Goal: Task Accomplishment & Management: Use online tool/utility

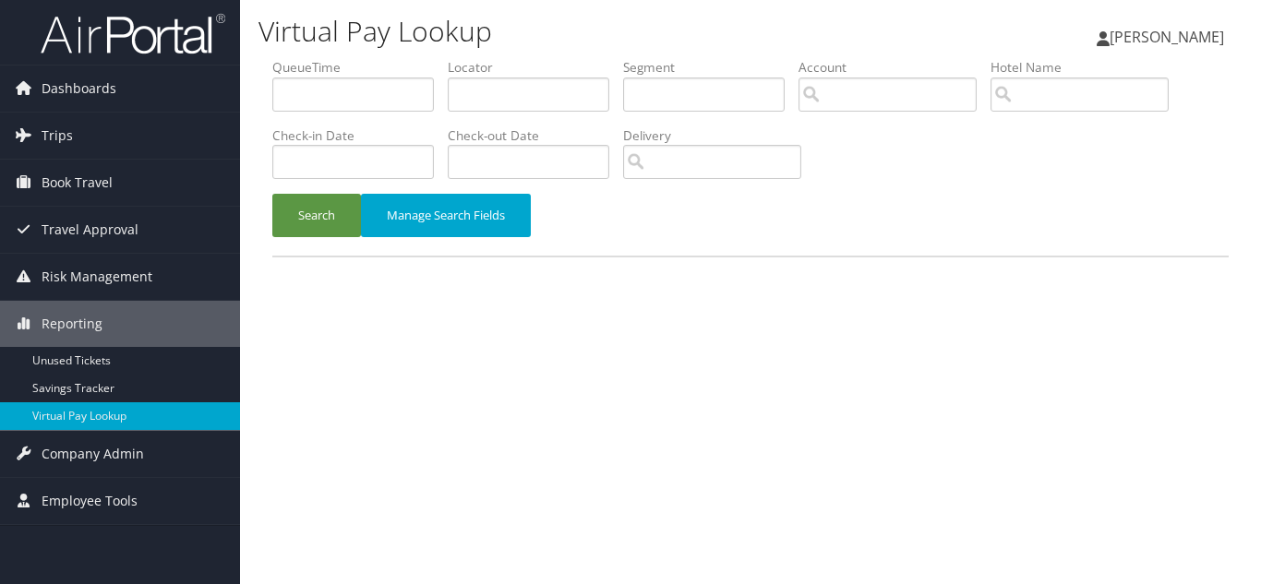
click at [659, 229] on div "Search Manage Search Fields" at bounding box center [750, 225] width 984 height 62
click at [703, 343] on div "Virtual Pay Lookup Luke Perry Luke Perry My Settings Travel Agency Contacts Vie…" at bounding box center [750, 292] width 1021 height 584
click at [517, 104] on input "text" at bounding box center [528, 95] width 161 height 34
paste input "CCTOVU"
type input "CCTOVU"
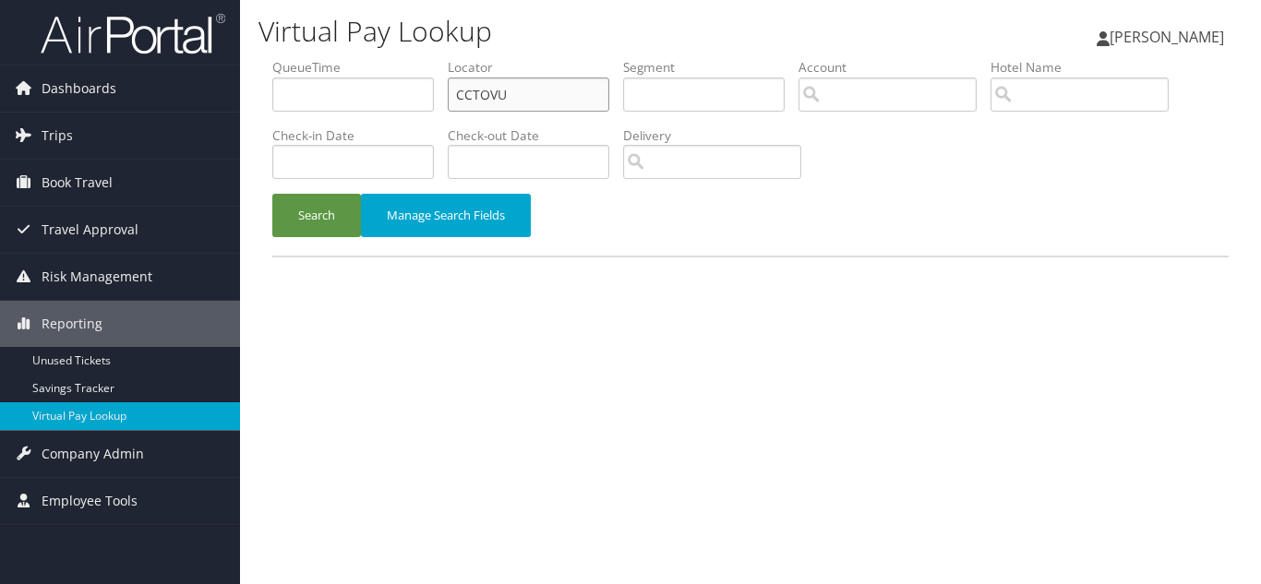
click at [272, 194] on button "Search" at bounding box center [316, 215] width 89 height 43
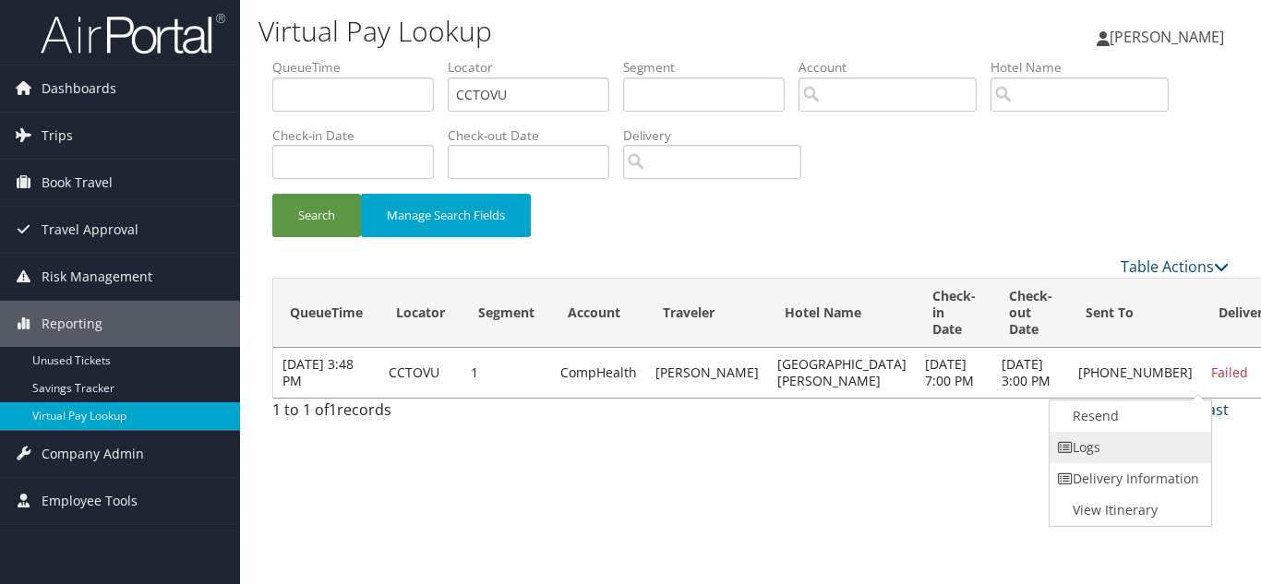
click at [1134, 446] on link "Logs" at bounding box center [1128, 447] width 158 height 31
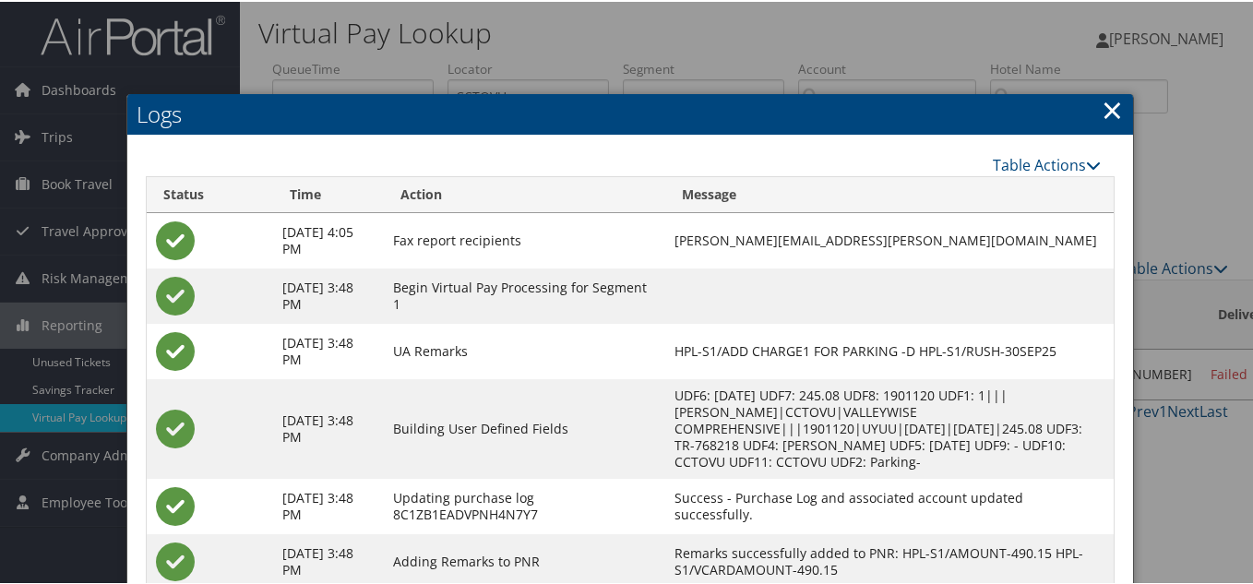
click at [1107, 104] on link "×" at bounding box center [1112, 108] width 21 height 37
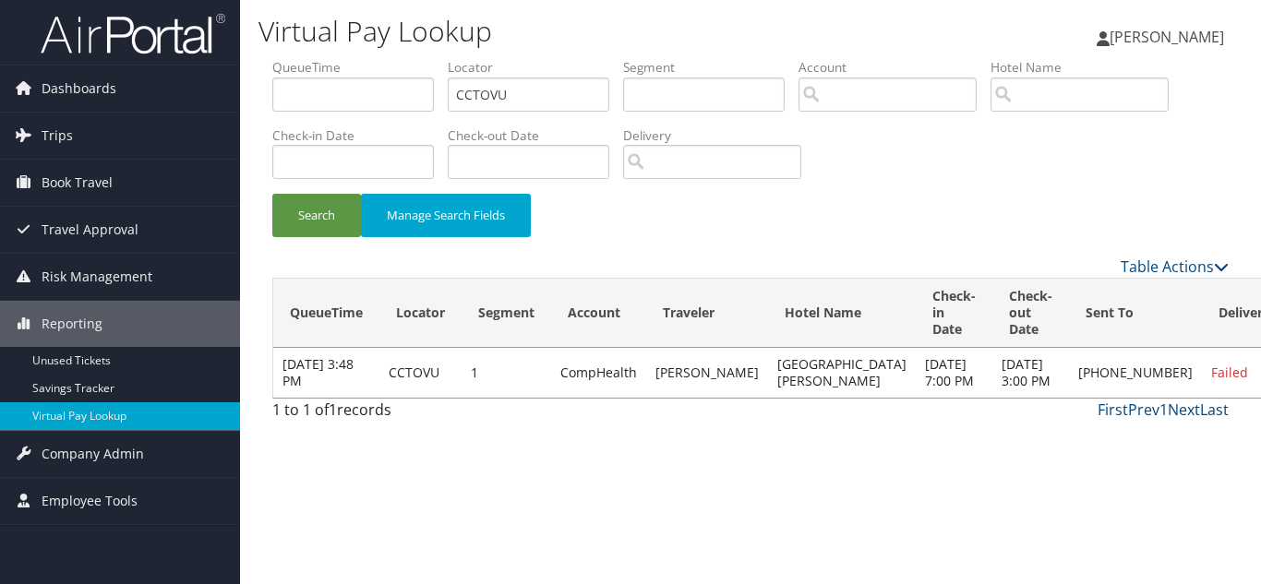
click at [892, 217] on div "Search Manage Search Fields" at bounding box center [750, 225] width 984 height 62
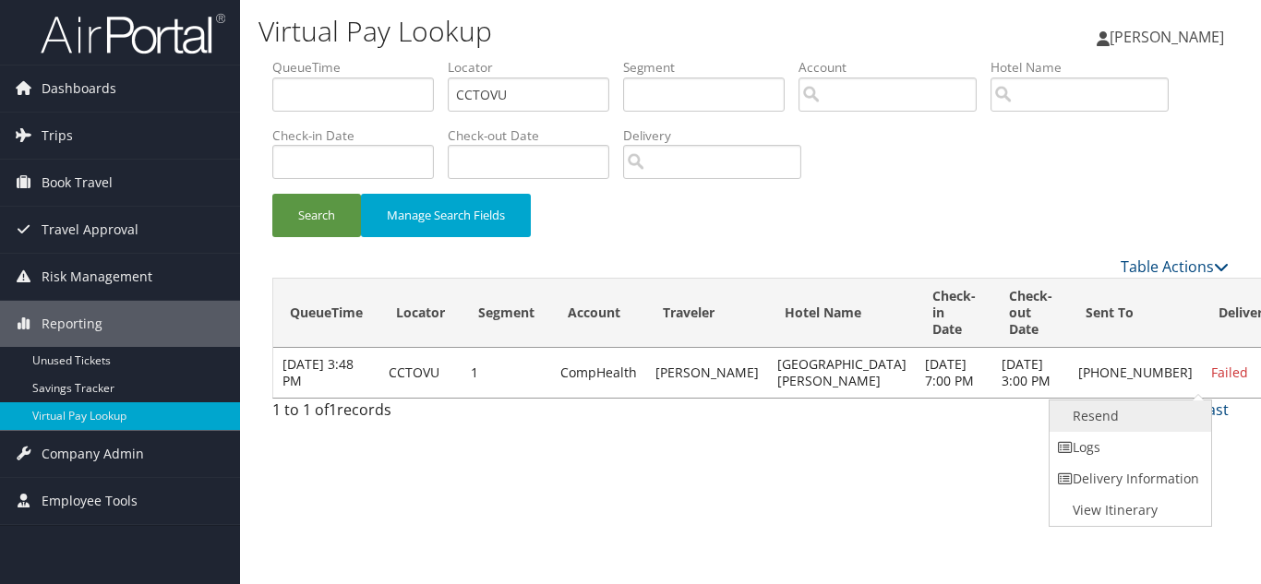
click at [1121, 414] on link "Resend" at bounding box center [1128, 416] width 158 height 31
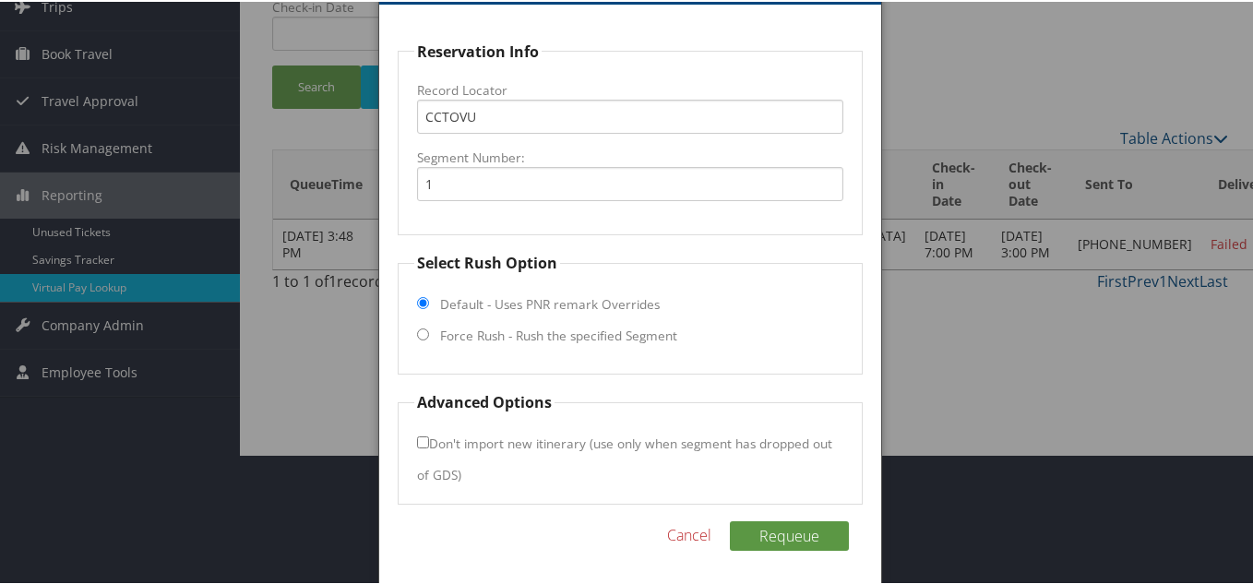
scroll to position [133, 0]
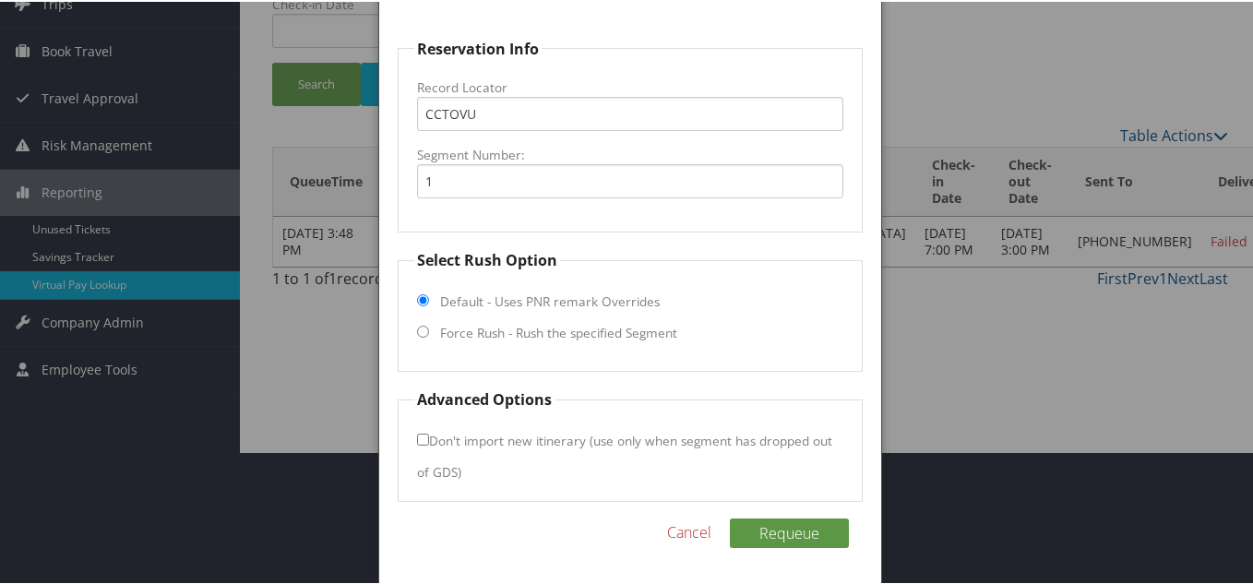
click at [425, 329] on input "Force Rush - Rush the specified Segment" at bounding box center [423, 330] width 12 height 12
radio input "true"
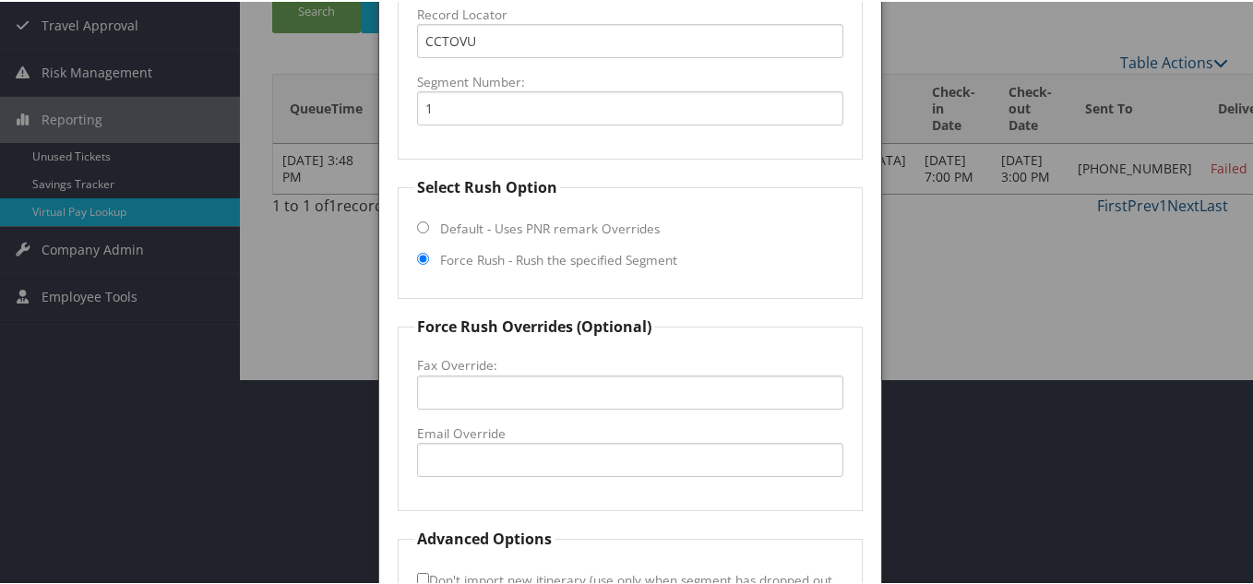
scroll to position [317, 0]
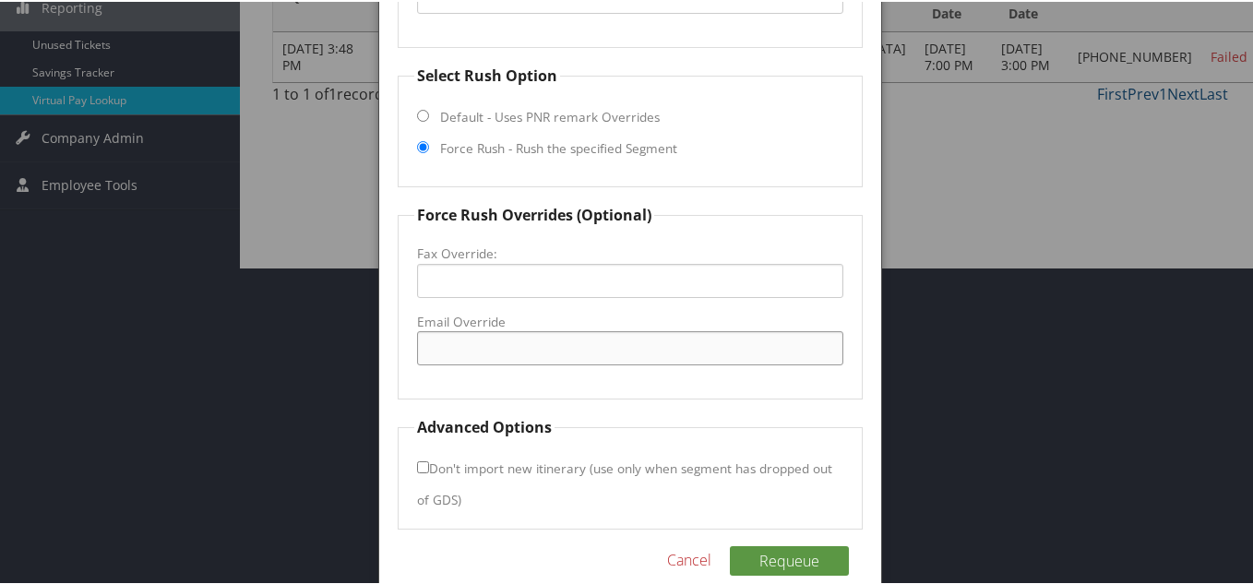
click at [474, 348] on input "Email Override" at bounding box center [630, 346] width 426 height 34
paste input "jennifer.bedry@aimbridge.com"
type input "jennifer.bedry@aimbridge.com"
click at [681, 380] on fieldset "Force Rush Overrides (Optional) Fax Override: Email Override jennifer.bedry@aim…" at bounding box center [630, 300] width 465 height 196
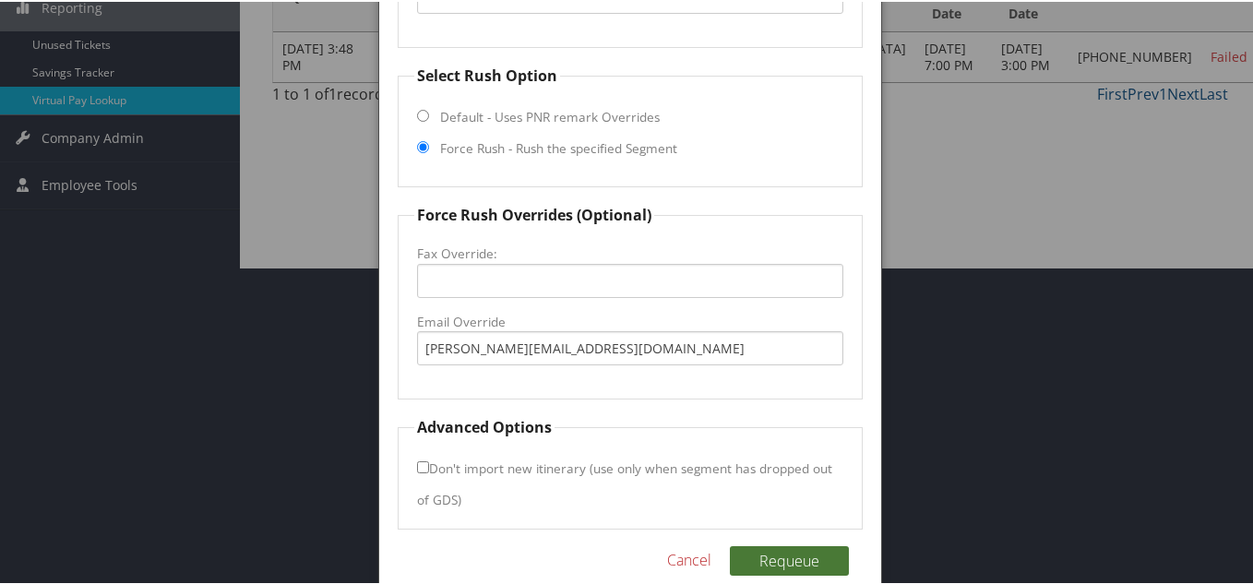
click at [778, 557] on button "Requeue" at bounding box center [789, 559] width 119 height 30
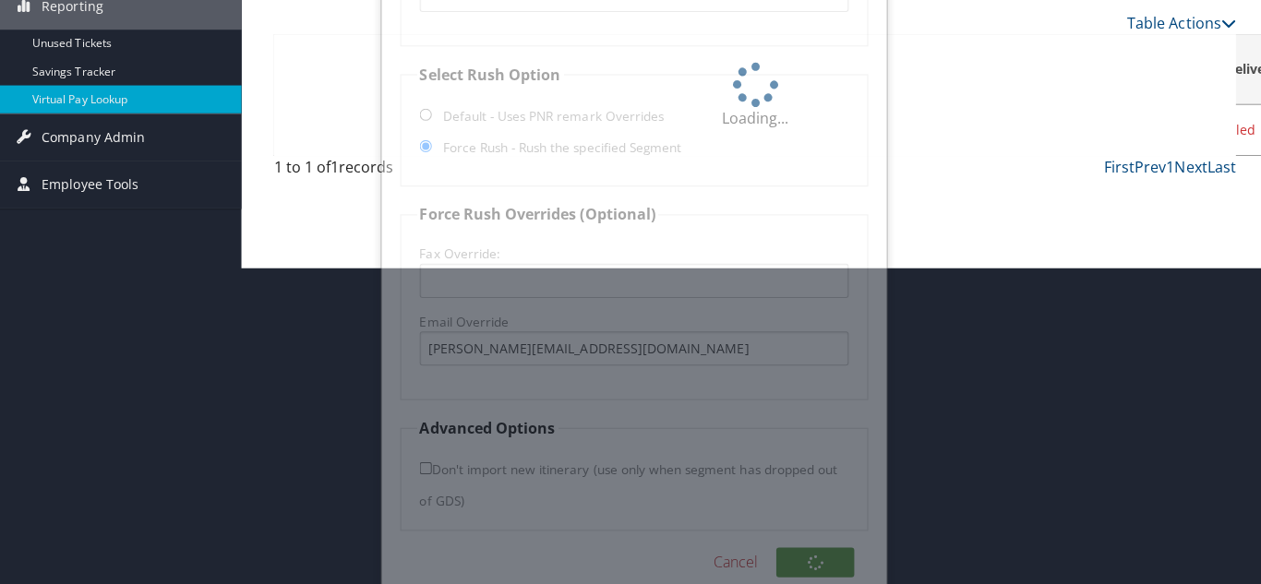
scroll to position [0, 0]
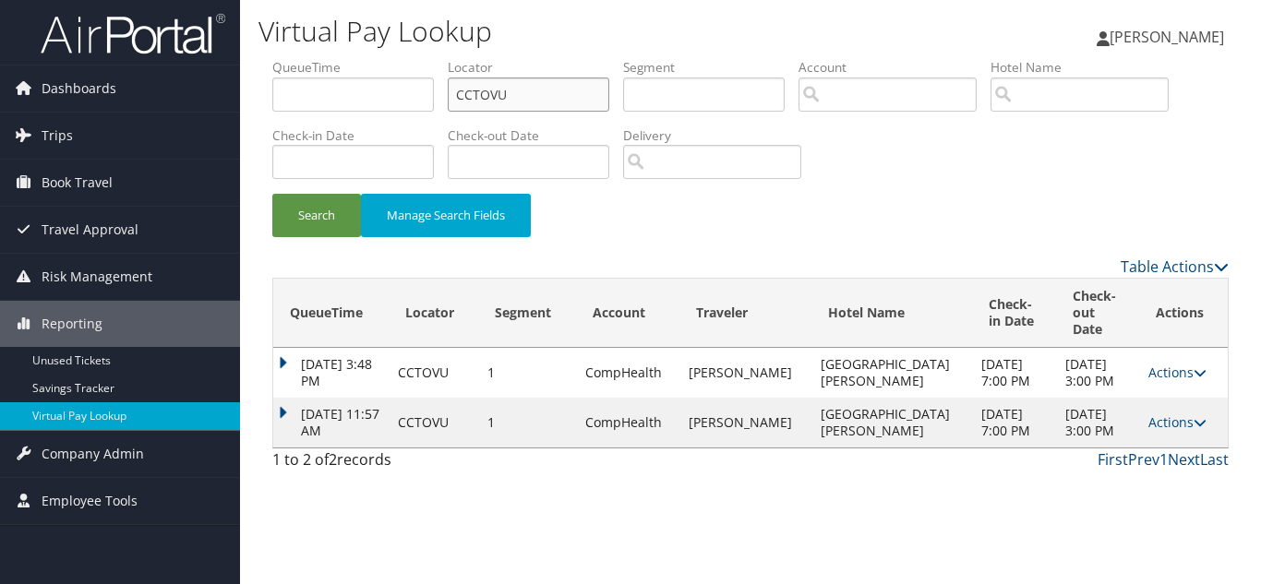
drag, startPoint x: 492, startPoint y: 92, endPoint x: 263, endPoint y: 68, distance: 230.1
click at [272, 68] on form "QueueTime Locator CCTOVU Segment Account Traveler Hotel Name Check-in Date Chec…" at bounding box center [750, 156] width 956 height 197
paste input "JWGNRY"
click at [272, 194] on button "Search" at bounding box center [316, 215] width 89 height 43
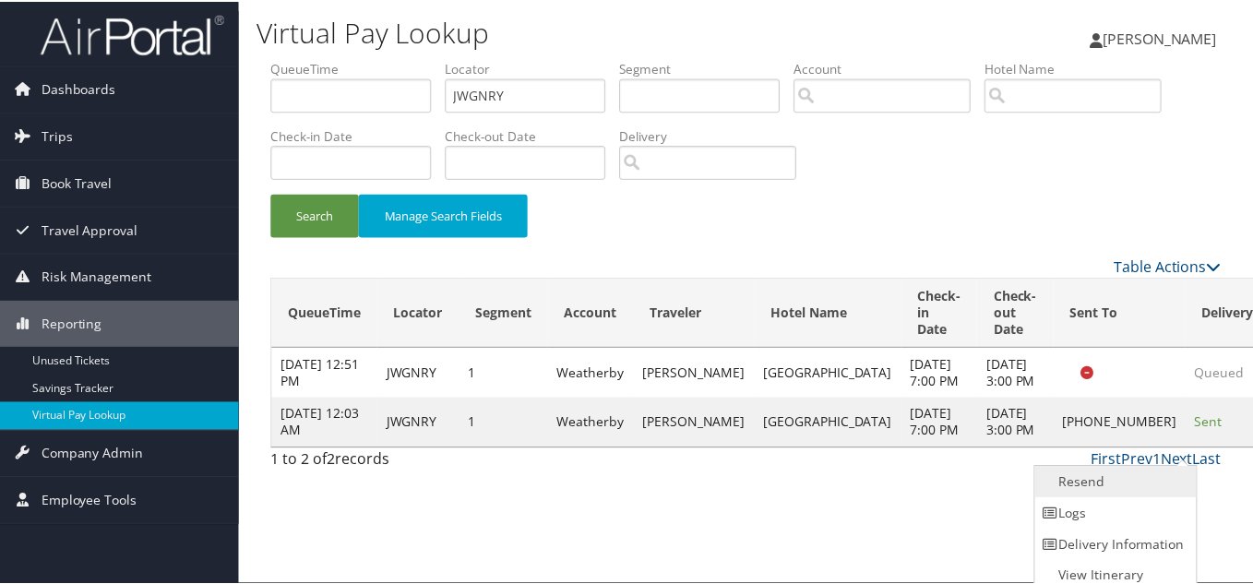
scroll to position [9, 0]
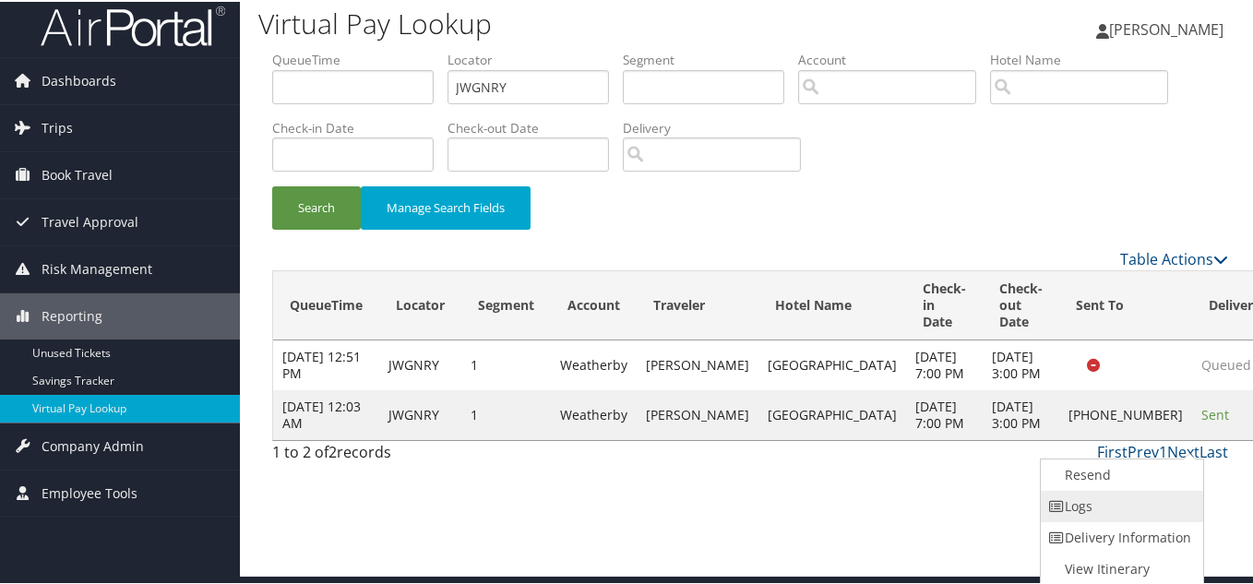
click at [1122, 496] on link "Logs" at bounding box center [1120, 504] width 158 height 31
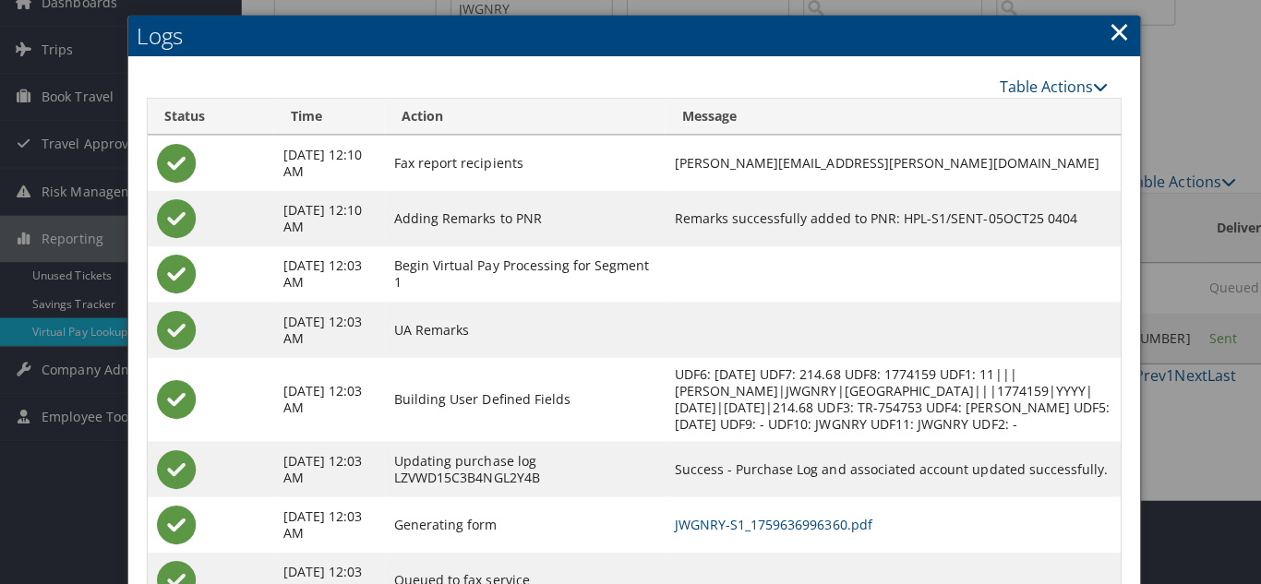
scroll to position [0, 0]
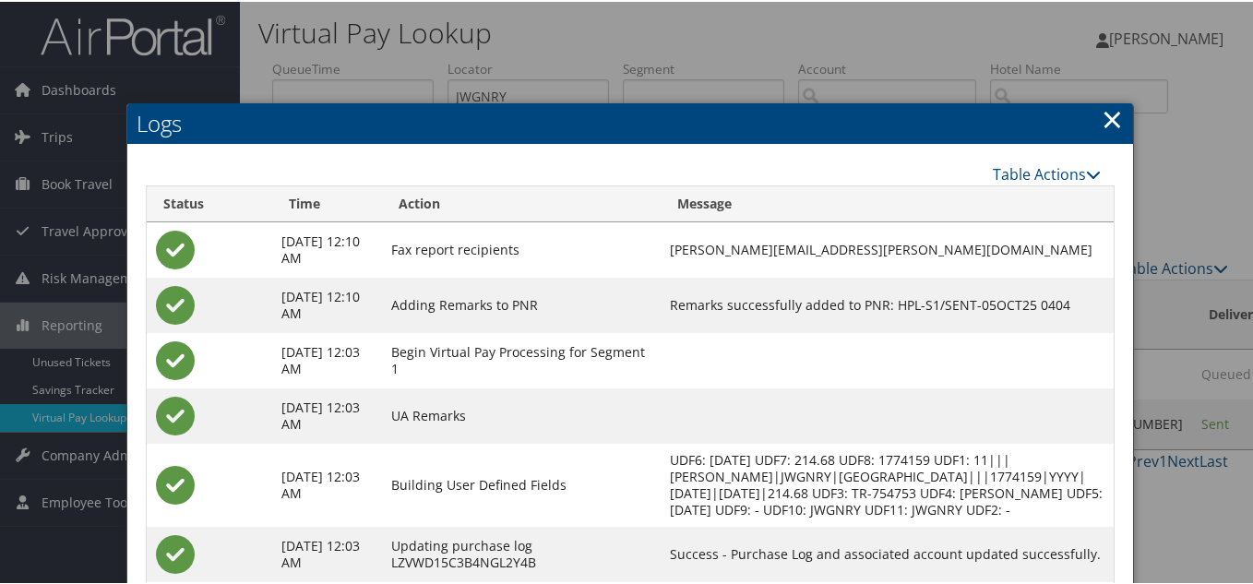
click at [1106, 123] on link "×" at bounding box center [1112, 117] width 21 height 37
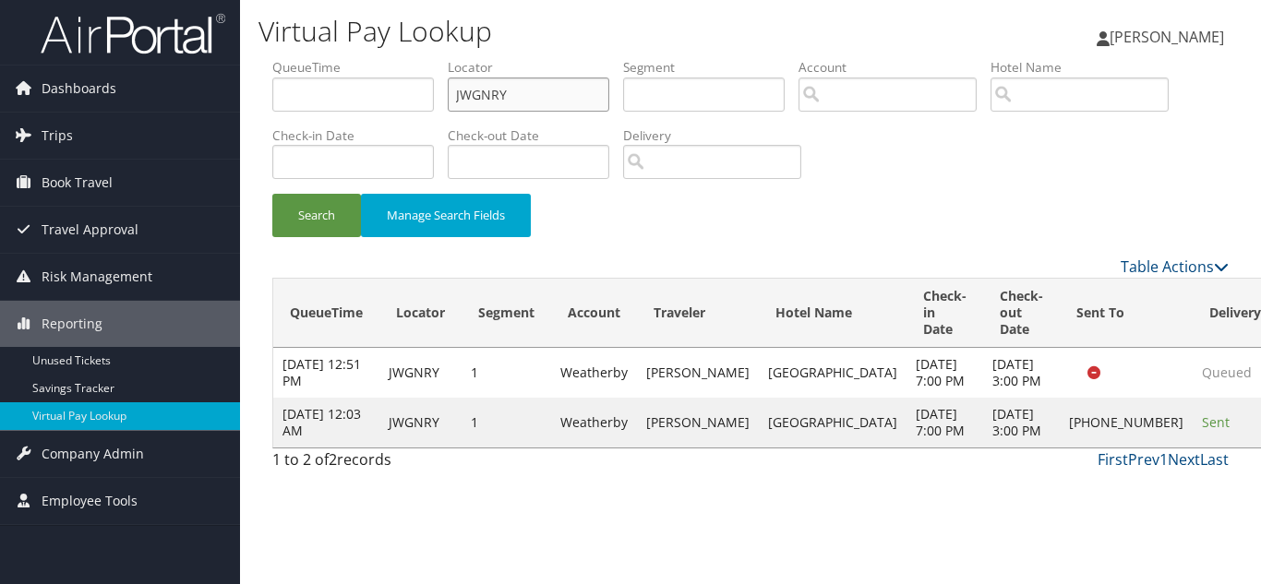
drag, startPoint x: 506, startPoint y: 102, endPoint x: 312, endPoint y: 89, distance: 194.2
click at [312, 58] on ul "QueueTime Locator JWGNRY Segment Account Traveler Hotel Name Check-in Date Chec…" at bounding box center [750, 58] width 956 height 0
paste input "WZIMMD"
click at [272, 194] on button "Search" at bounding box center [316, 215] width 89 height 43
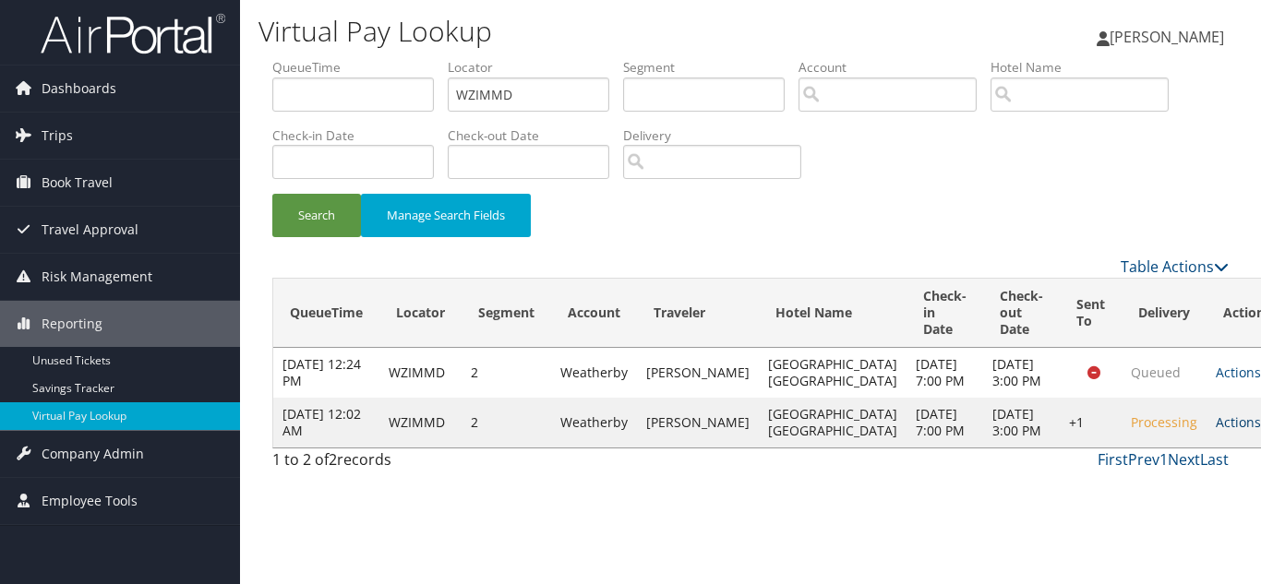
click at [1215, 431] on link "Actions" at bounding box center [1244, 422] width 58 height 18
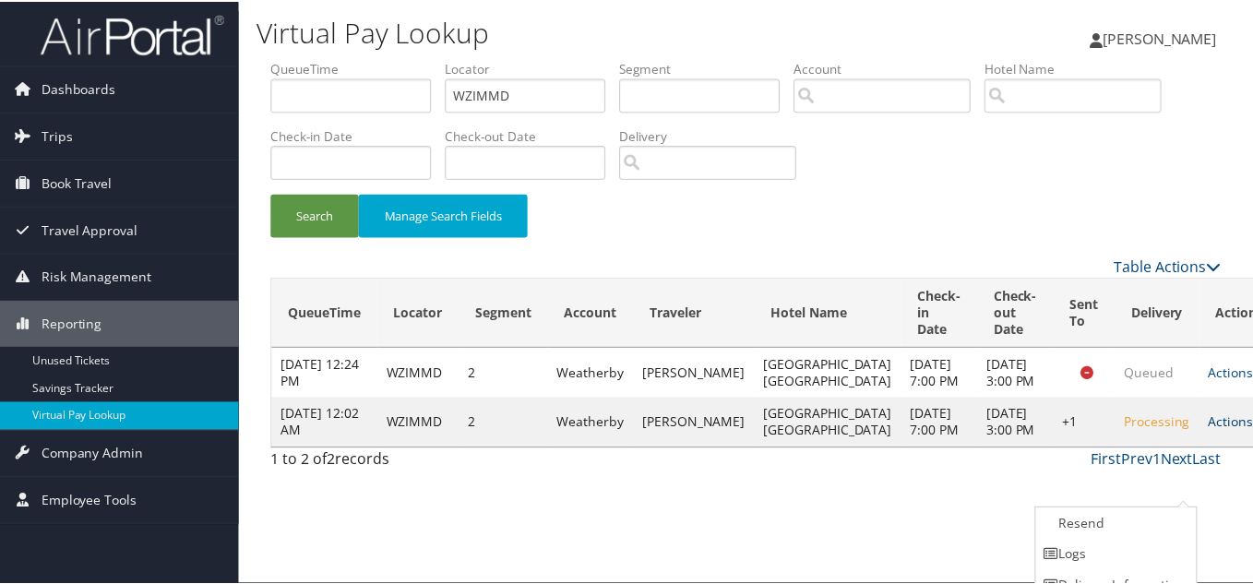
scroll to position [51, 0]
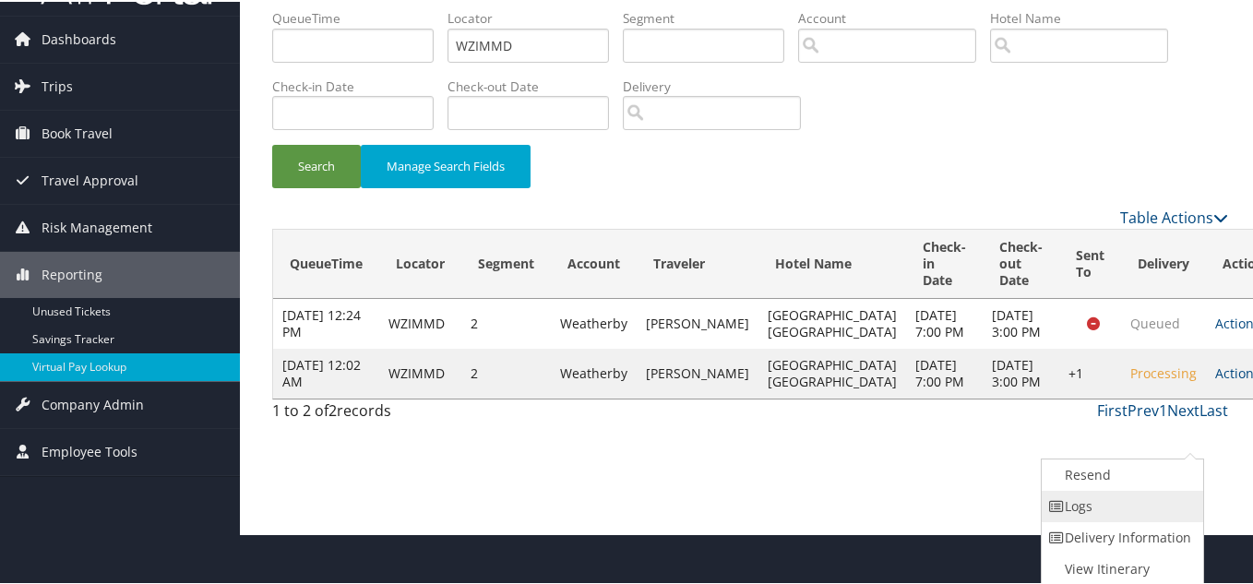
click at [1114, 504] on link "Logs" at bounding box center [1121, 504] width 158 height 31
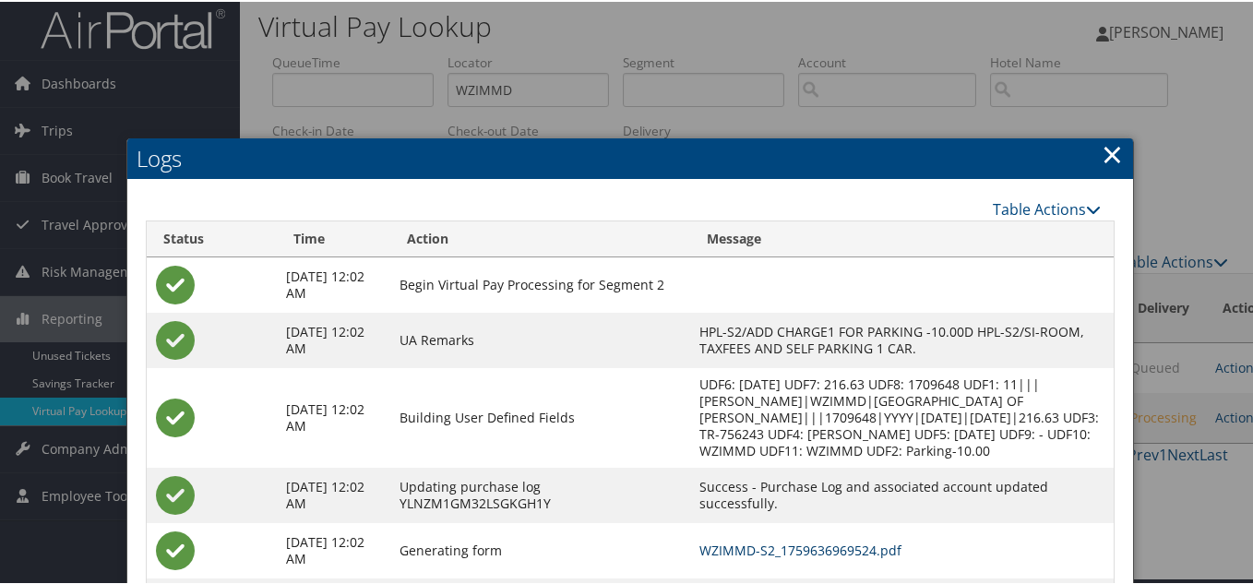
scroll to position [0, 0]
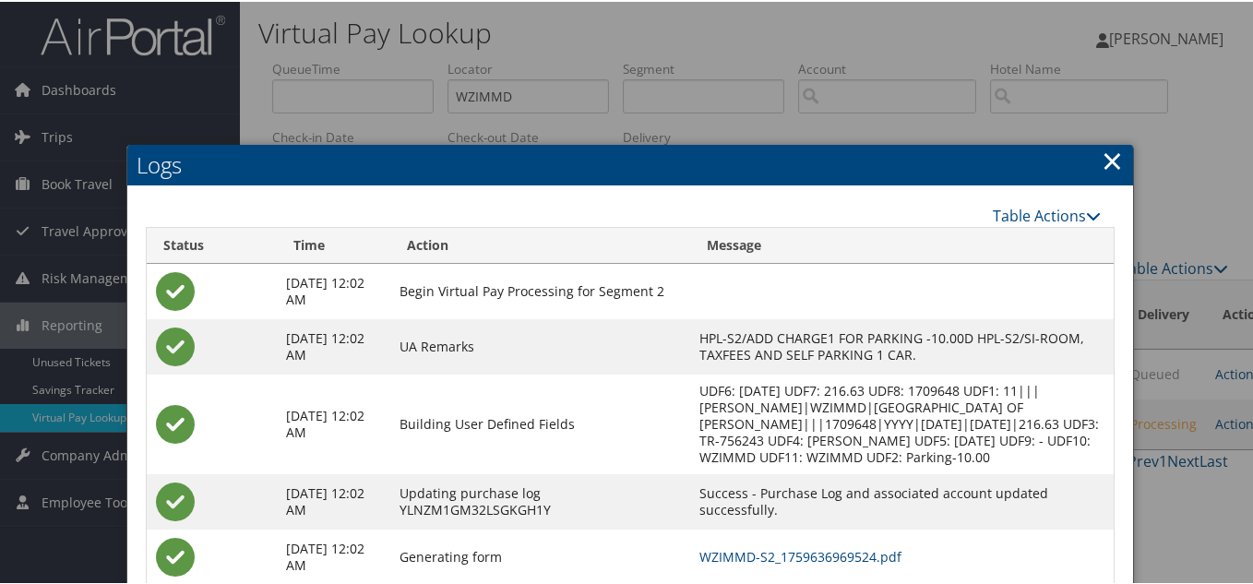
click at [1102, 163] on link "×" at bounding box center [1112, 158] width 21 height 37
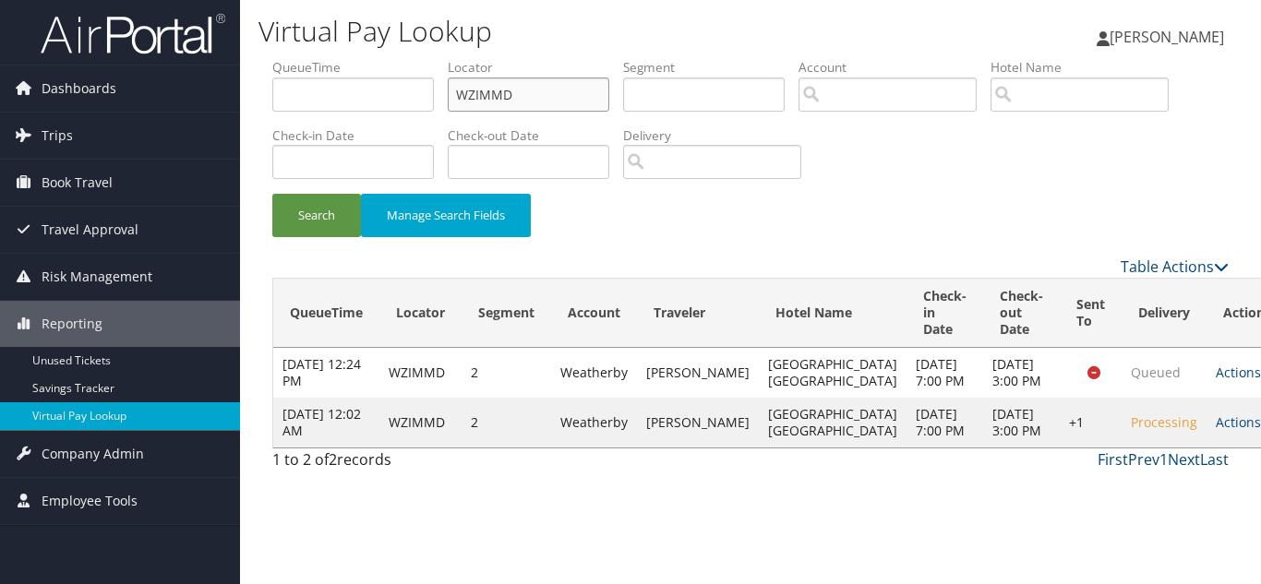
drag, startPoint x: 318, startPoint y: 83, endPoint x: 287, endPoint y: 78, distance: 31.7
click at [289, 58] on ul "QueueTime Locator WZIMMD Segment Account Traveler Hotel Name Check-in Date Chec…" at bounding box center [750, 58] width 956 height 0
paste input "MLBIFK"
click at [272, 194] on button "Search" at bounding box center [316, 215] width 89 height 43
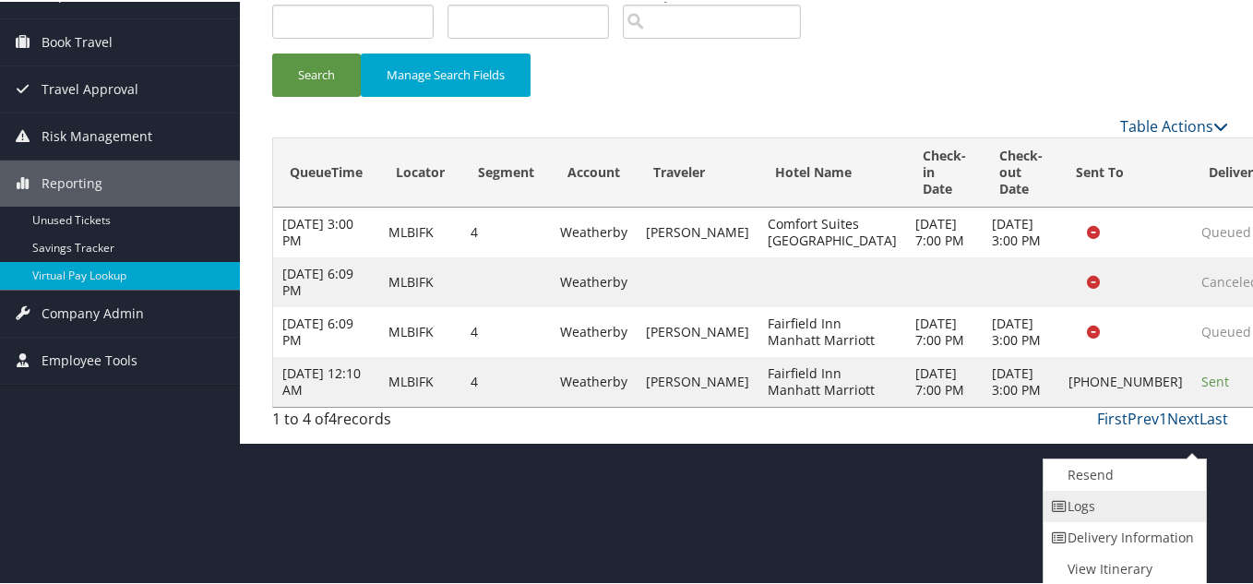
click at [1106, 518] on link "Logs" at bounding box center [1123, 504] width 158 height 31
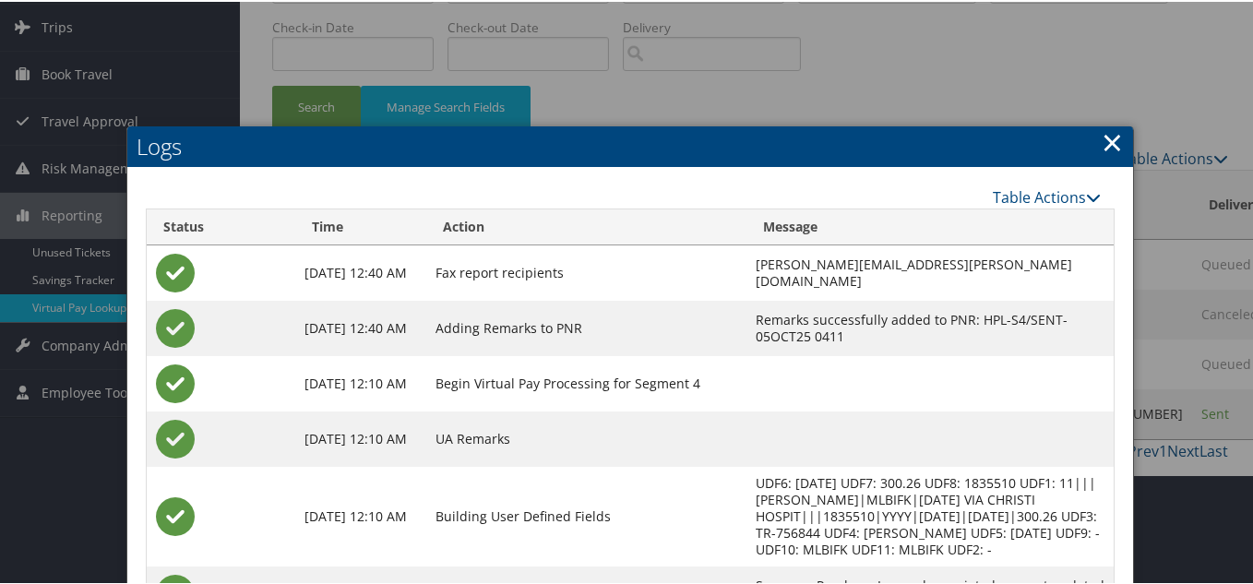
scroll to position [216, 0]
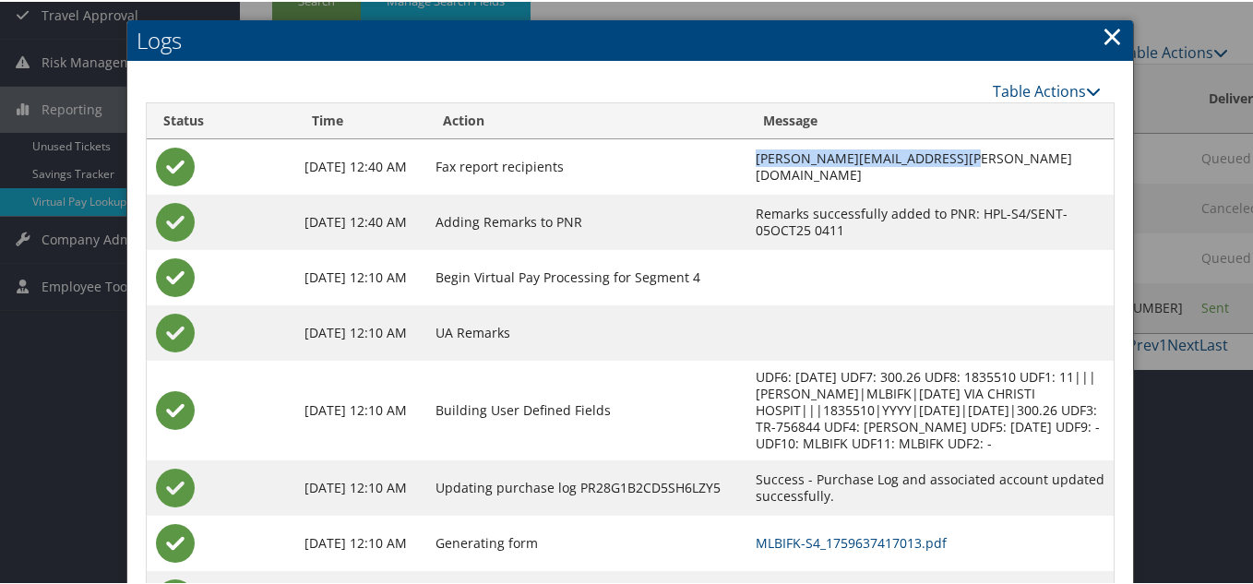
drag, startPoint x: 908, startPoint y: 165, endPoint x: 664, endPoint y: 165, distance: 244.6
click at [747, 165] on td "KAYCE.BARTON@CHGHEALTHCARE.COM" at bounding box center [930, 165] width 367 height 55
click at [996, 176] on td "KAYCE.BARTON@CHGHEALTHCARE.COM" at bounding box center [930, 165] width 367 height 55
drag, startPoint x: 910, startPoint y: 164, endPoint x: 665, endPoint y: 164, distance: 244.6
click at [747, 164] on td "KAYCE.BARTON@CHGHEALTHCARE.COM" at bounding box center [930, 165] width 367 height 55
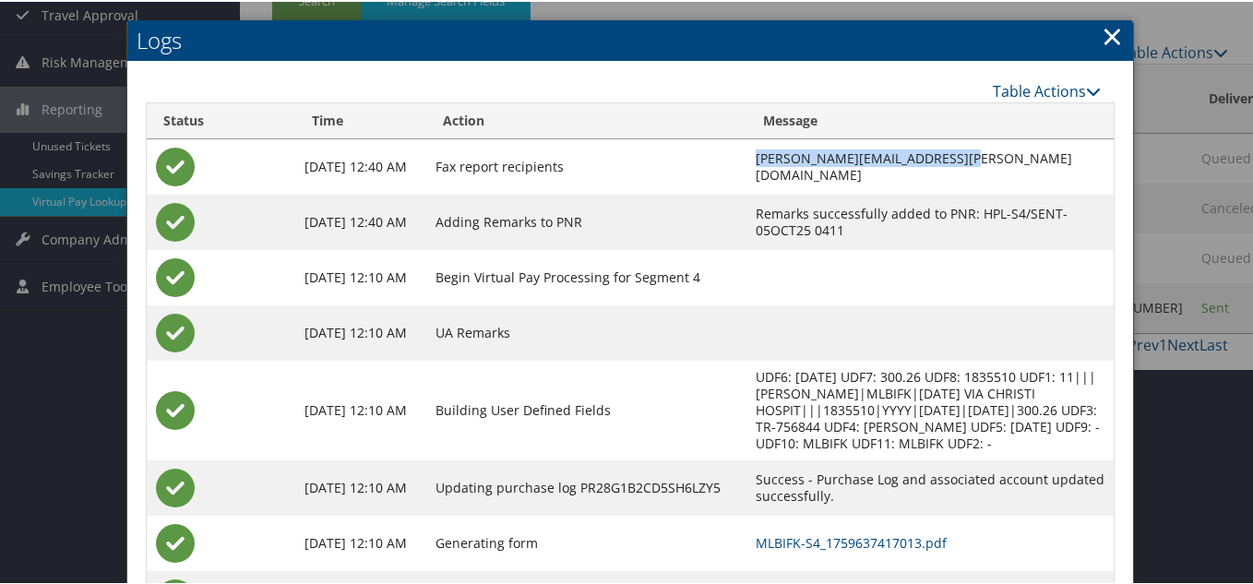
click at [954, 177] on td "KAYCE.BARTON@CHGHEALTHCARE.COM" at bounding box center [930, 165] width 367 height 55
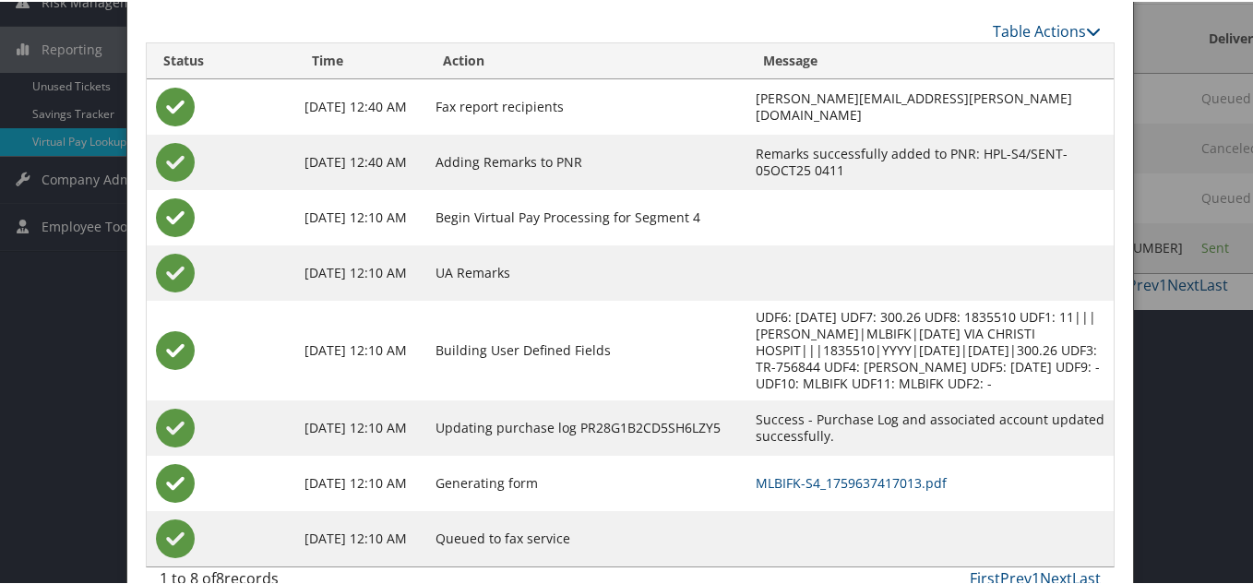
scroll to position [308, 0]
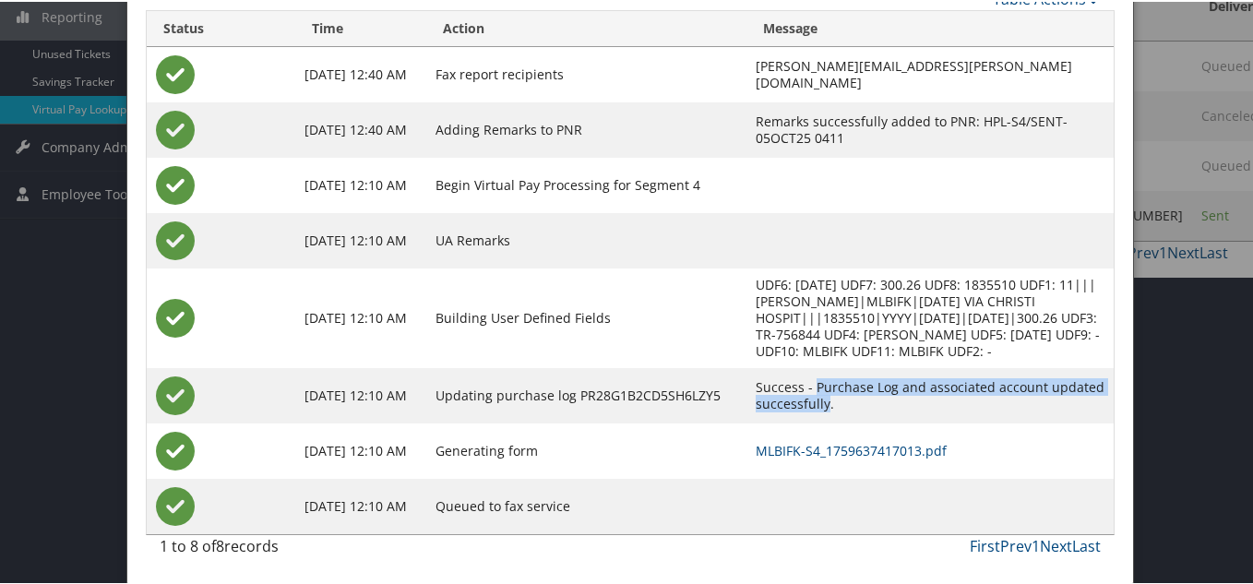
drag, startPoint x: 1064, startPoint y: 396, endPoint x: 747, endPoint y: 394, distance: 317.5
click at [747, 394] on td "Success - Purchase Log and associated account updated successfully." at bounding box center [930, 393] width 367 height 55
click at [877, 425] on td "MLBIFK-S4_1759637417013.pdf" at bounding box center [930, 449] width 367 height 55
drag, startPoint x: 1076, startPoint y: 392, endPoint x: 726, endPoint y: 392, distance: 349.8
click at [747, 392] on td "Success - Purchase Log and associated account updated successfully." at bounding box center [930, 393] width 367 height 55
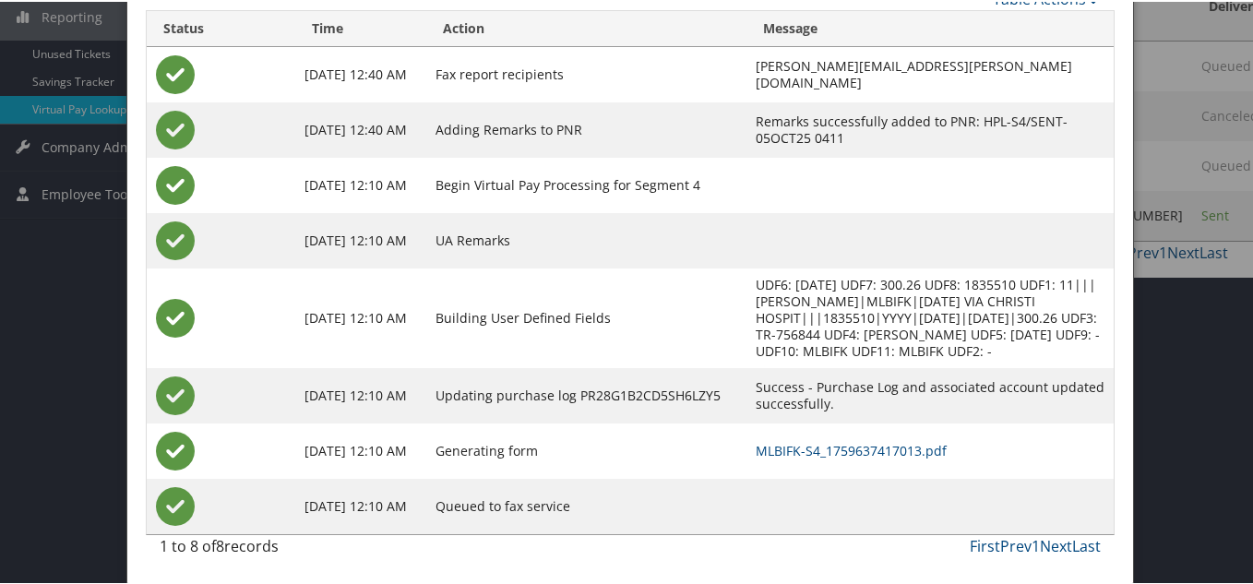
click at [906, 439] on td "MLBIFK-S4_1759637417013.pdf" at bounding box center [930, 449] width 367 height 55
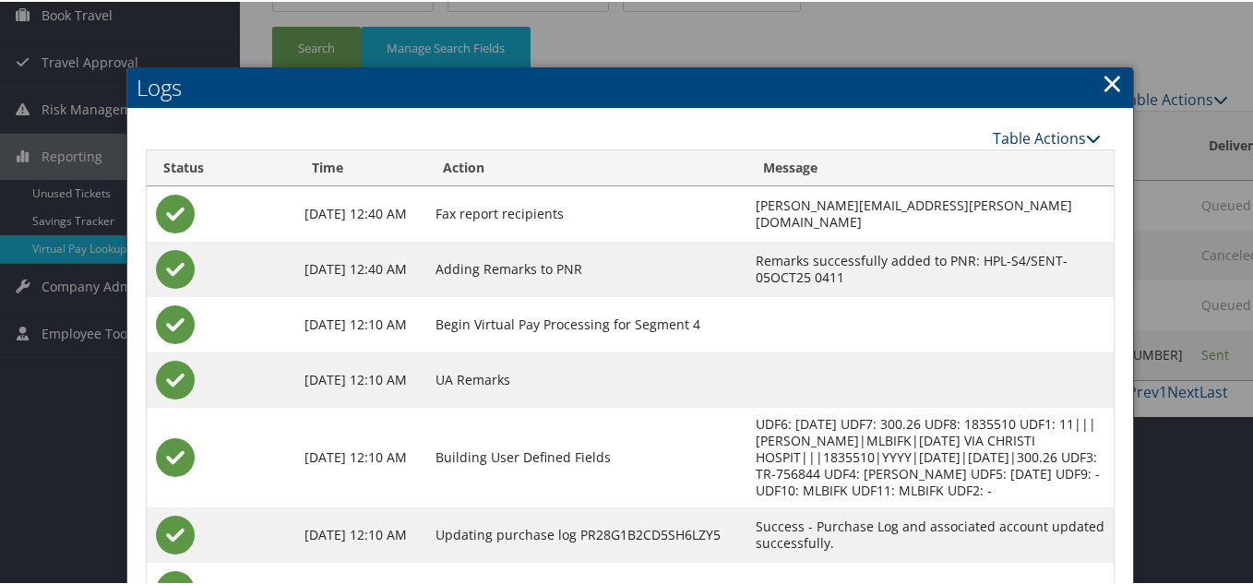
scroll to position [124, 0]
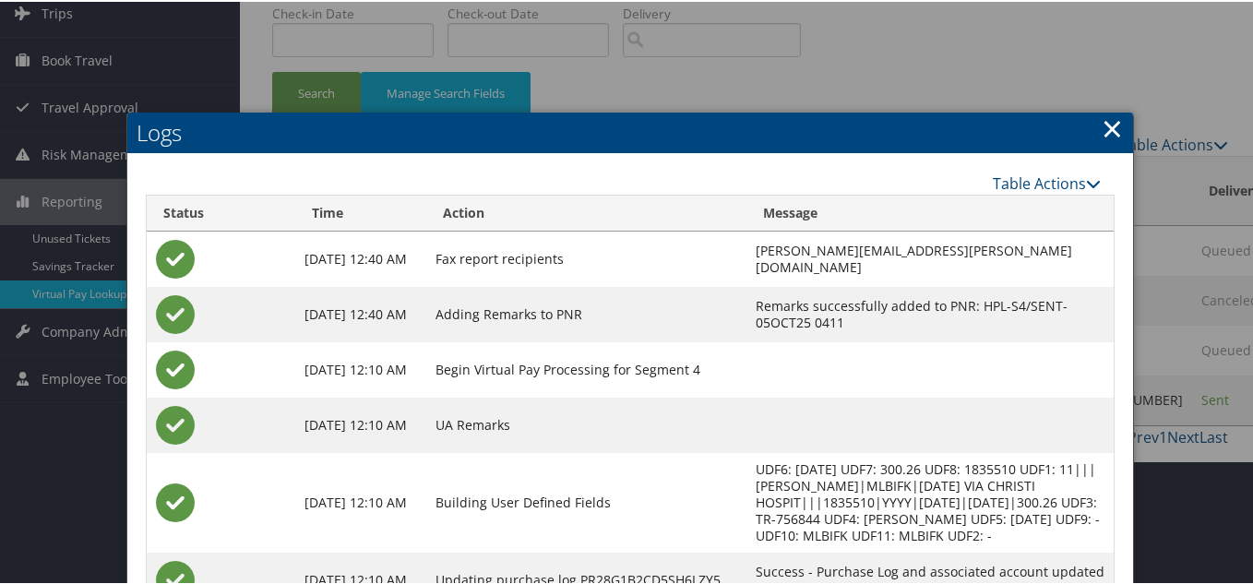
click at [1106, 130] on link "×" at bounding box center [1112, 126] width 21 height 37
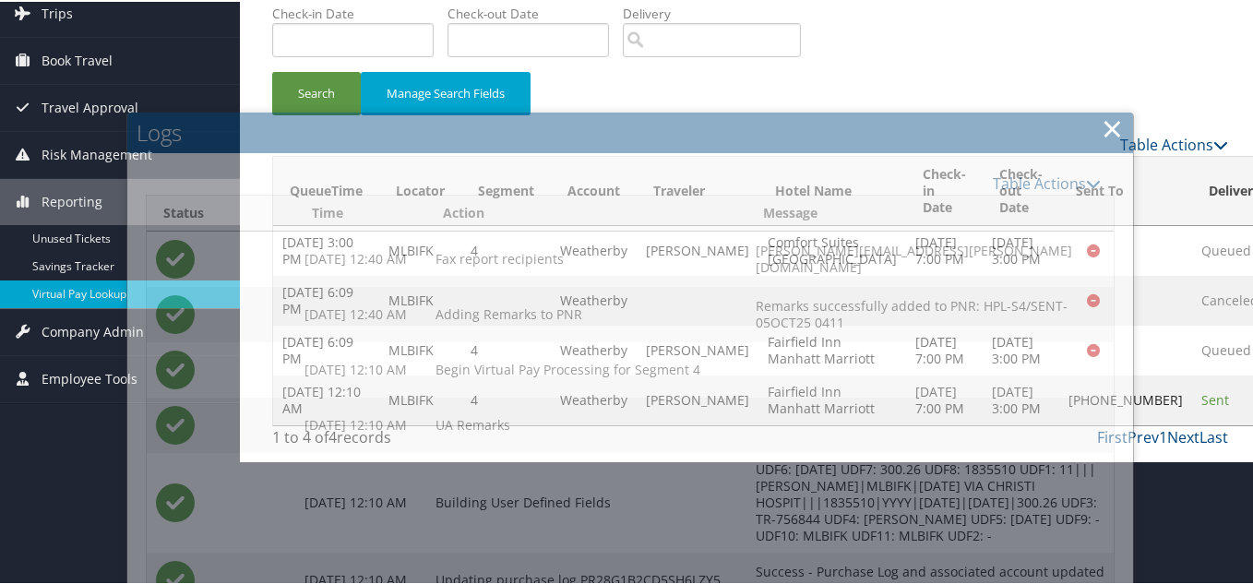
click at [981, 99] on div "Search Manage Search Fields" at bounding box center [750, 101] width 984 height 62
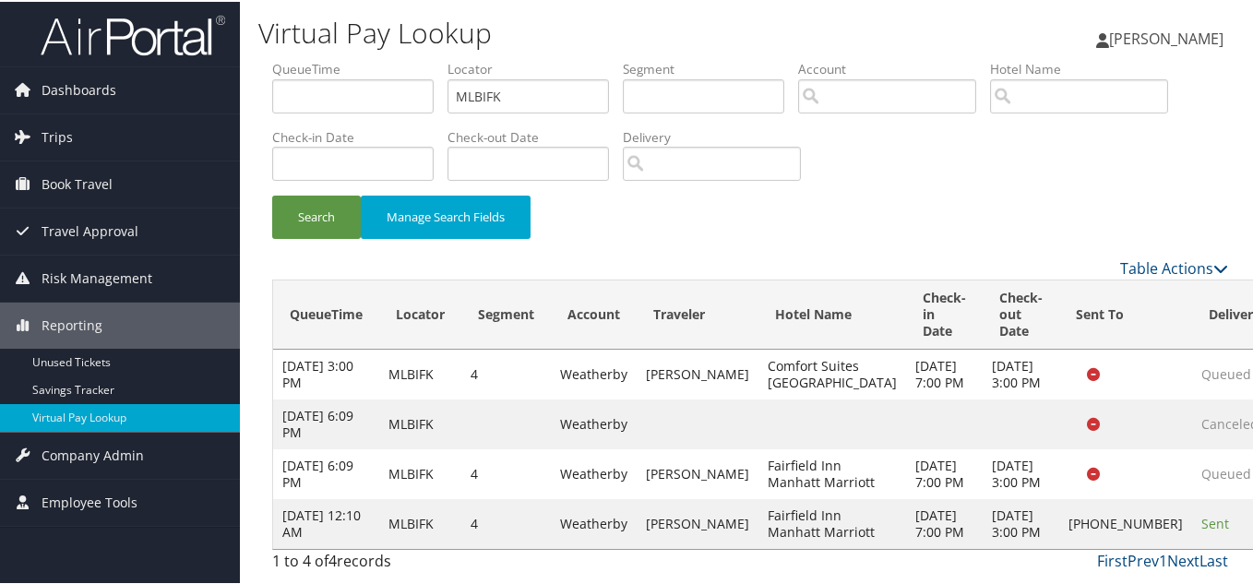
scroll to position [0, 0]
drag, startPoint x: 561, startPoint y: 98, endPoint x: 196, endPoint y: 107, distance: 365.6
click at [207, 103] on div "Dashboards AirPortal 360™ (Manager) My Travel Dashboard Trips Airtinerary® Look…" at bounding box center [630, 292] width 1261 height 584
paste input "YYIAIV"
click at [272, 194] on button "Search" at bounding box center [316, 215] width 89 height 43
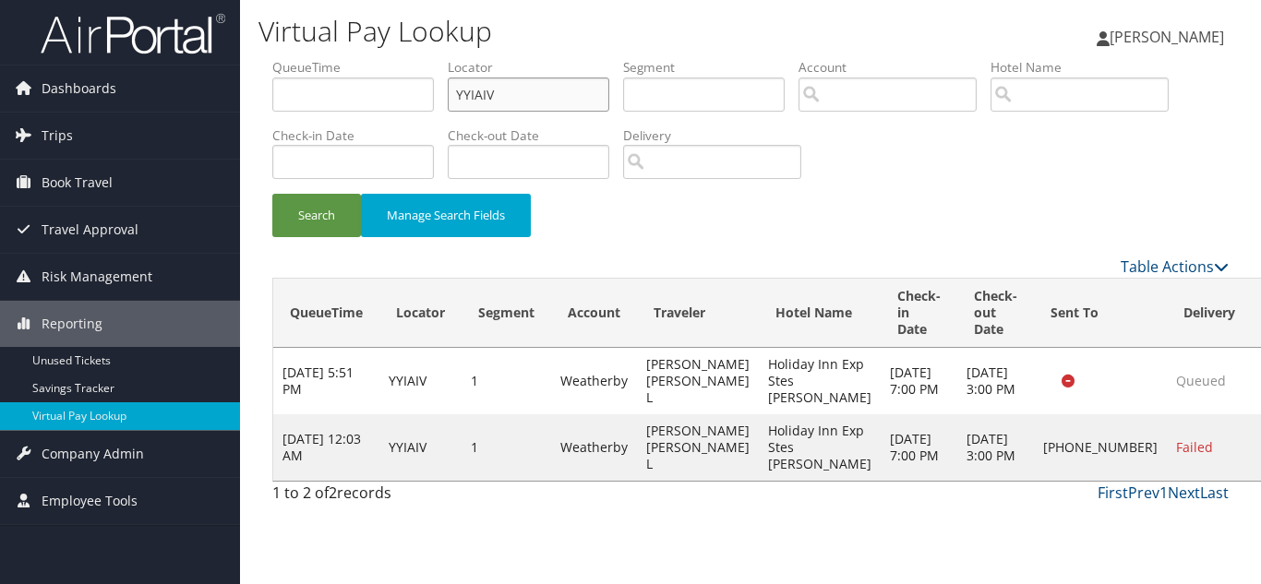
click at [525, 99] on input "YYIAIV" at bounding box center [528, 95] width 161 height 34
click at [272, 194] on button "Search" at bounding box center [316, 215] width 89 height 43
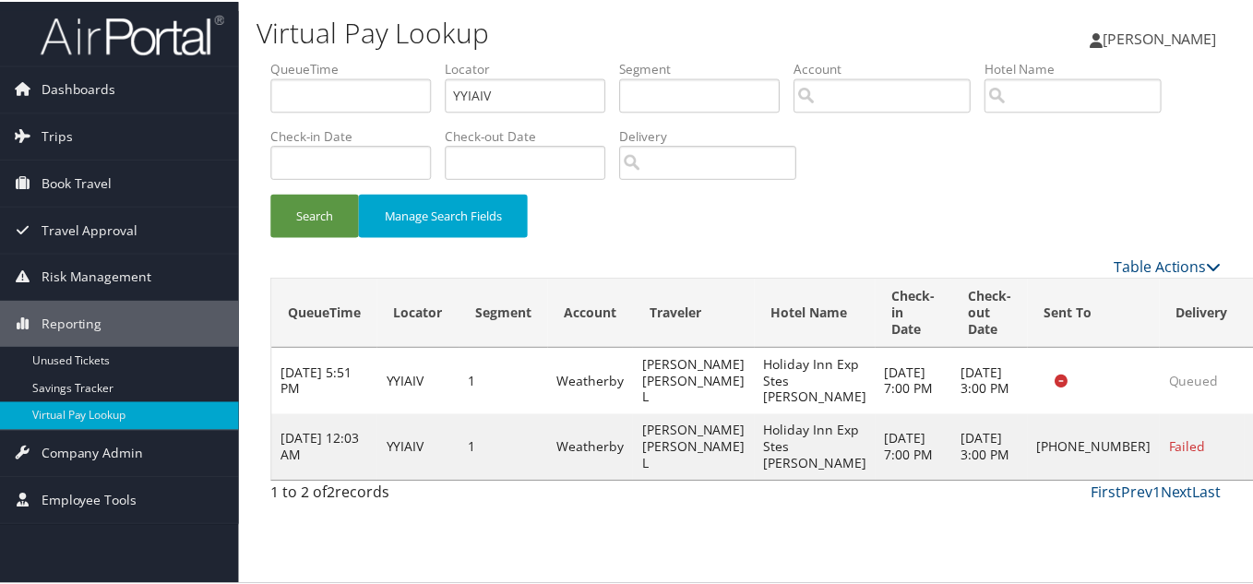
scroll to position [26, 0]
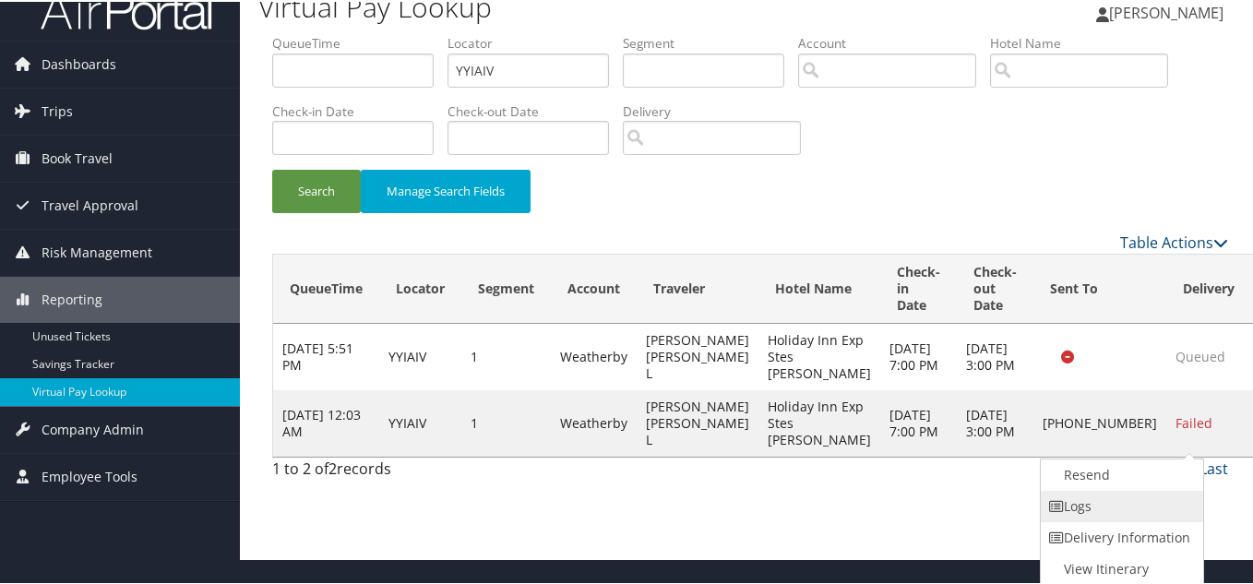
click at [1126, 505] on link "Logs" at bounding box center [1120, 504] width 158 height 31
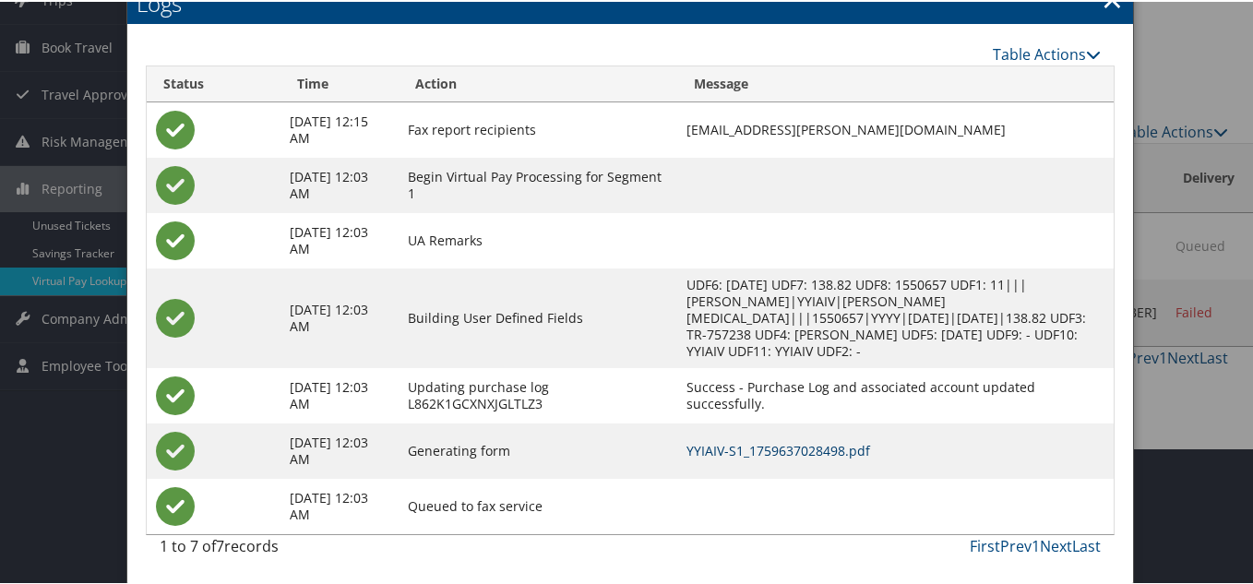
scroll to position [44, 0]
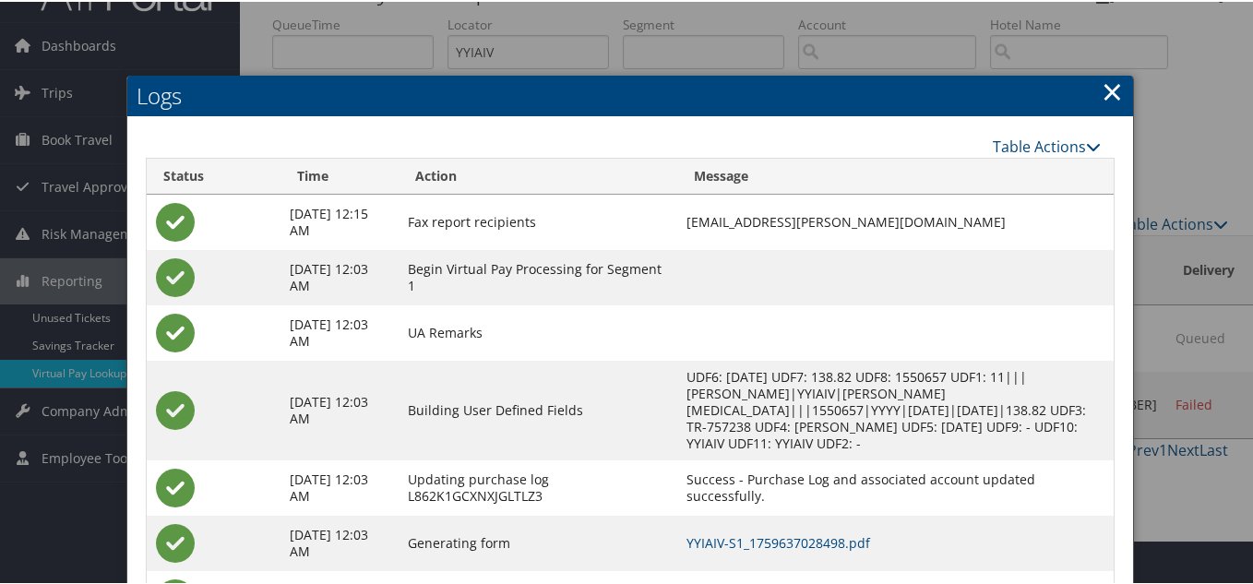
click at [1104, 90] on link "×" at bounding box center [1112, 89] width 21 height 37
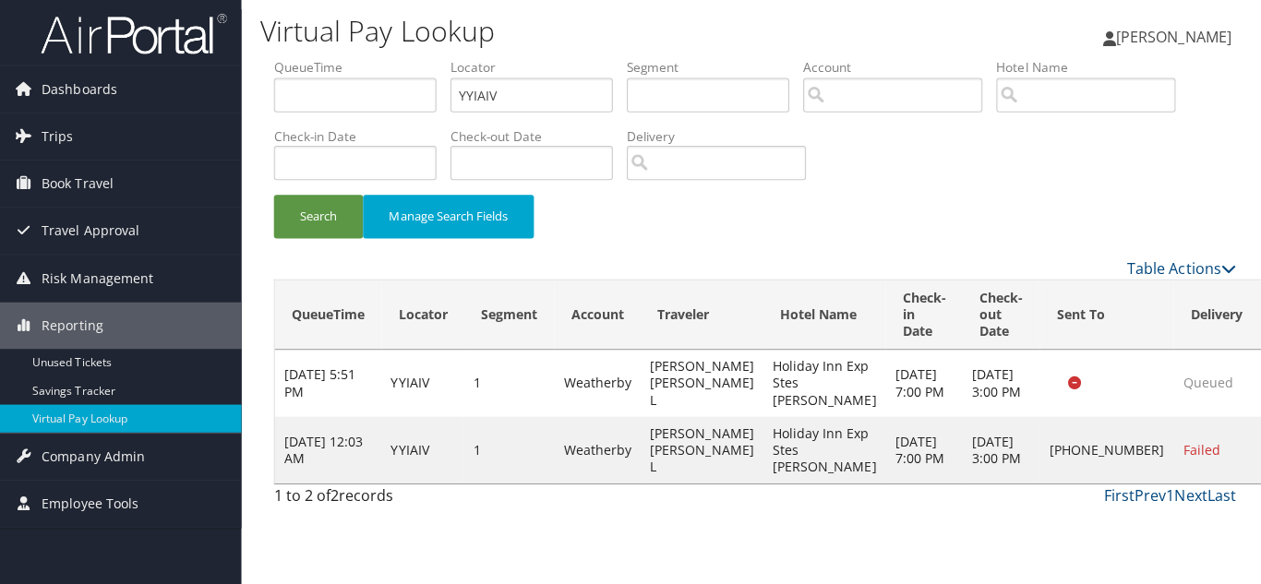
scroll to position [0, 0]
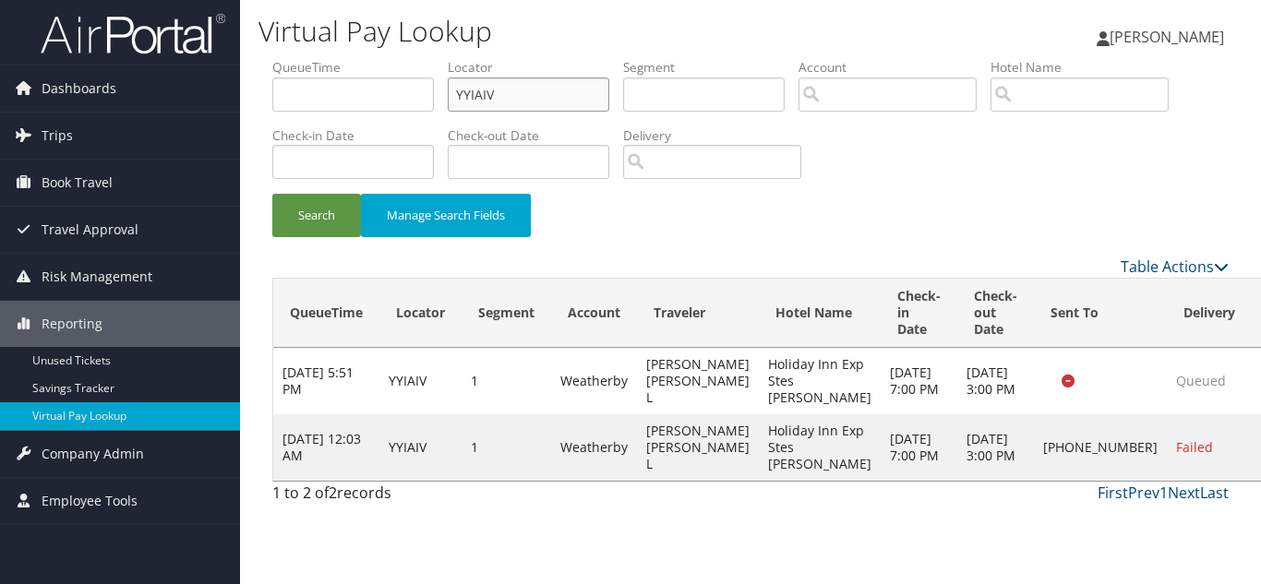
drag, startPoint x: 515, startPoint y: 94, endPoint x: 360, endPoint y: 95, distance: 155.0
click at [362, 58] on ul "QueueTime Locator YYIAIV Segment Account Traveler Hotel Name Check-in Date Chec…" at bounding box center [750, 58] width 956 height 0
paste input "ONGPBR"
click at [272, 194] on button "Search" at bounding box center [316, 215] width 89 height 43
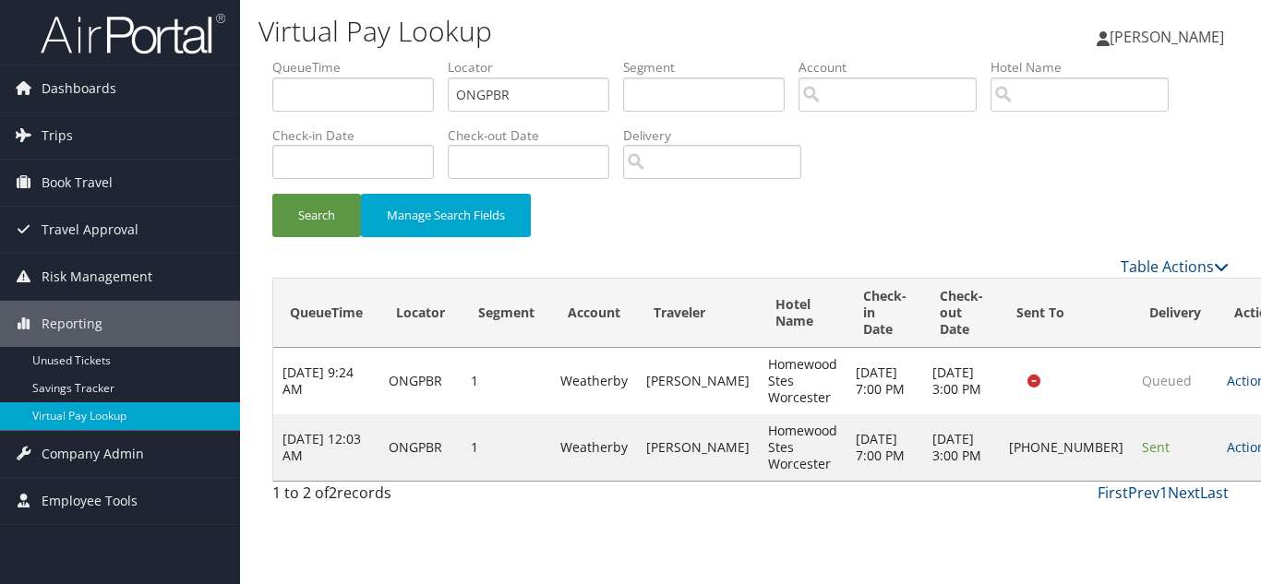
click at [829, 226] on div "Search Manage Search Fields" at bounding box center [750, 225] width 984 height 62
click at [1226, 456] on link "Actions" at bounding box center [1255, 447] width 58 height 18
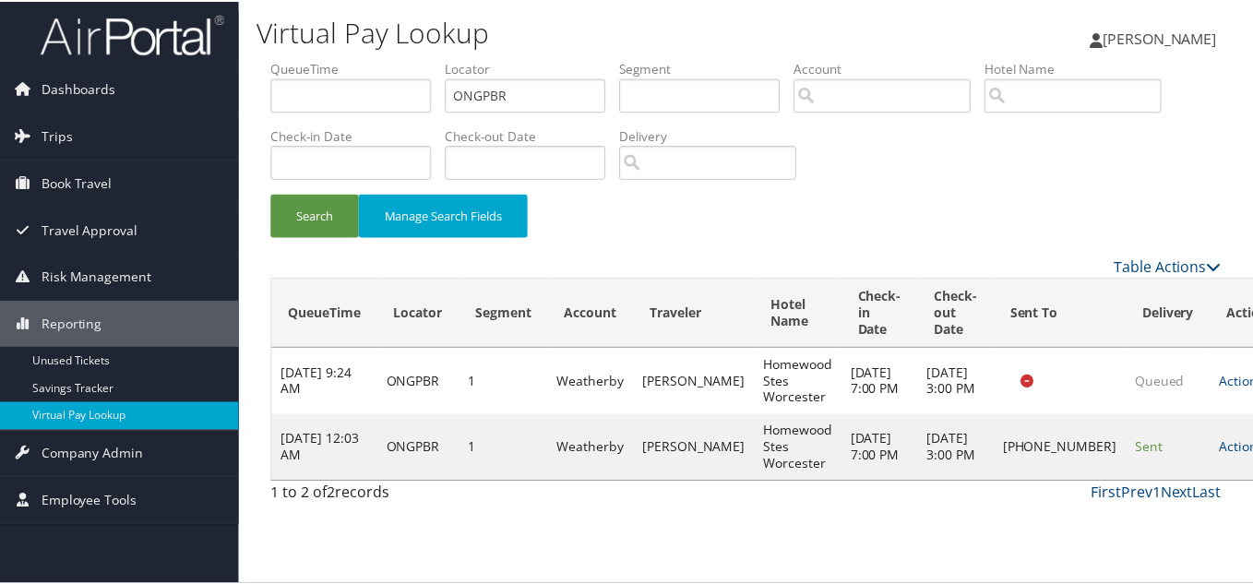
scroll to position [9, 0]
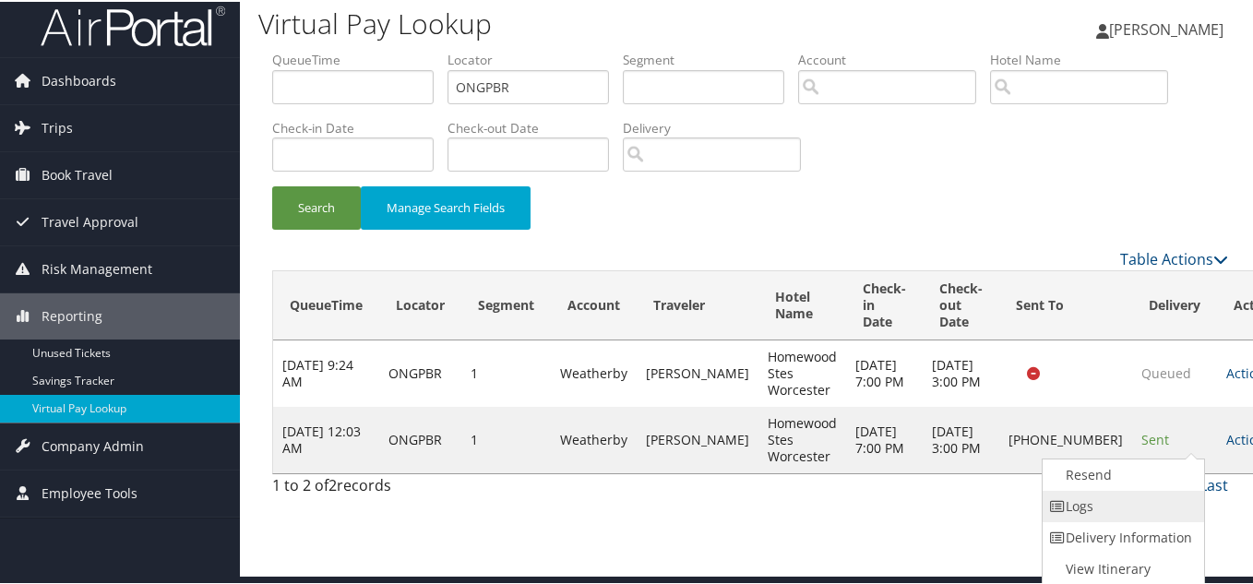
click at [1100, 498] on link "Logs" at bounding box center [1122, 504] width 158 height 31
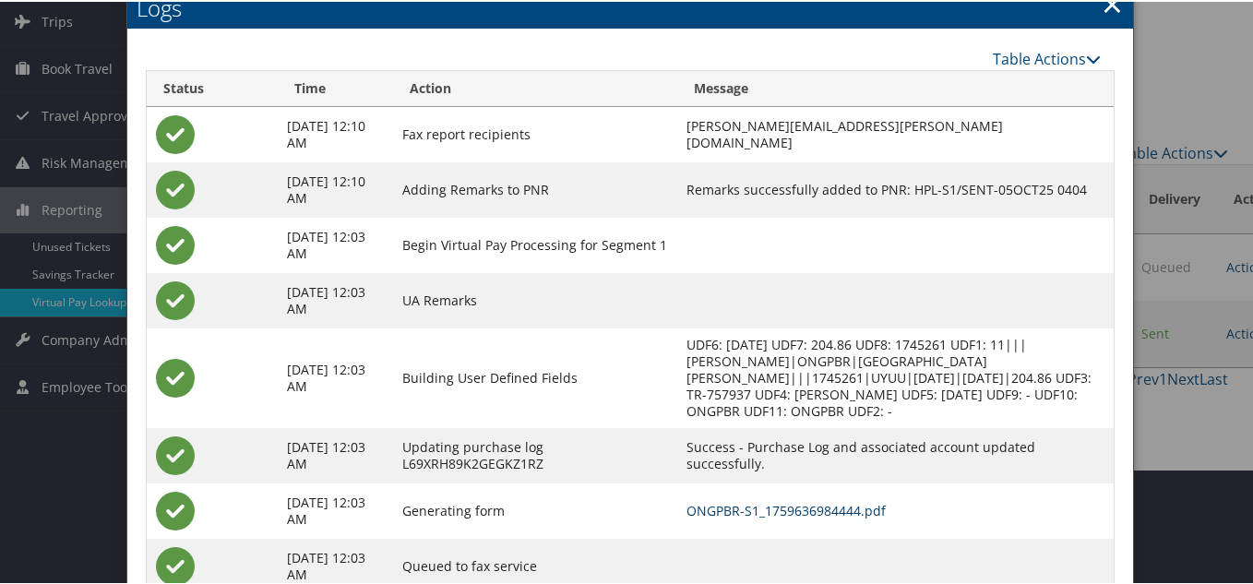
scroll to position [83, 0]
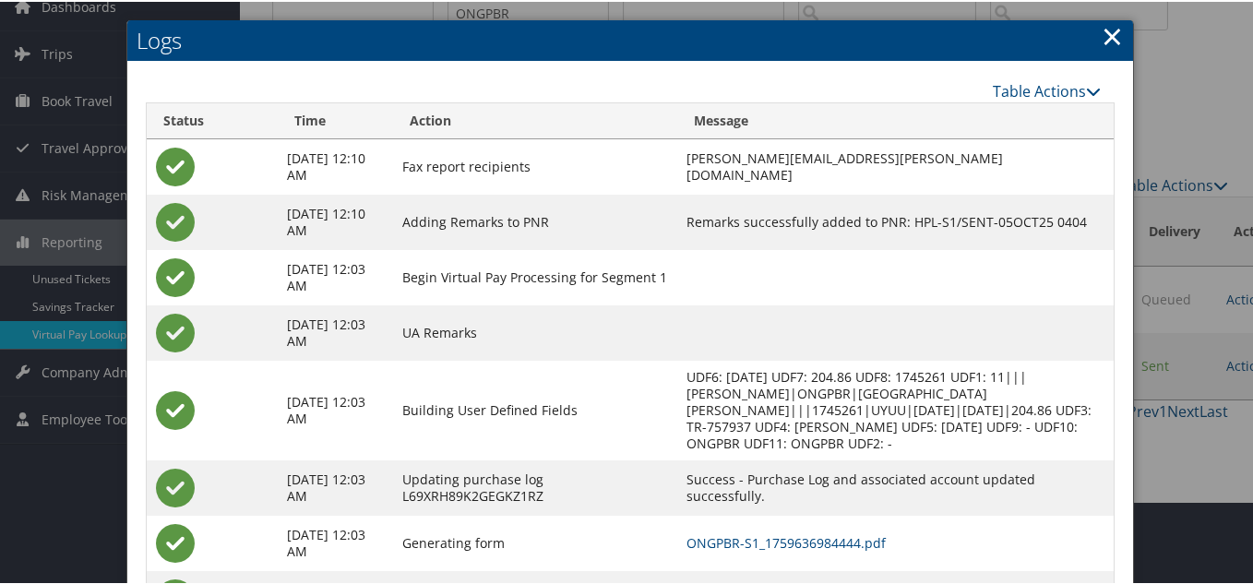
click at [1107, 38] on link "×" at bounding box center [1112, 34] width 21 height 37
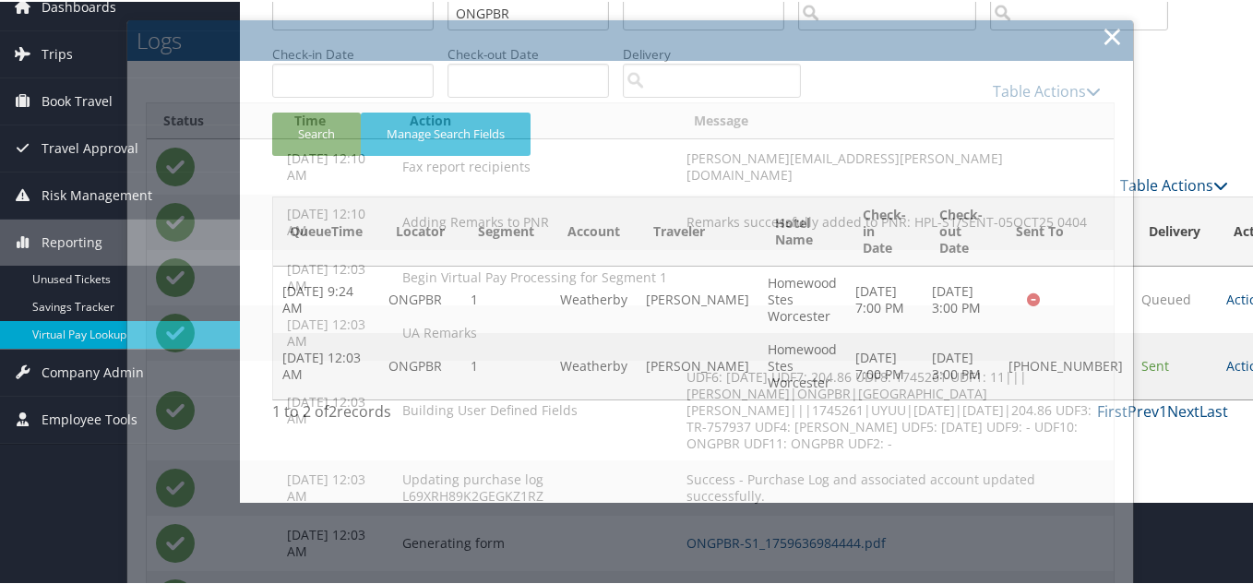
scroll to position [0, 0]
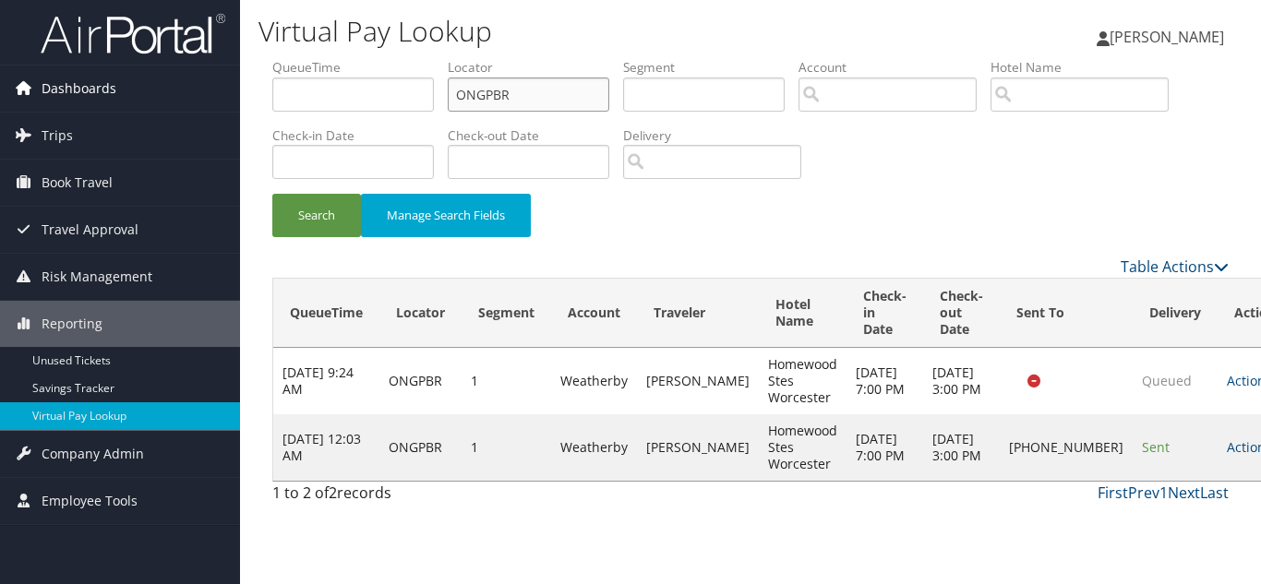
drag, startPoint x: 351, startPoint y: 98, endPoint x: 228, endPoint y: 98, distance: 122.7
click at [232, 98] on div "Dashboards AirPortal 360™ (Manager) My Travel Dashboard Trips Airtinerary® Look…" at bounding box center [630, 292] width 1261 height 584
paste input "YONAJQ"
click at [272, 194] on button "Search" at bounding box center [316, 215] width 89 height 43
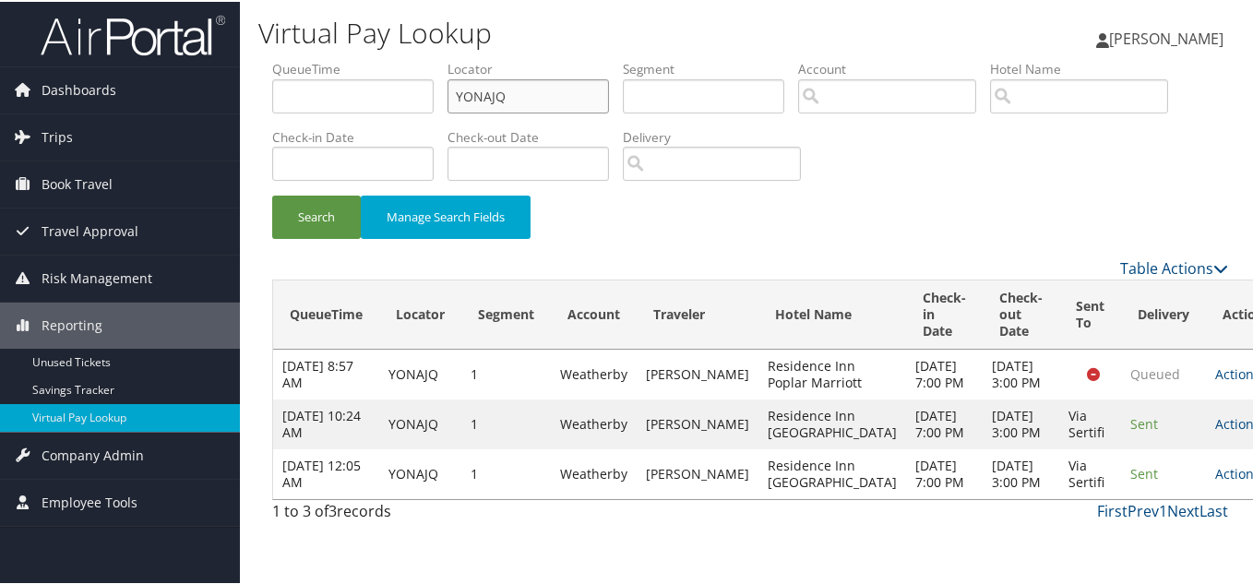
scroll to position [29, 0]
click at [1260, 479] on icon at bounding box center [1267, 472] width 13 height 13
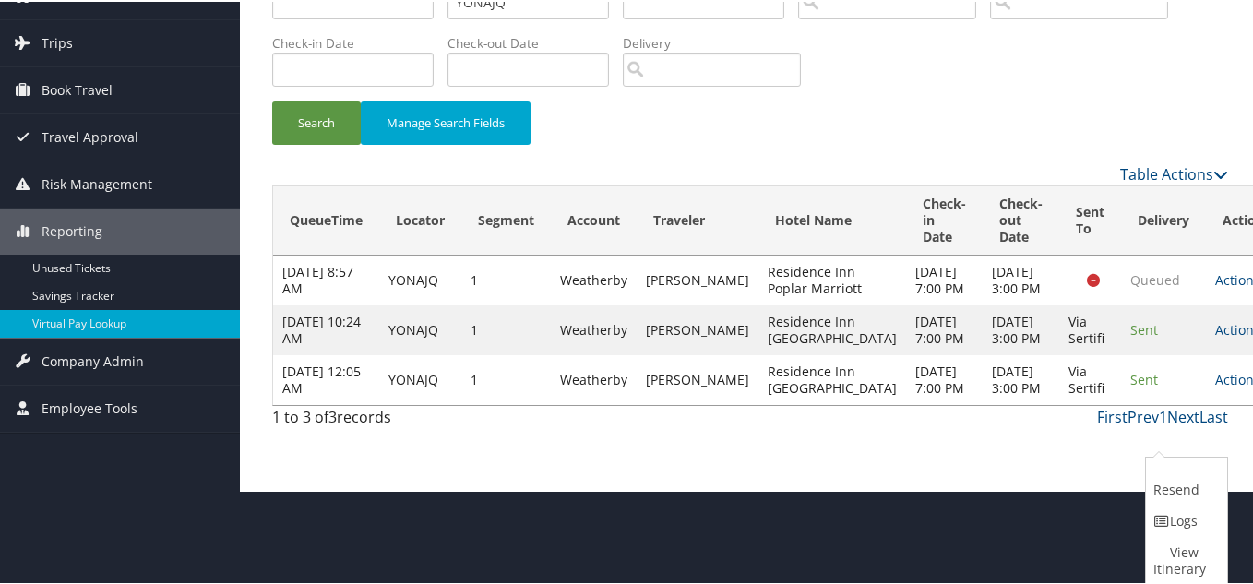
click at [1192, 517] on link "Logs" at bounding box center [1184, 519] width 77 height 31
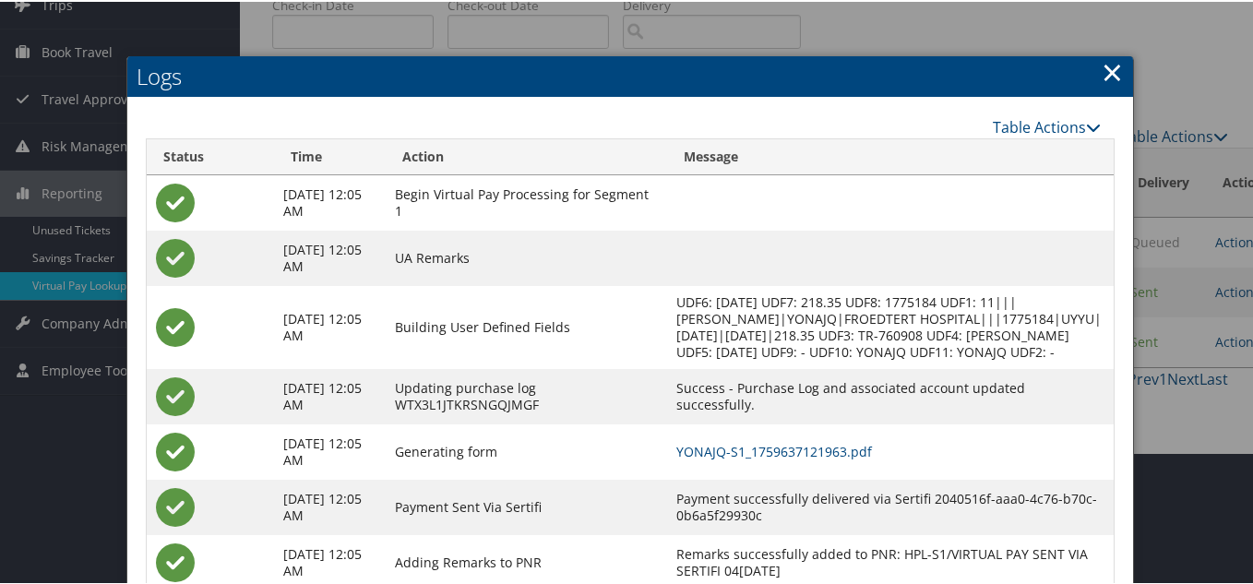
scroll to position [205, 0]
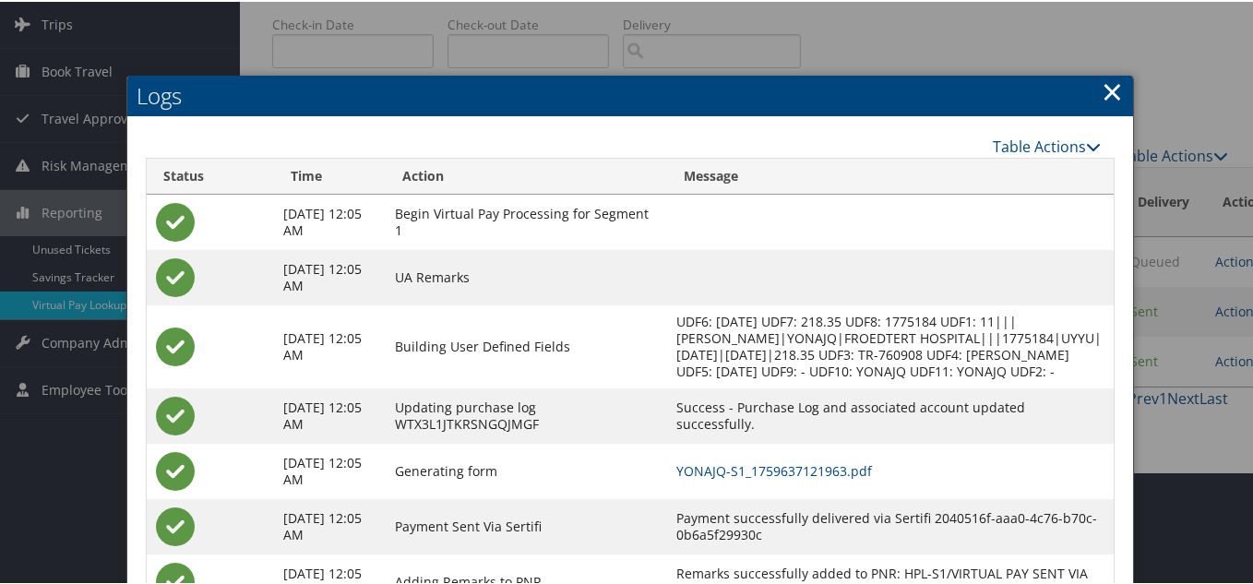
click at [1102, 86] on link "×" at bounding box center [1112, 89] width 21 height 37
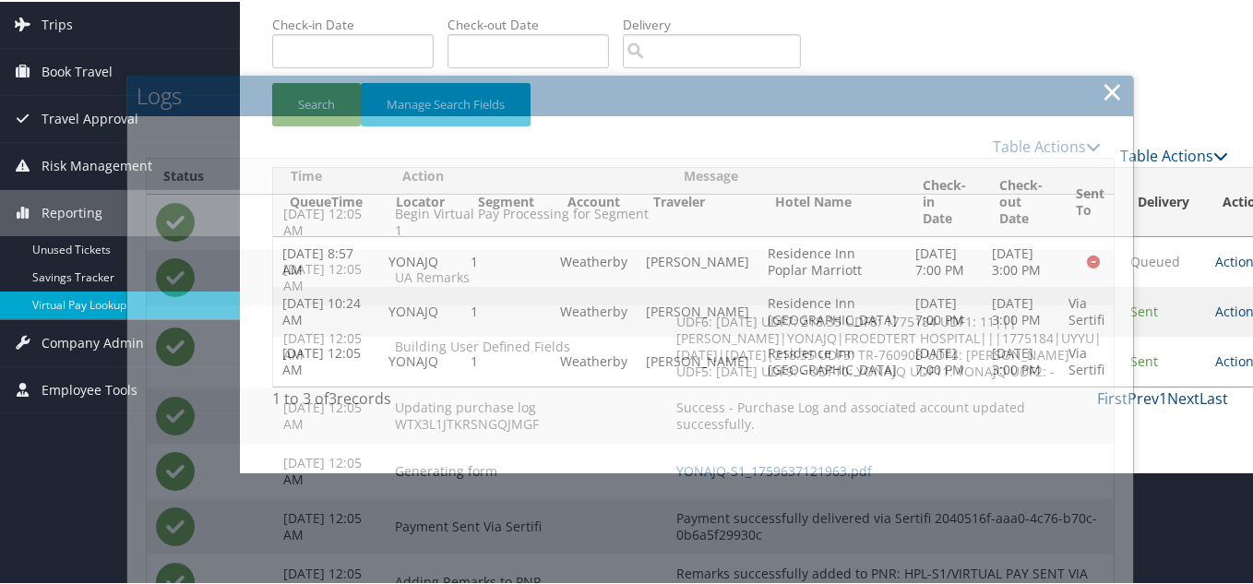
scroll to position [29, 0]
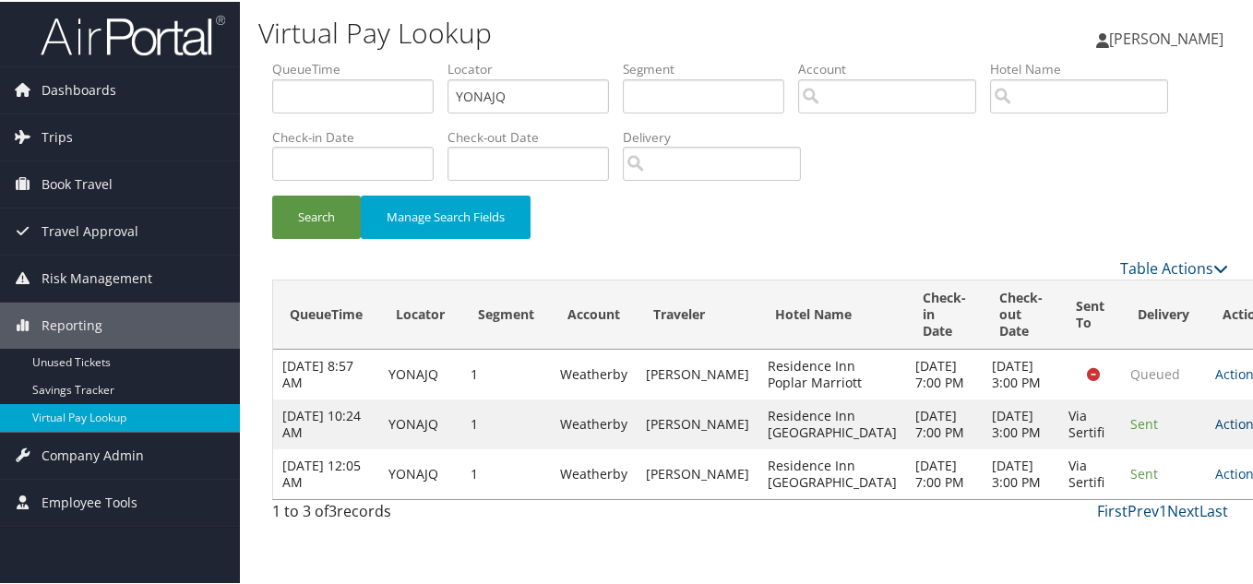
click at [1215, 418] on link "Actions" at bounding box center [1244, 422] width 58 height 18
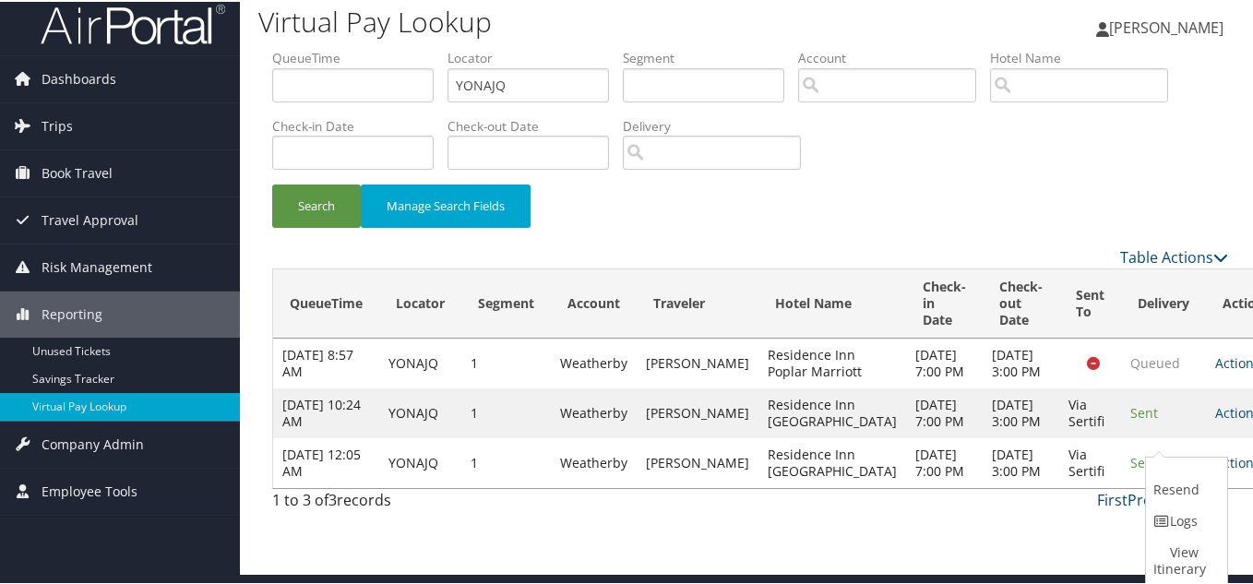
click at [1176, 504] on link "Logs" at bounding box center [1184, 519] width 77 height 31
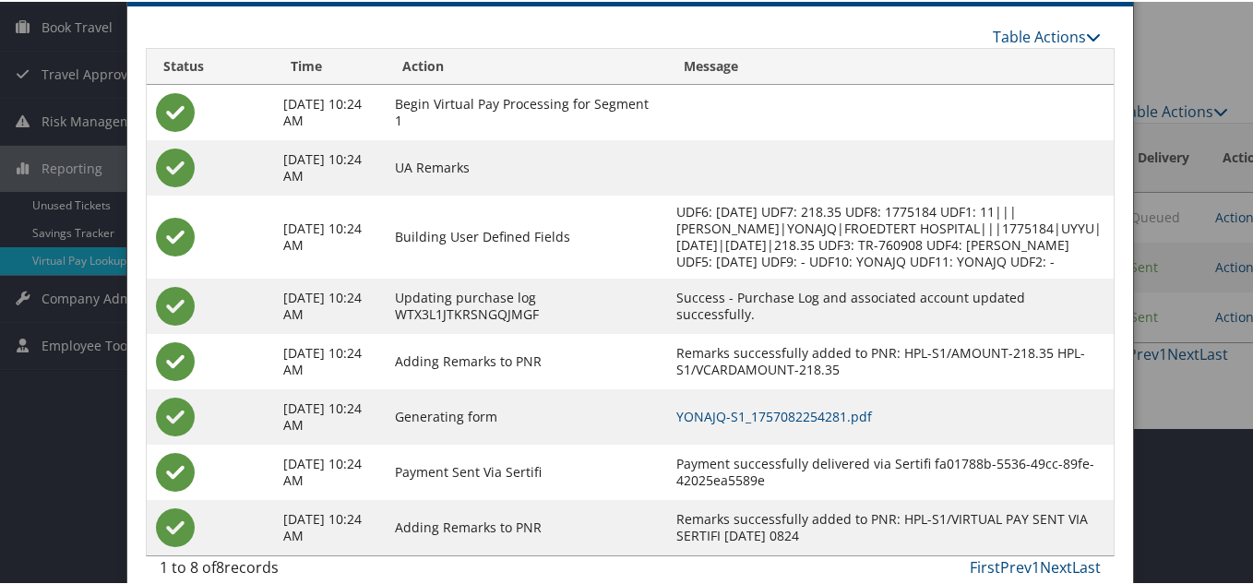
scroll to position [195, 0]
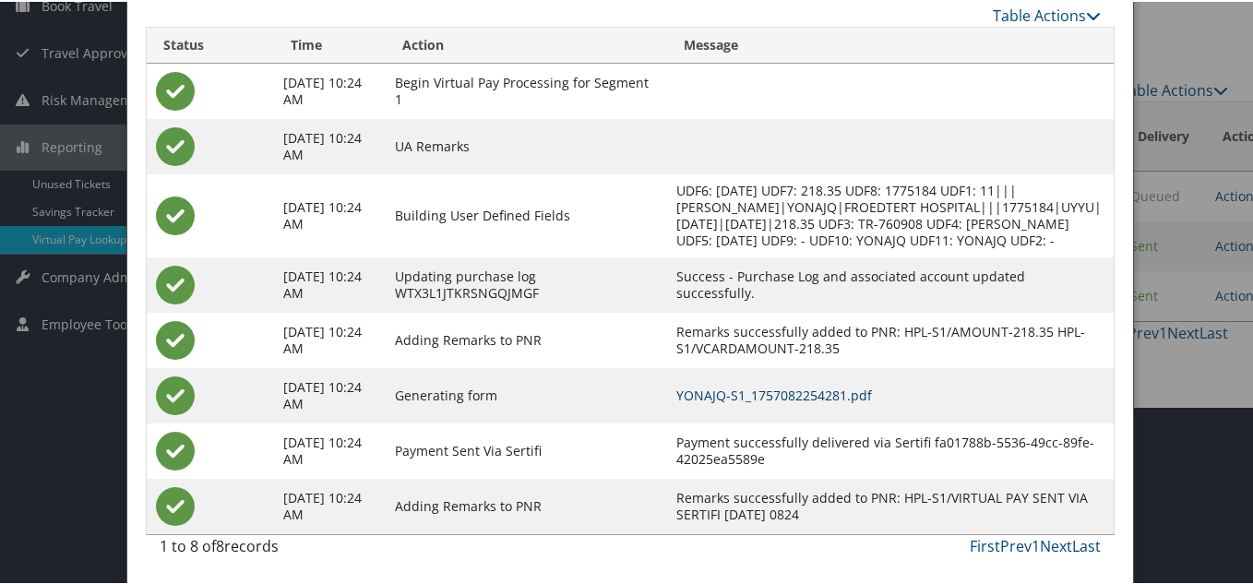
drag, startPoint x: 809, startPoint y: 396, endPoint x: 715, endPoint y: 311, distance: 126.8
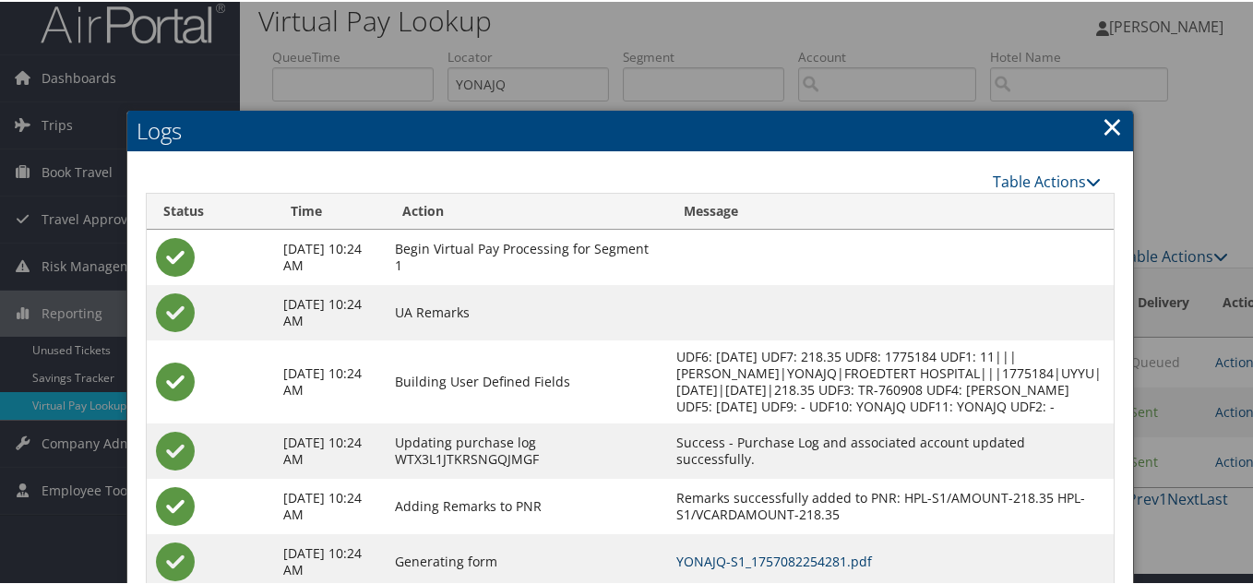
scroll to position [10, 0]
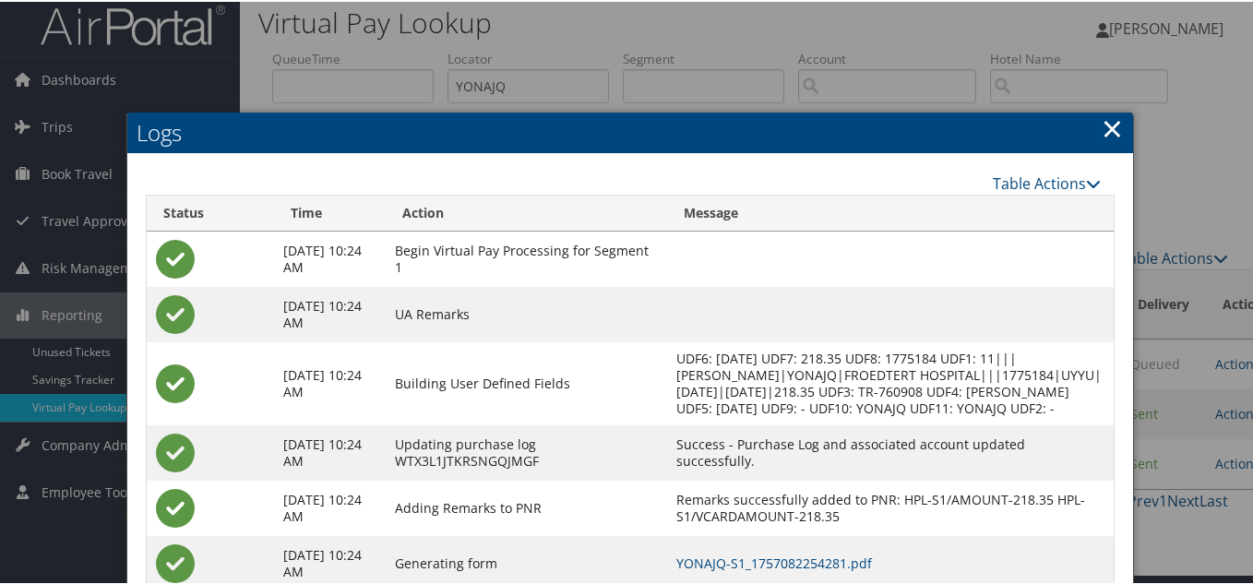
click at [1120, 124] on h2 "Logs" at bounding box center [630, 131] width 1007 height 41
click at [1107, 135] on link "×" at bounding box center [1112, 126] width 21 height 37
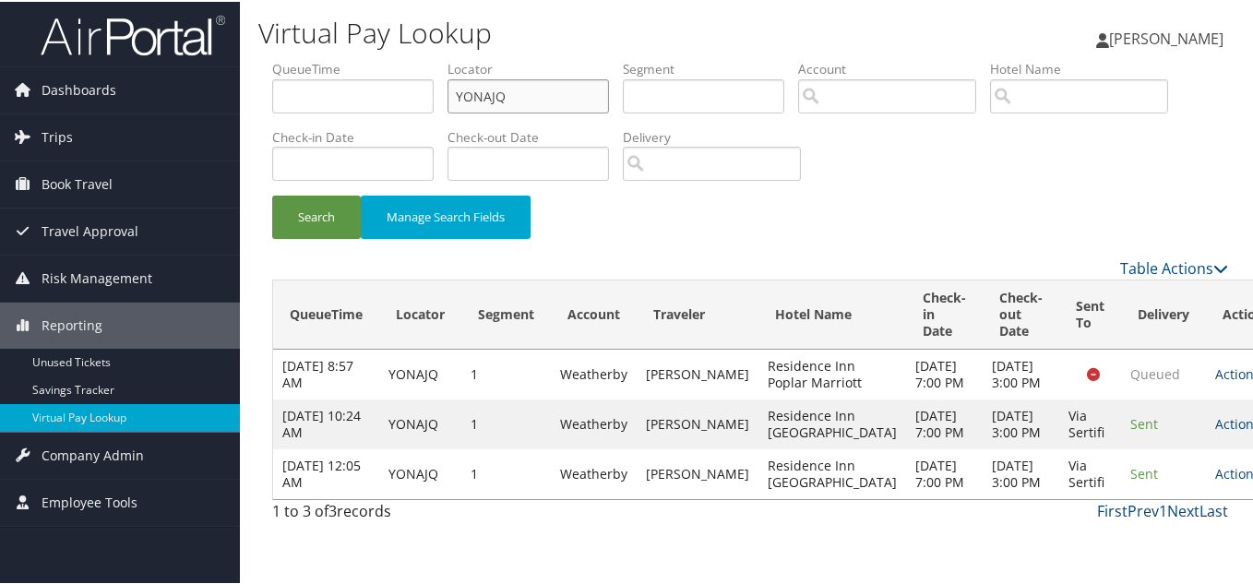
drag, startPoint x: 288, startPoint y: 92, endPoint x: 245, endPoint y: 90, distance: 43.4
click at [249, 89] on div "Virtual Pay Lookup Luke Perry Luke Perry My Settings Travel Agency Contacts Vie…" at bounding box center [750, 292] width 1021 height 584
paste input "WWPQCH"
type input "WWPQCH"
click at [272, 194] on button "Search" at bounding box center [316, 215] width 89 height 43
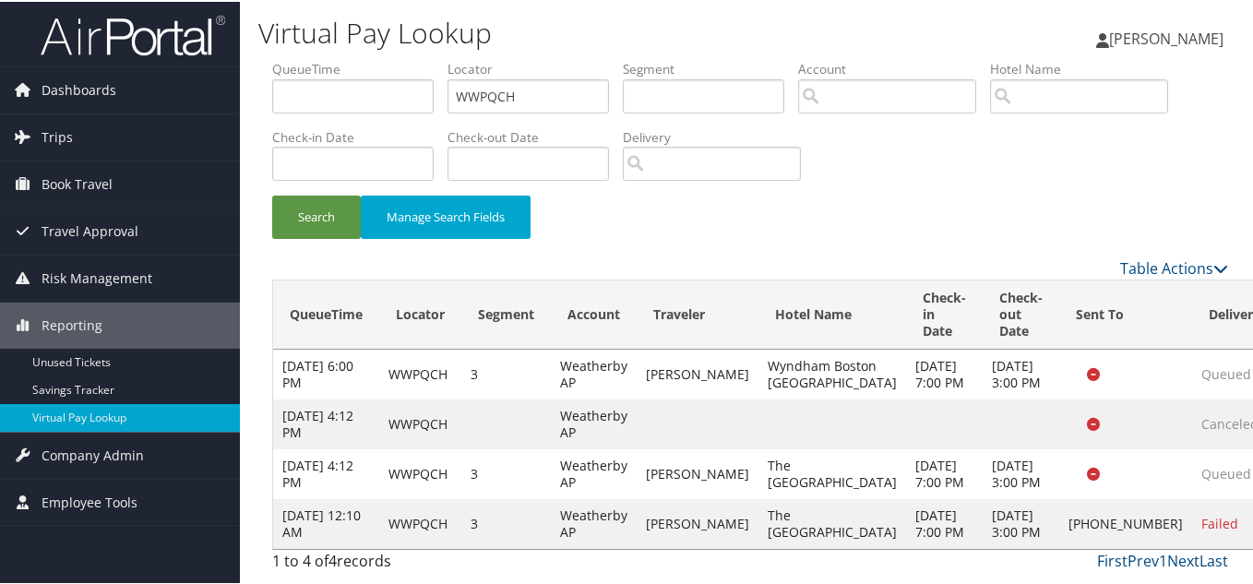
scroll to position [78, 0]
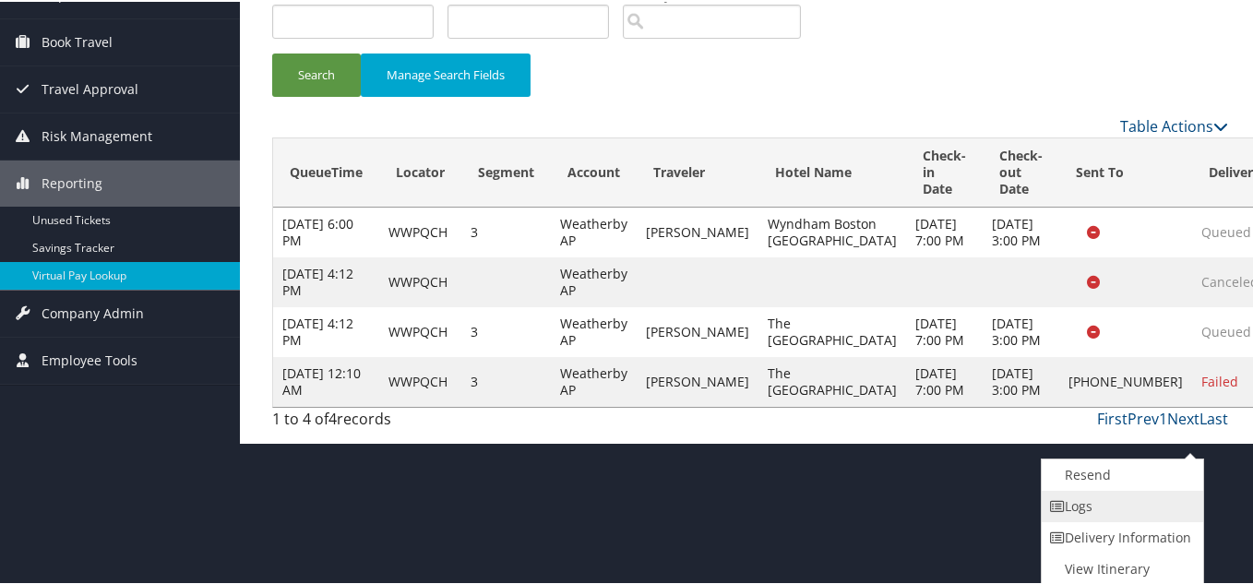
click at [1111, 506] on link "Logs" at bounding box center [1121, 504] width 158 height 31
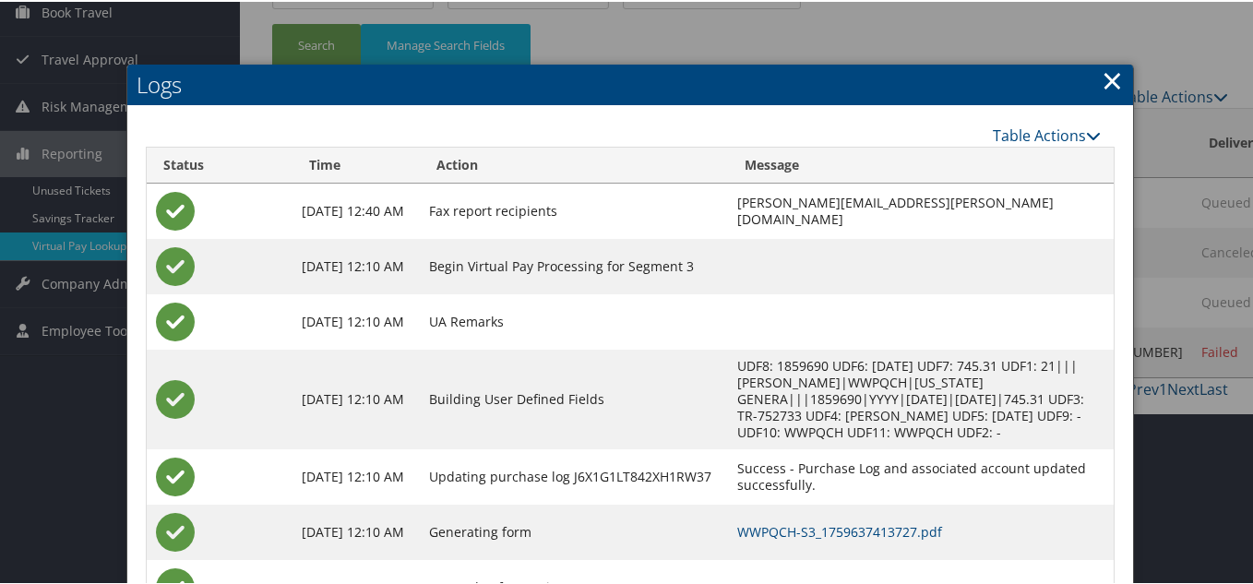
scroll to position [253, 0]
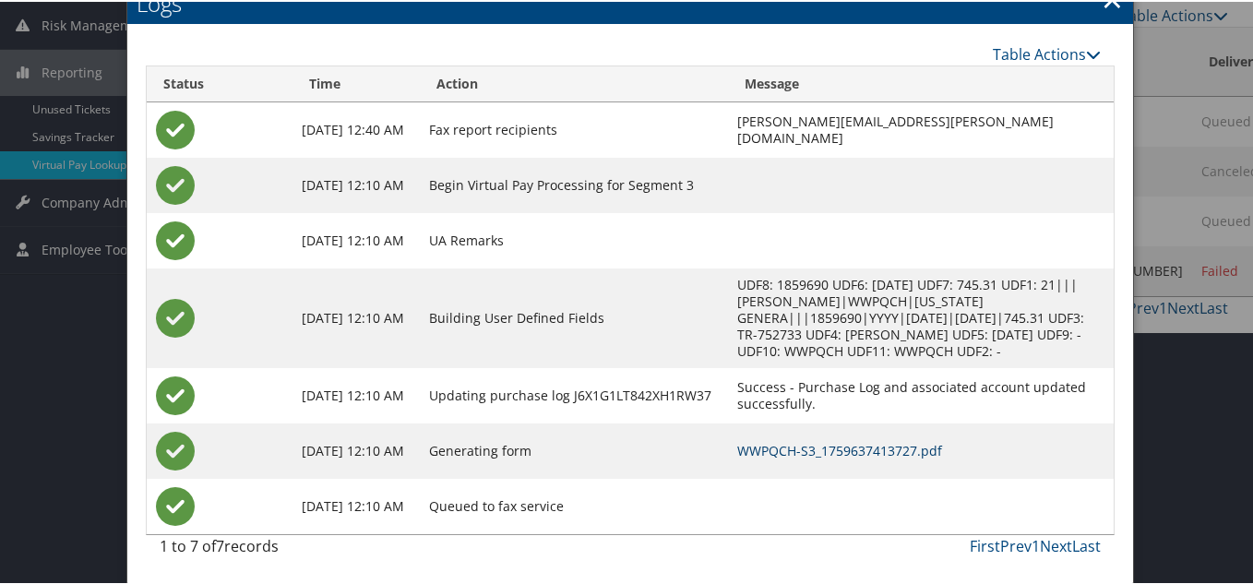
drag, startPoint x: 784, startPoint y: 444, endPoint x: 758, endPoint y: 401, distance: 50.2
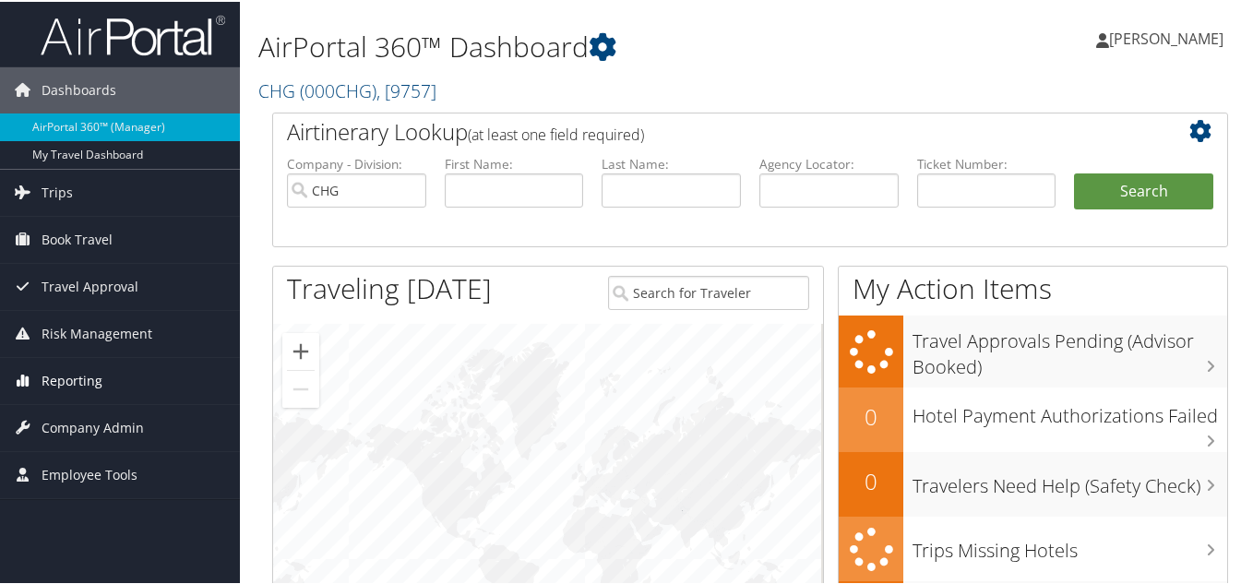
click at [70, 379] on span "Reporting" at bounding box center [72, 379] width 61 height 46
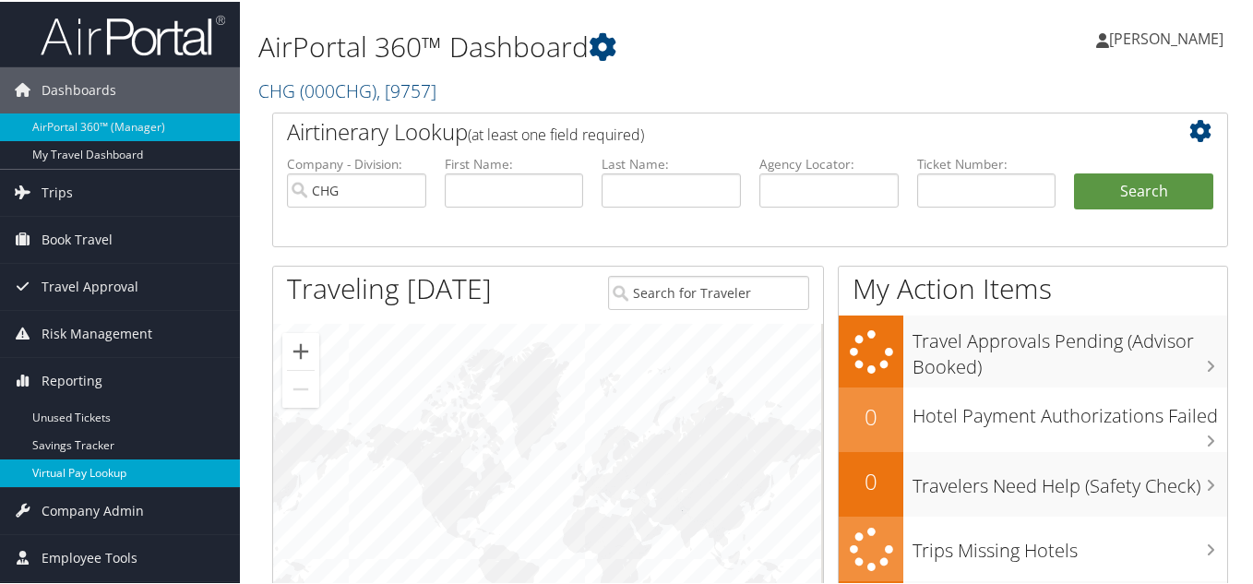
click at [71, 466] on link "Virtual Pay Lookup" at bounding box center [120, 472] width 240 height 28
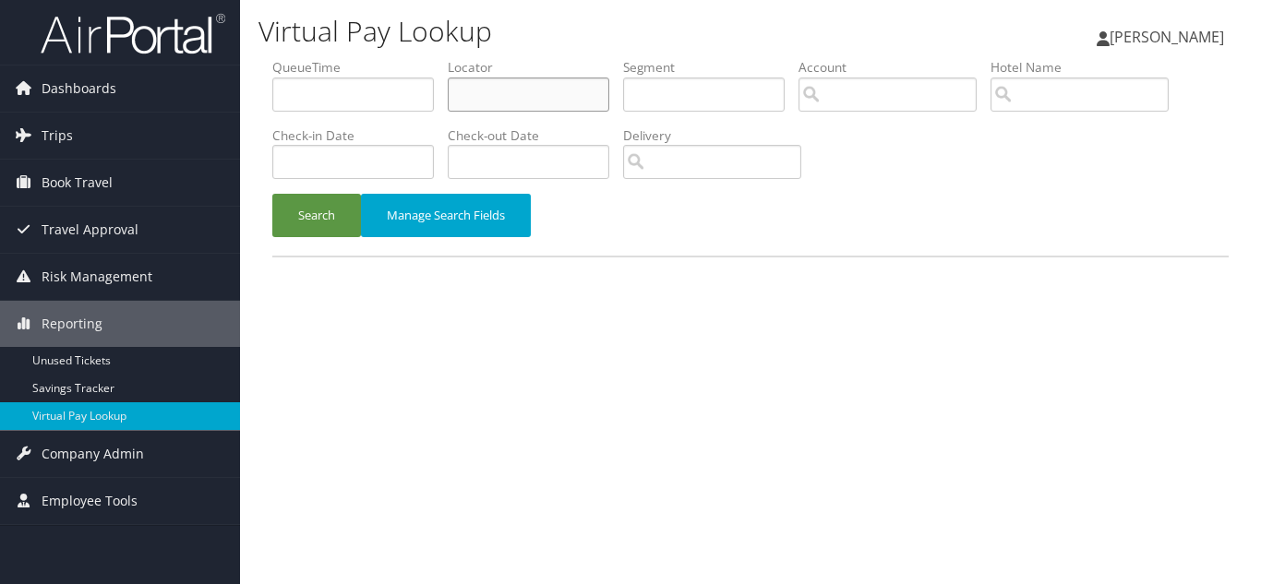
click at [532, 96] on input "text" at bounding box center [528, 95] width 161 height 34
paste input "GVUHMU"
click at [272, 194] on button "Search" at bounding box center [316, 215] width 89 height 43
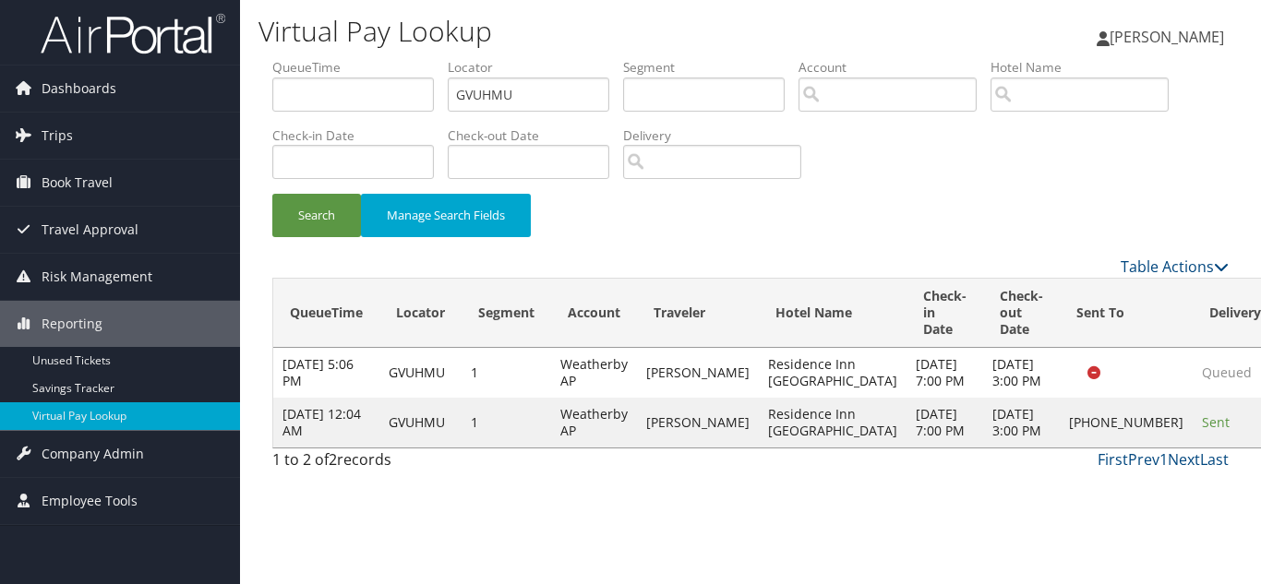
drag, startPoint x: 1158, startPoint y: 450, endPoint x: 1199, endPoint y: 462, distance: 42.3
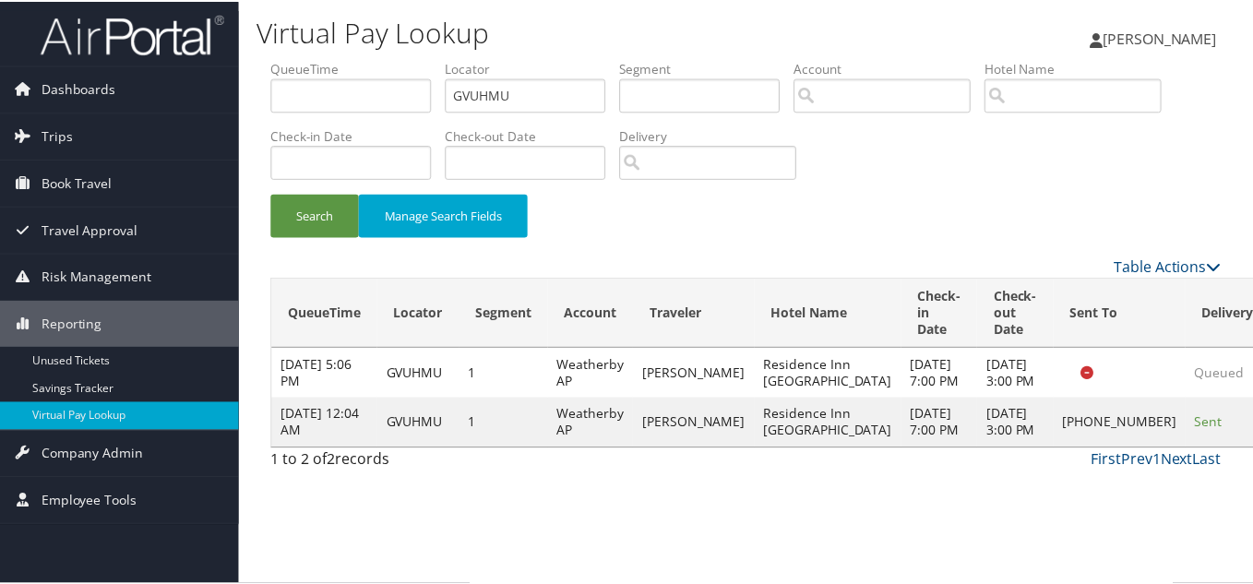
scroll to position [9, 0]
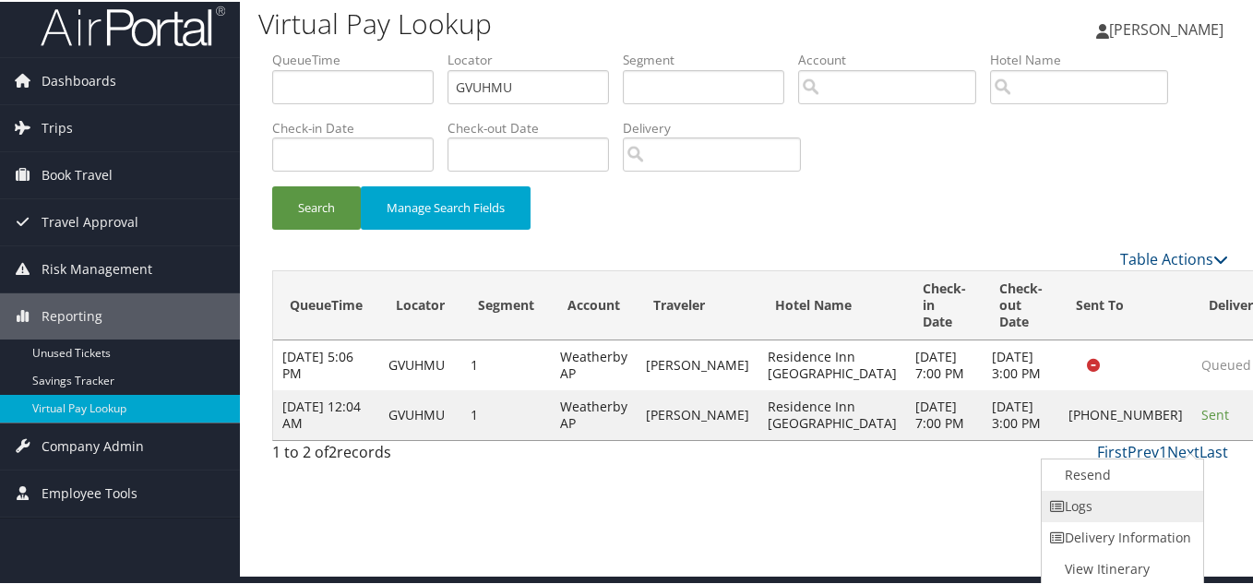
click at [1137, 497] on link "Logs" at bounding box center [1121, 504] width 158 height 31
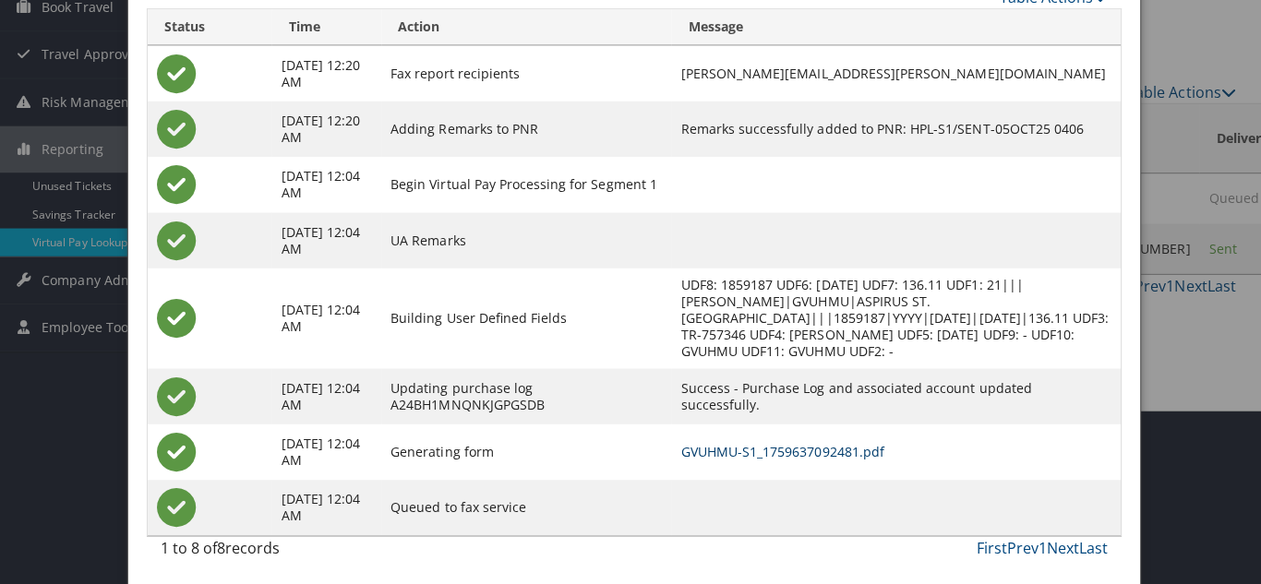
scroll to position [0, 0]
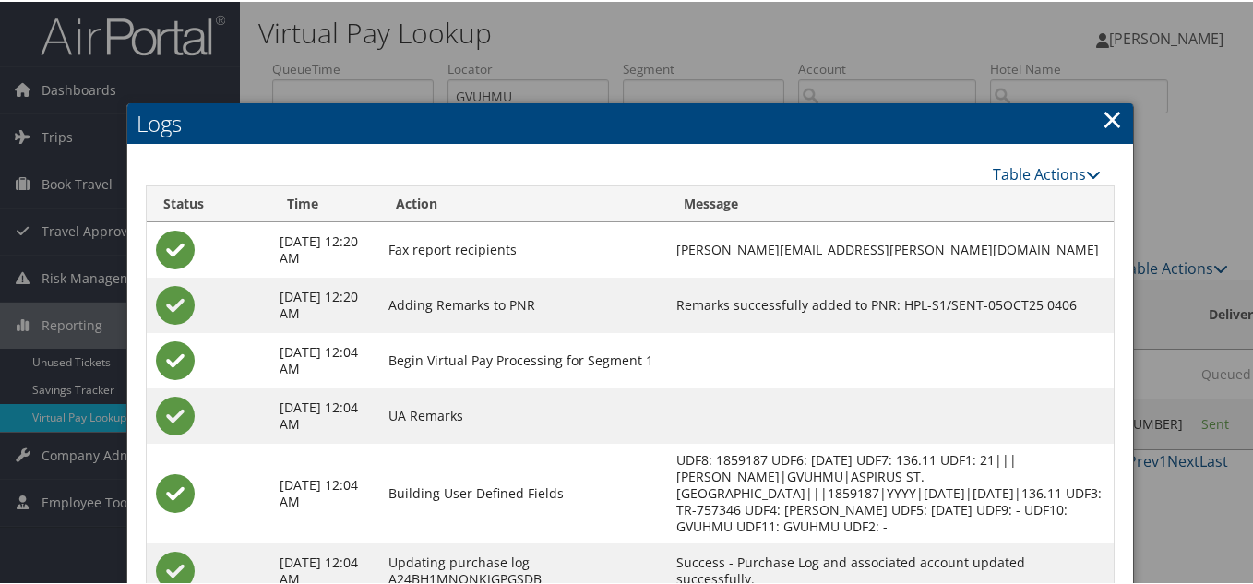
click at [1113, 117] on link "×" at bounding box center [1112, 117] width 21 height 37
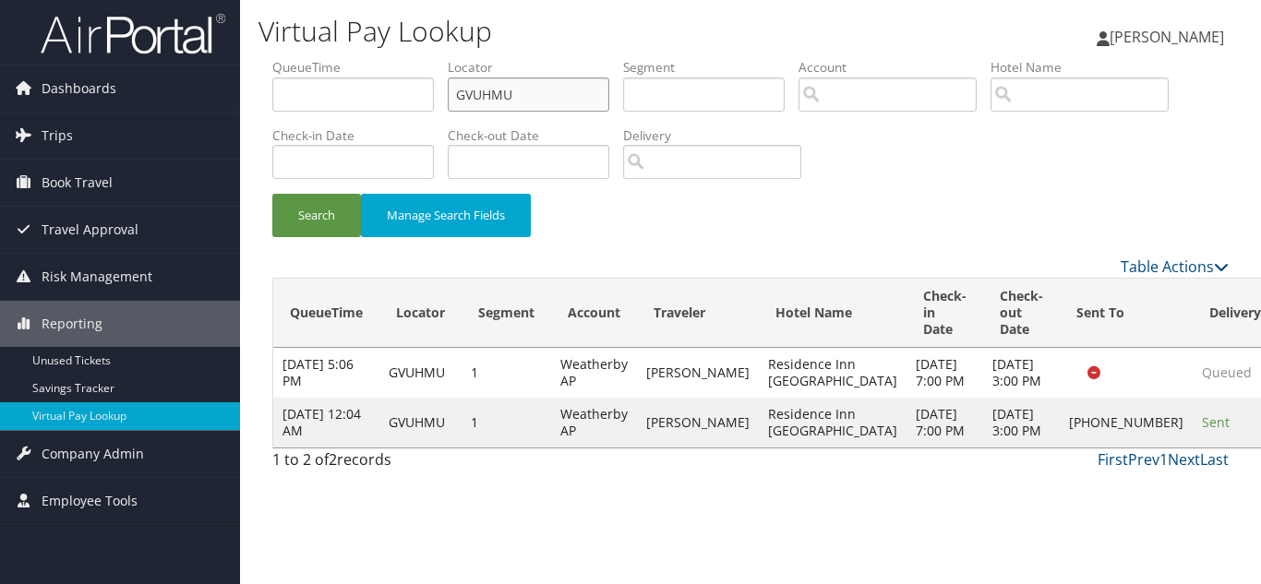
drag, startPoint x: 356, startPoint y: 95, endPoint x: 317, endPoint y: 96, distance: 38.8
click at [319, 58] on ul "QueueTime Locator GVUHMU Segment Account Traveler Hotel Name Check-in Date Chec…" at bounding box center [750, 58] width 956 height 0
paste input "EMMFUM"
type input "EMMFUM"
click at [272, 194] on button "Search" at bounding box center [316, 215] width 89 height 43
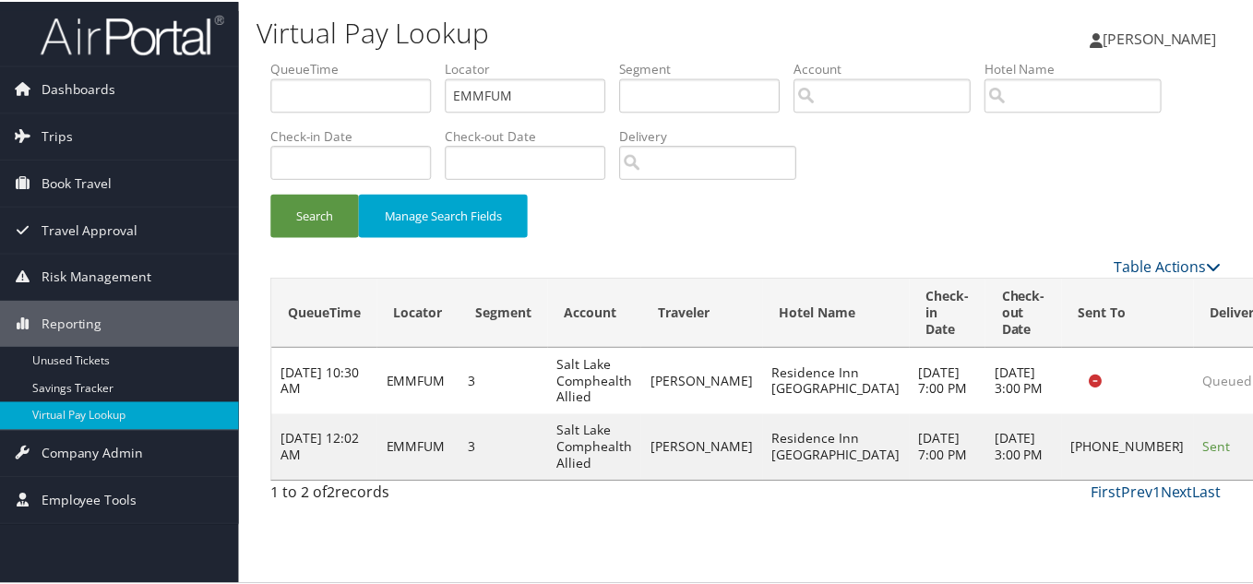
scroll to position [26, 0]
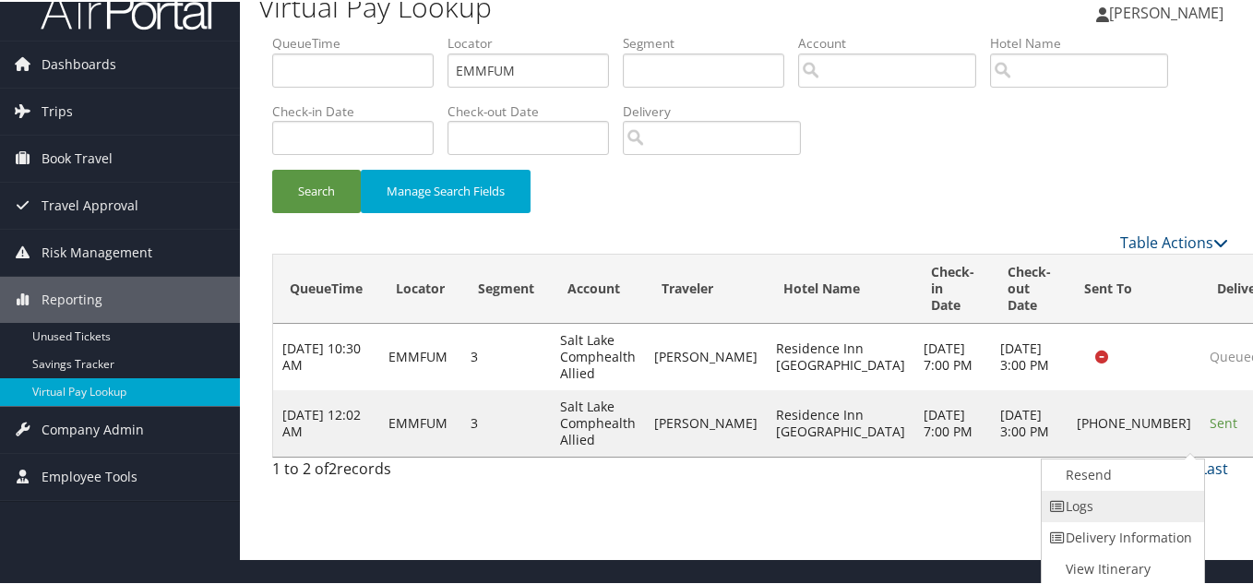
click at [1118, 506] on link "Logs" at bounding box center [1121, 504] width 158 height 31
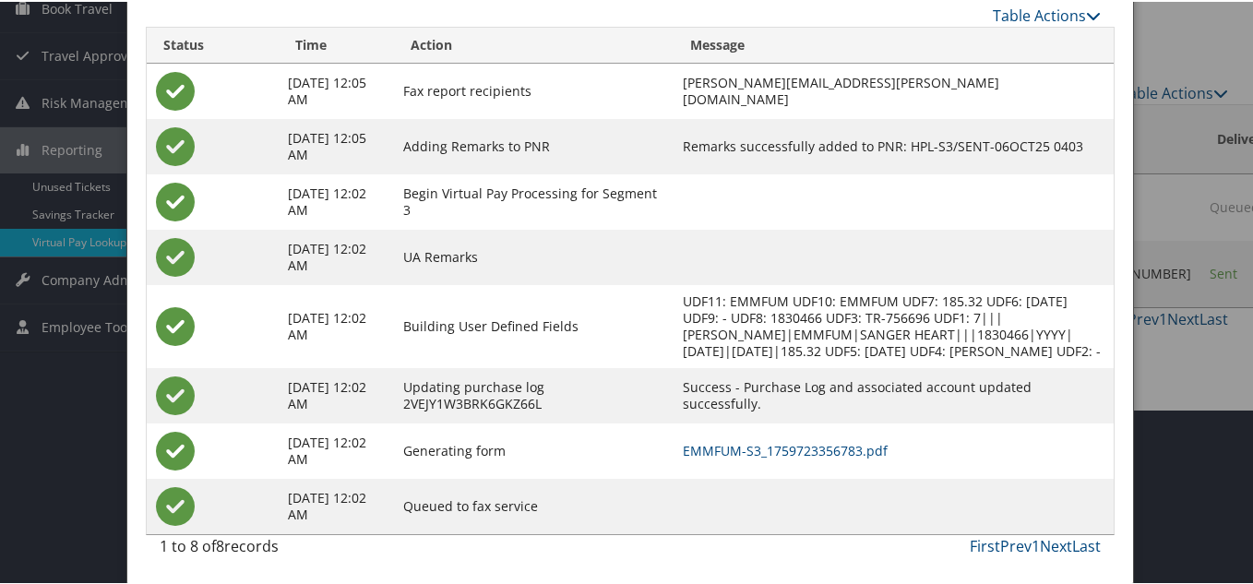
scroll to position [192, 0]
drag, startPoint x: 807, startPoint y: 453, endPoint x: 796, endPoint y: 442, distance: 15.7
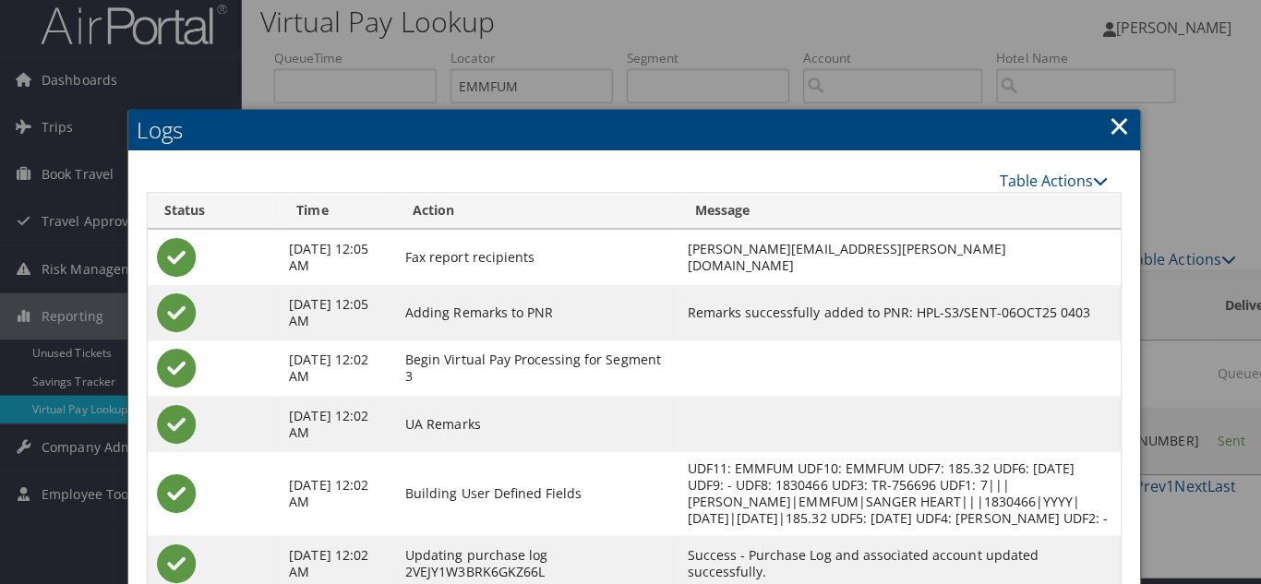
scroll to position [0, 0]
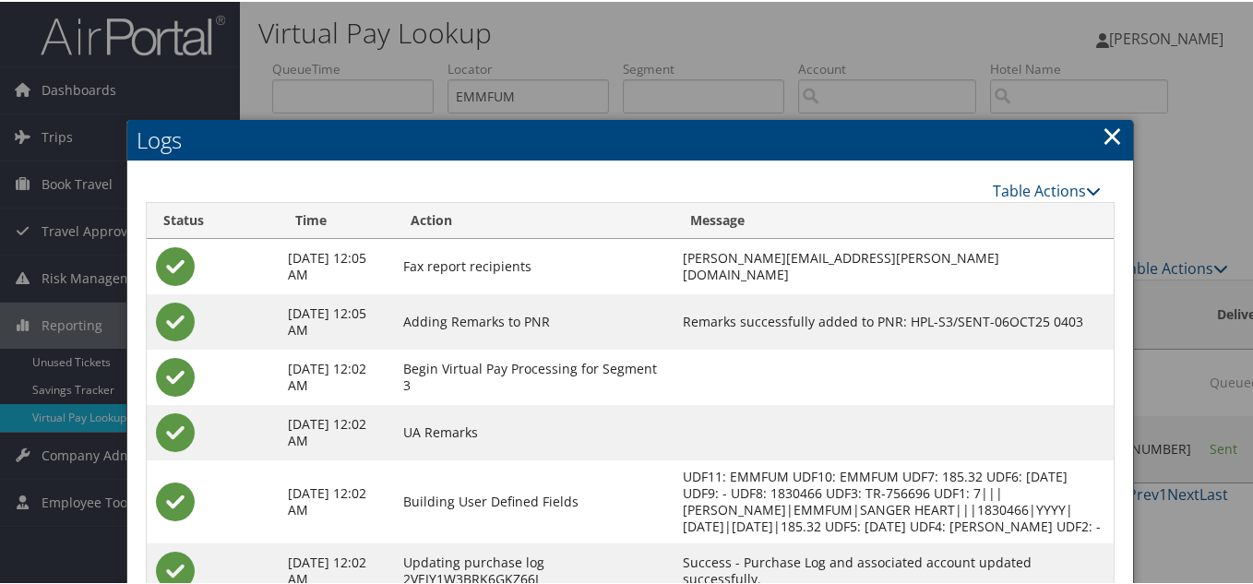
click at [1108, 131] on link "×" at bounding box center [1112, 133] width 21 height 37
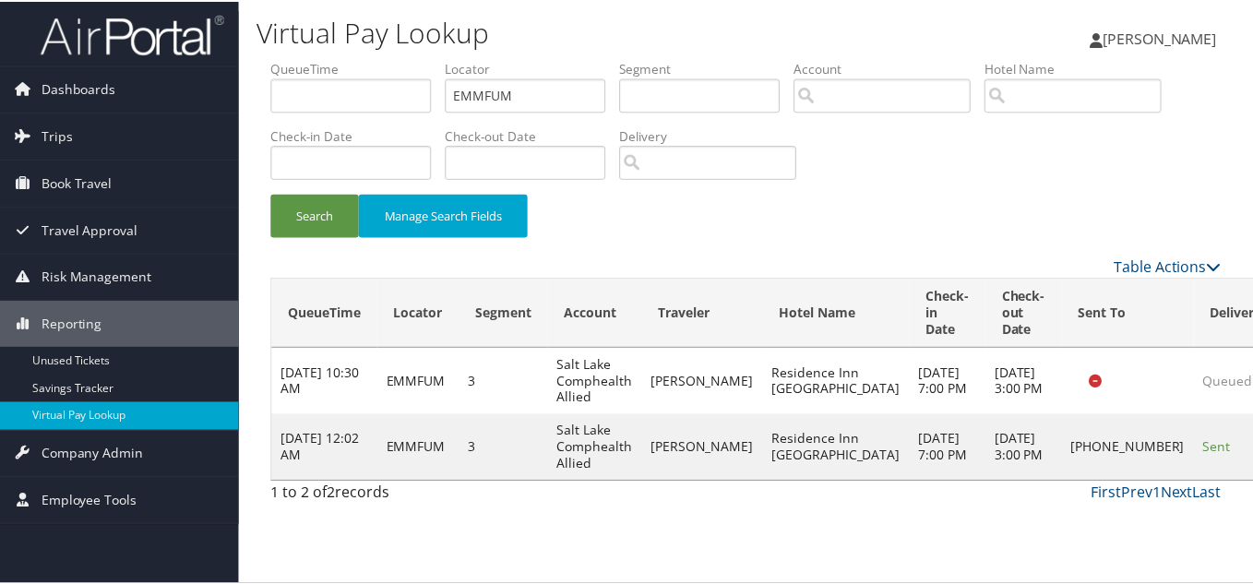
scroll to position [26, 0]
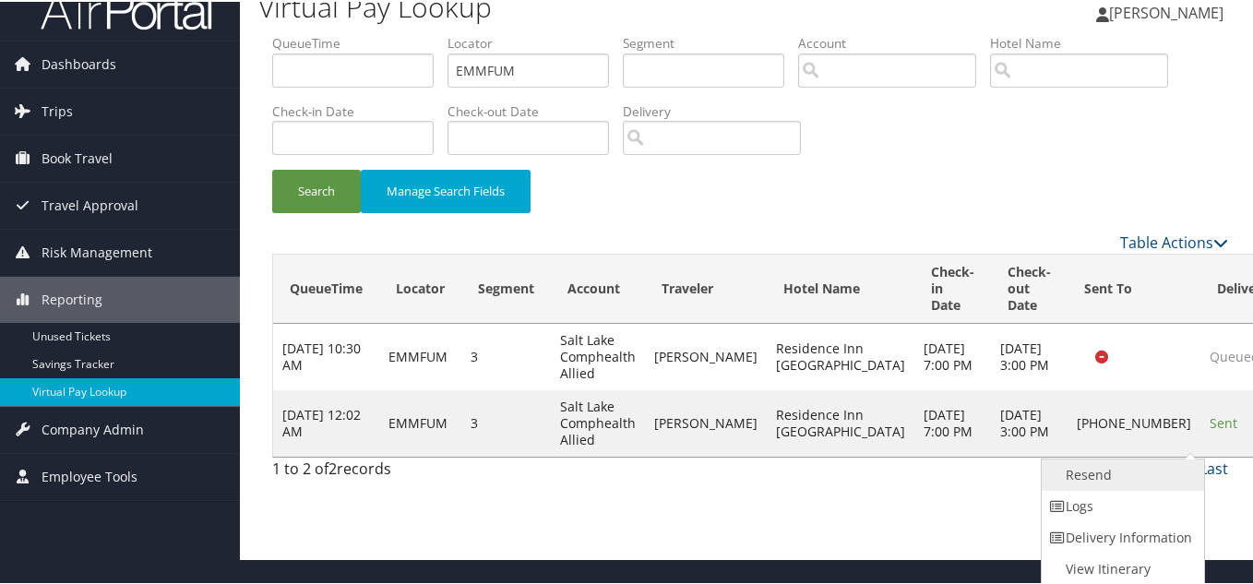
click at [1118, 480] on link "Resend" at bounding box center [1121, 473] width 158 height 31
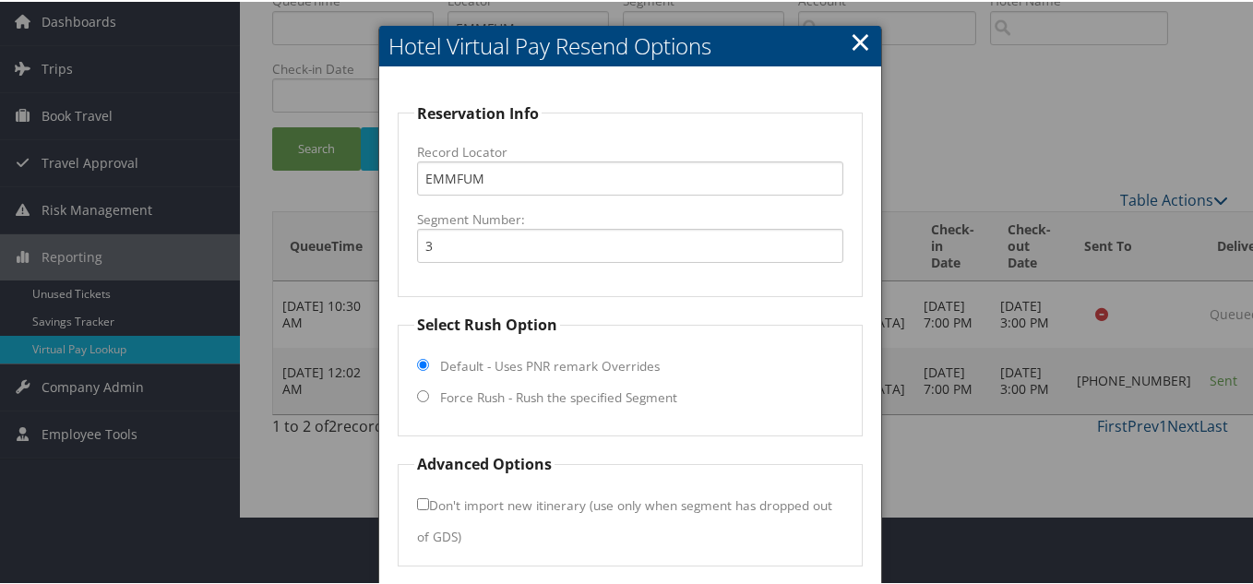
scroll to position [133, 0]
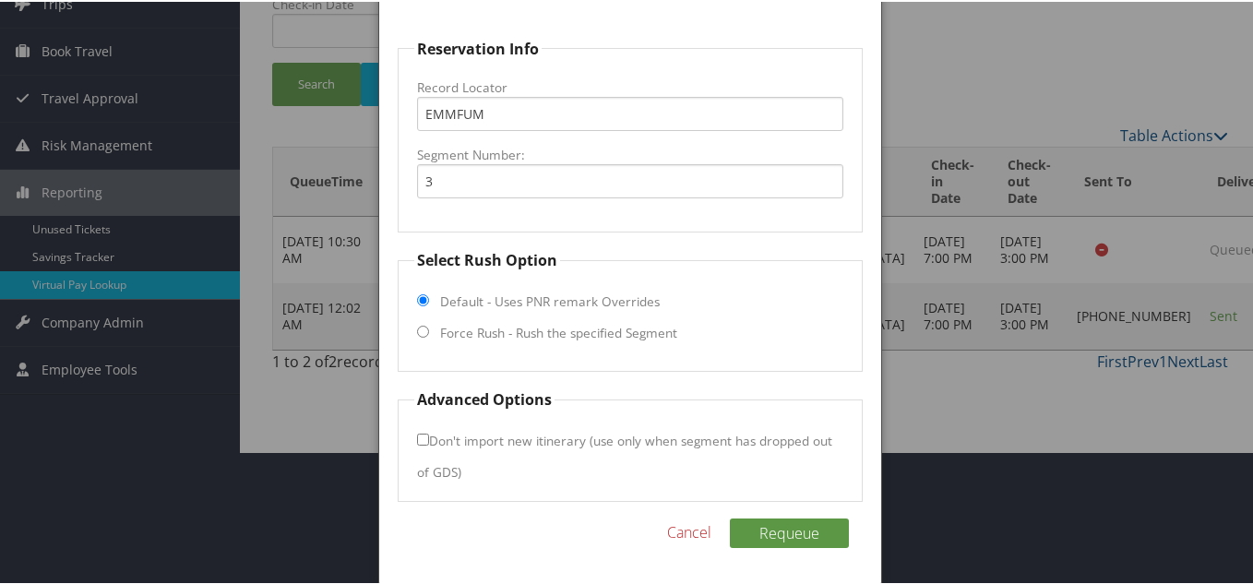
click at [429, 331] on fieldset "Select Rush Option Default - Uses PNR remark Overrides Force Rush - Rush the sp…" at bounding box center [630, 308] width 465 height 123
click at [419, 331] on input "Force Rush - Rush the specified Segment" at bounding box center [423, 330] width 12 height 12
radio input "true"
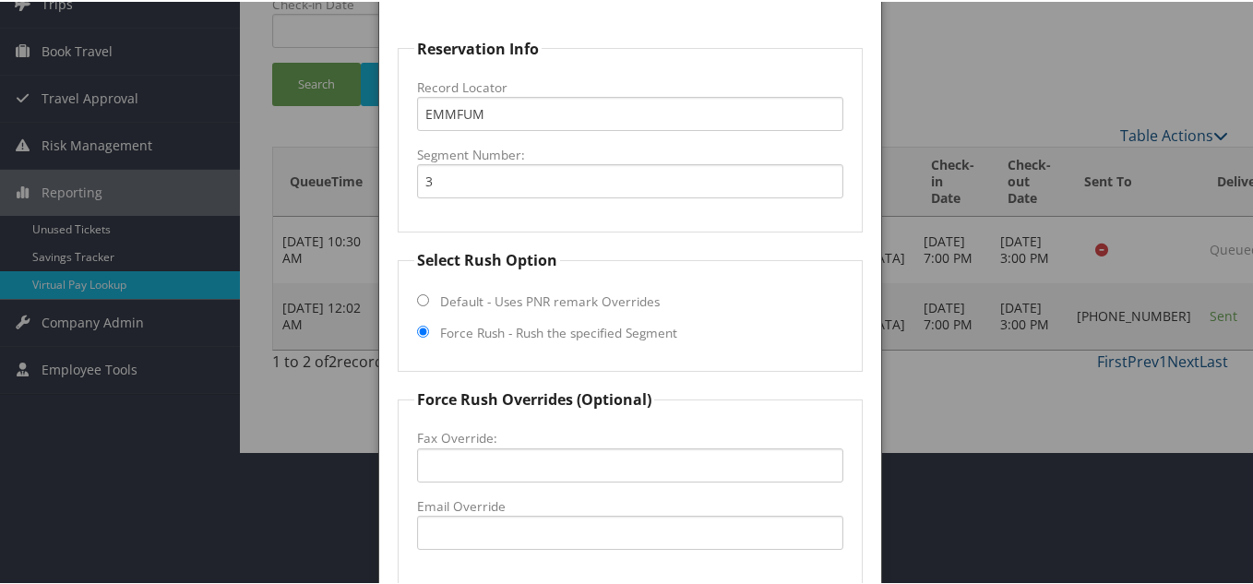
scroll to position [317, 0]
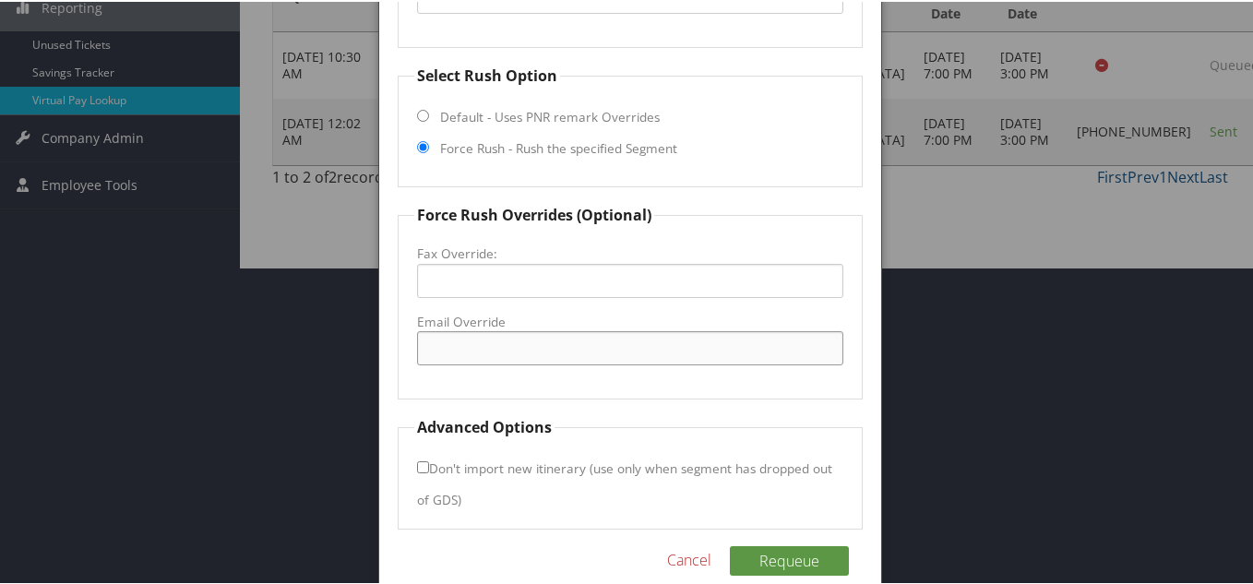
click at [486, 362] on input "Email Override" at bounding box center [630, 346] width 426 height 34
paste input "residence.cltcn.fd@gmail.com"
type input "residence.cltcn.fd@gmail.com"
click at [798, 558] on button "Requeue" at bounding box center [789, 559] width 119 height 30
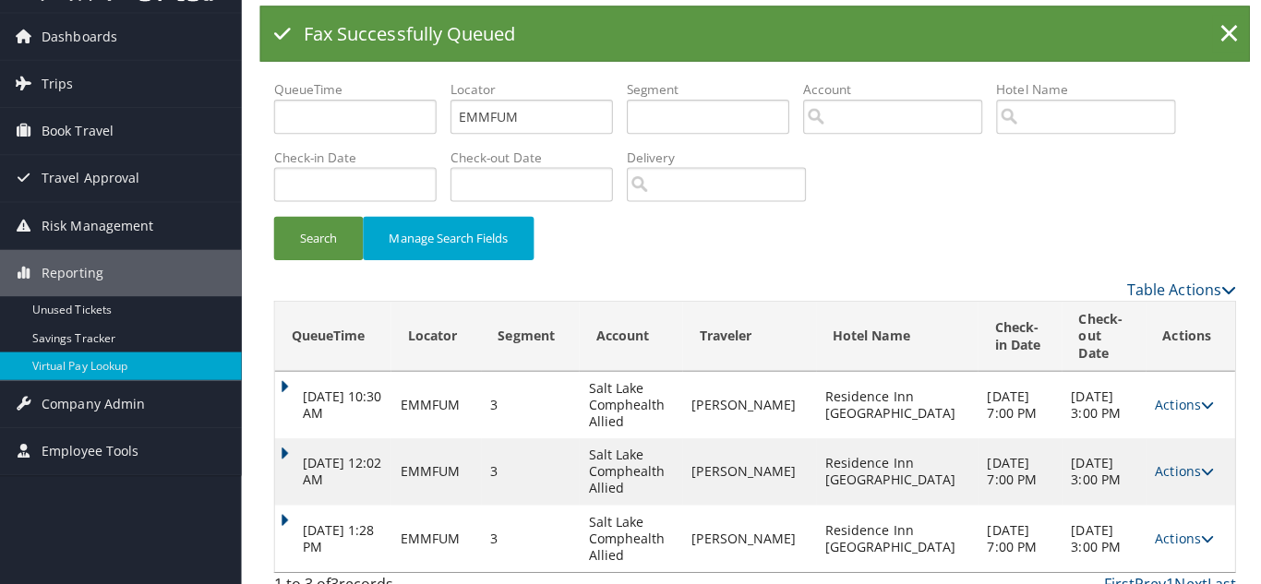
scroll to position [0, 0]
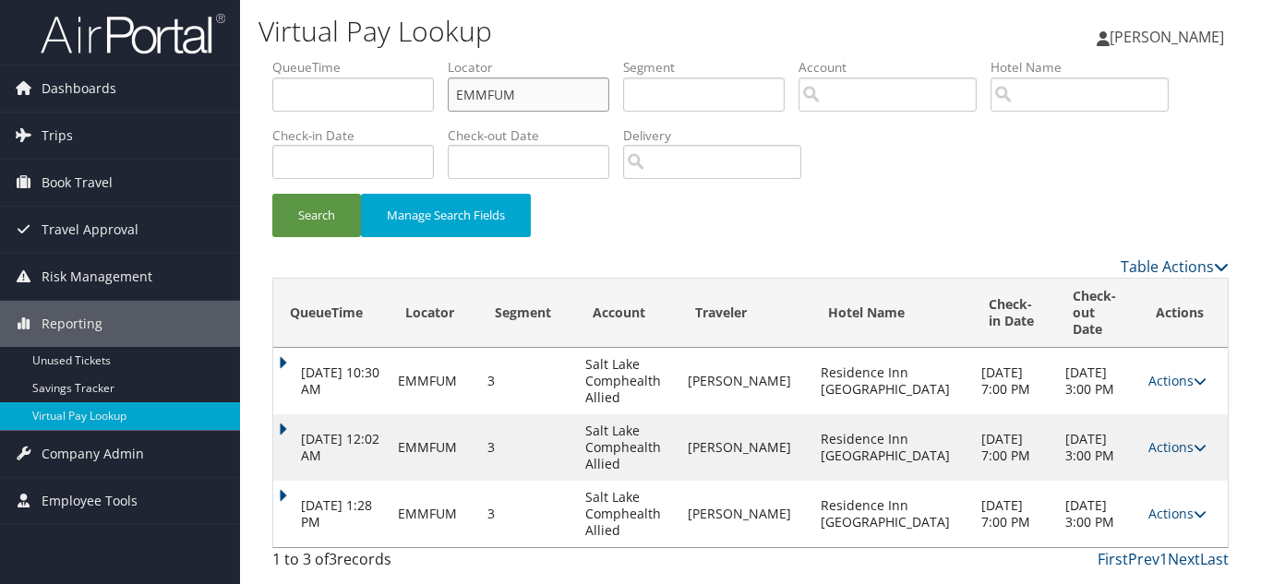
drag, startPoint x: 358, startPoint y: 104, endPoint x: 328, endPoint y: 105, distance: 30.5
click at [334, 58] on ul "QueueTime Locator EMMFUM Segment Account Traveler Hotel Name Check-in Date Chec…" at bounding box center [750, 58] width 956 height 0
paste input "LNSTEF"
type input "LNSTEF"
click at [272, 194] on button "Search" at bounding box center [316, 215] width 89 height 43
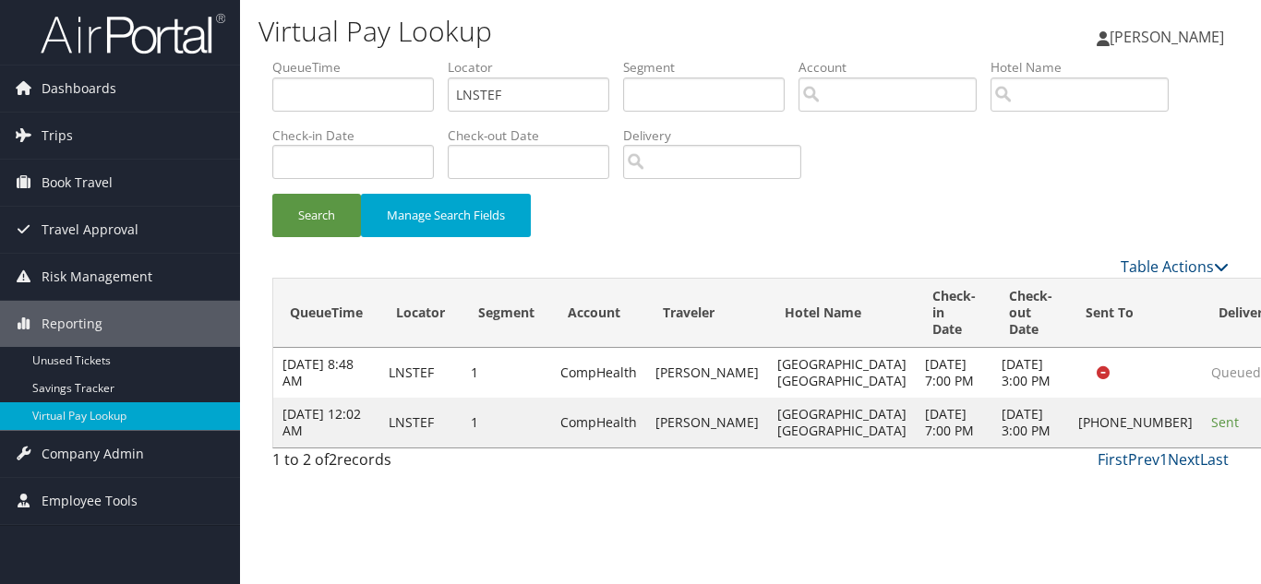
click at [846, 221] on div "Search Manage Search Fields" at bounding box center [750, 225] width 984 height 62
click at [547, 102] on input "LNSTEF" at bounding box center [528, 95] width 161 height 34
click at [272, 194] on button "Search" at bounding box center [316, 215] width 89 height 43
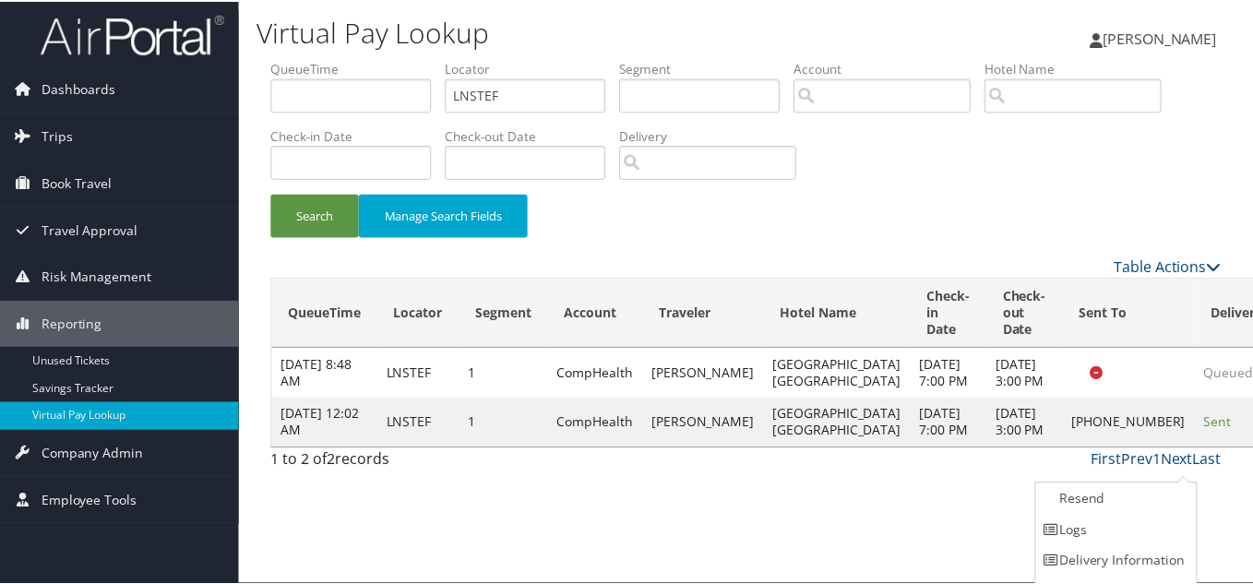
scroll to position [26, 0]
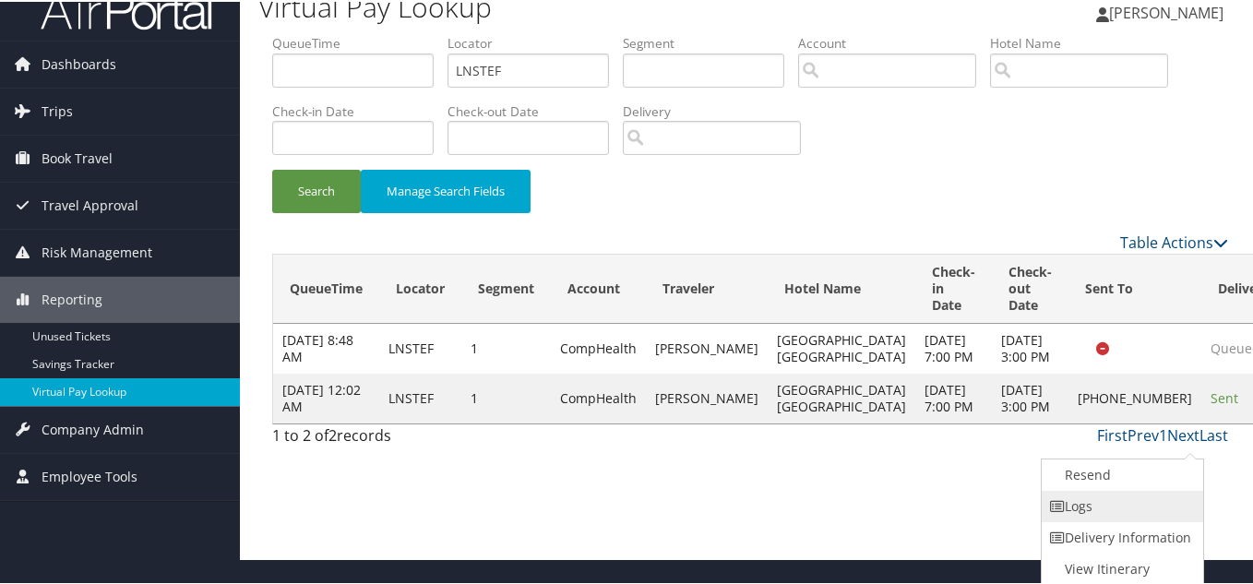
click at [1114, 491] on link "Logs" at bounding box center [1121, 504] width 158 height 31
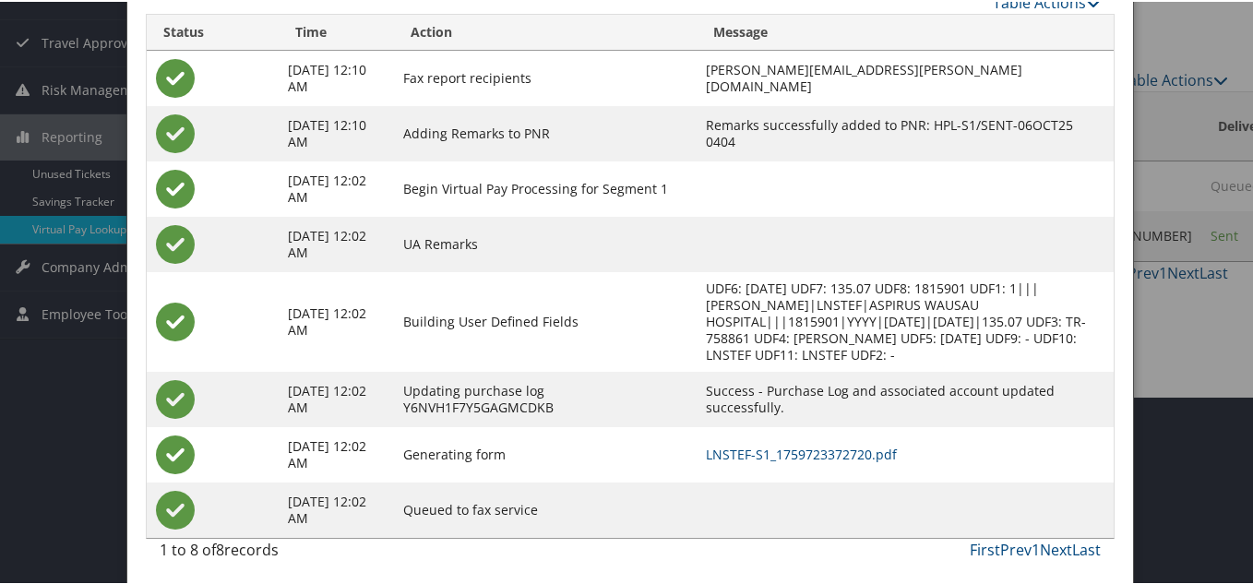
scroll to position [192, 0]
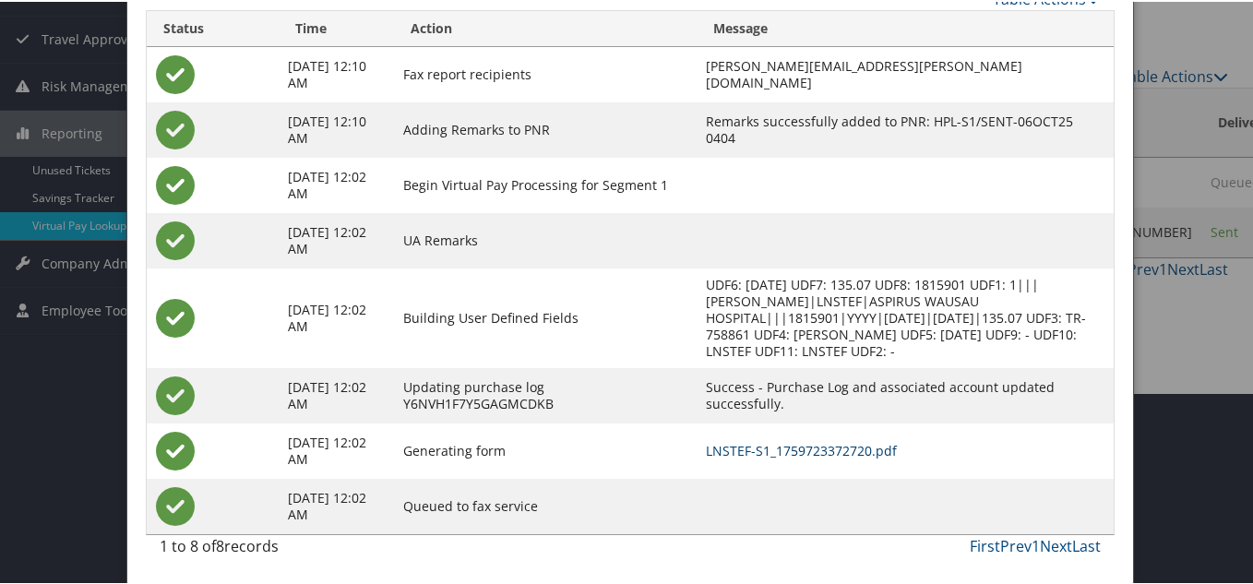
drag, startPoint x: 807, startPoint y: 449, endPoint x: 742, endPoint y: 375, distance: 99.4
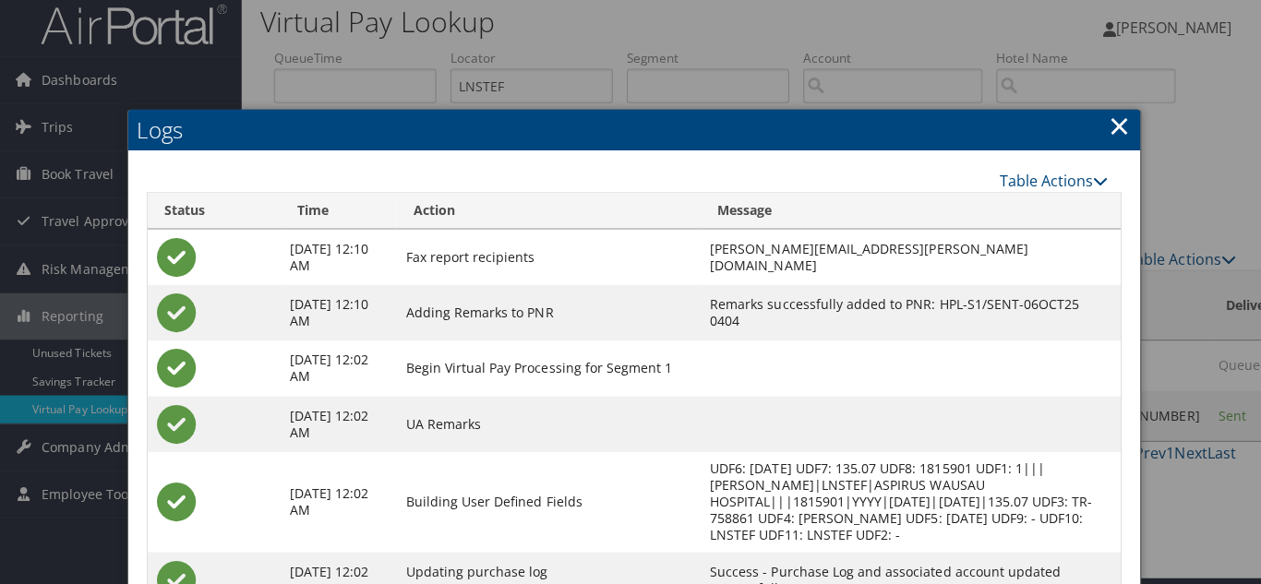
scroll to position [0, 0]
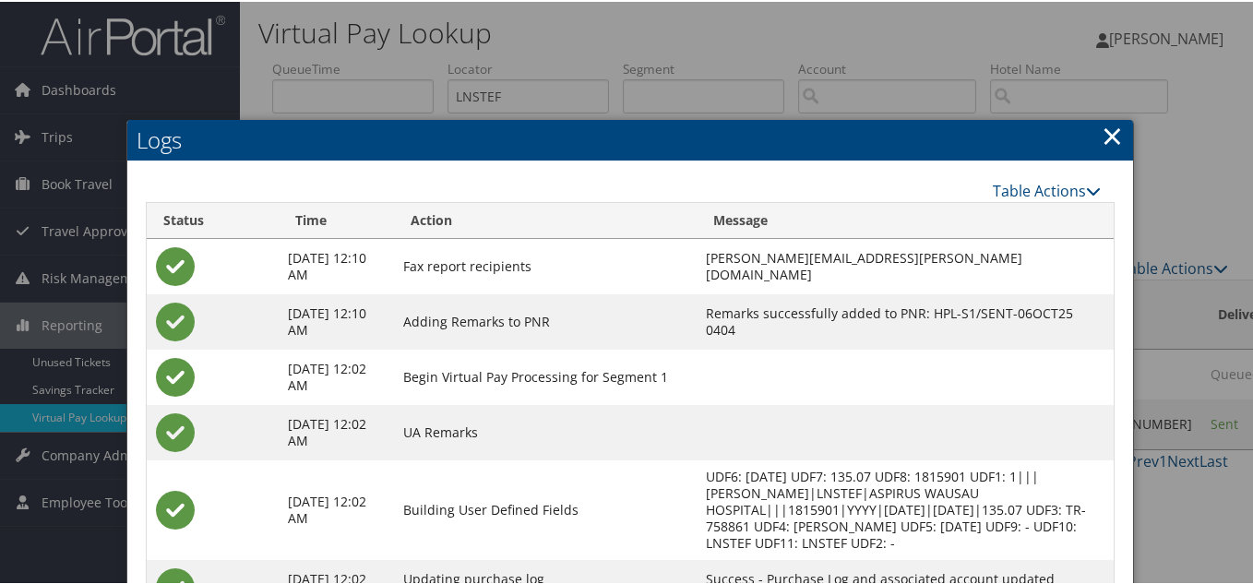
click at [1106, 135] on link "×" at bounding box center [1112, 133] width 21 height 37
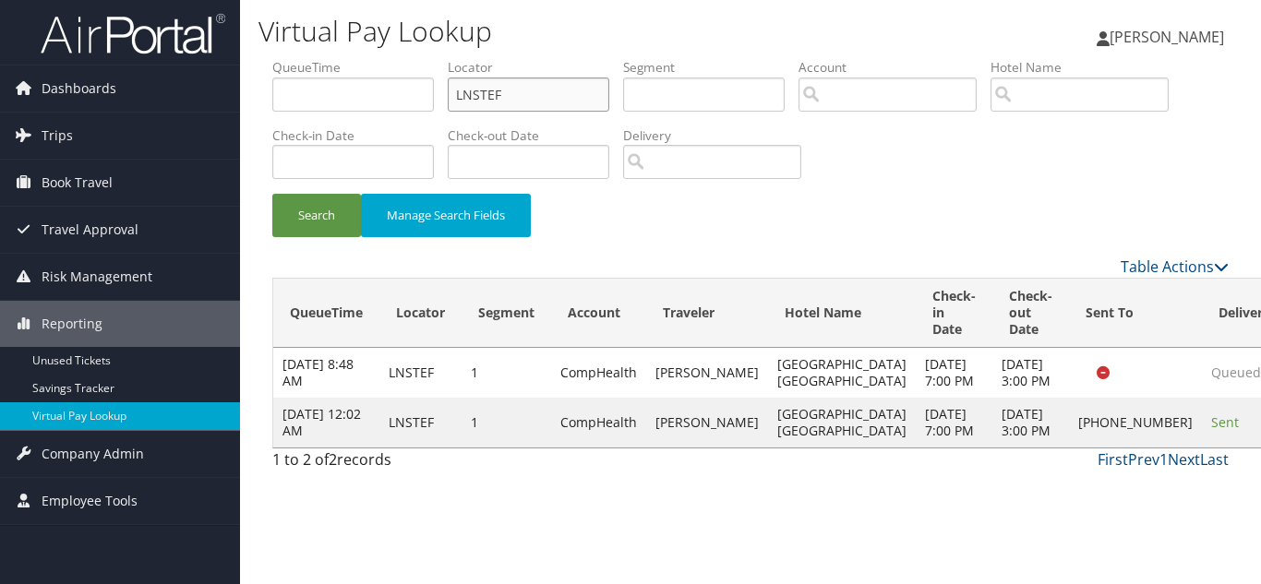
click at [523, 100] on input "LNSTEF" at bounding box center [528, 95] width 161 height 34
click at [272, 194] on button "Search" at bounding box center [316, 215] width 89 height 43
drag, startPoint x: 747, startPoint y: 236, endPoint x: 605, endPoint y: 159, distance: 161.9
click at [728, 219] on div "Search Manage Search Fields" at bounding box center [750, 225] width 984 height 62
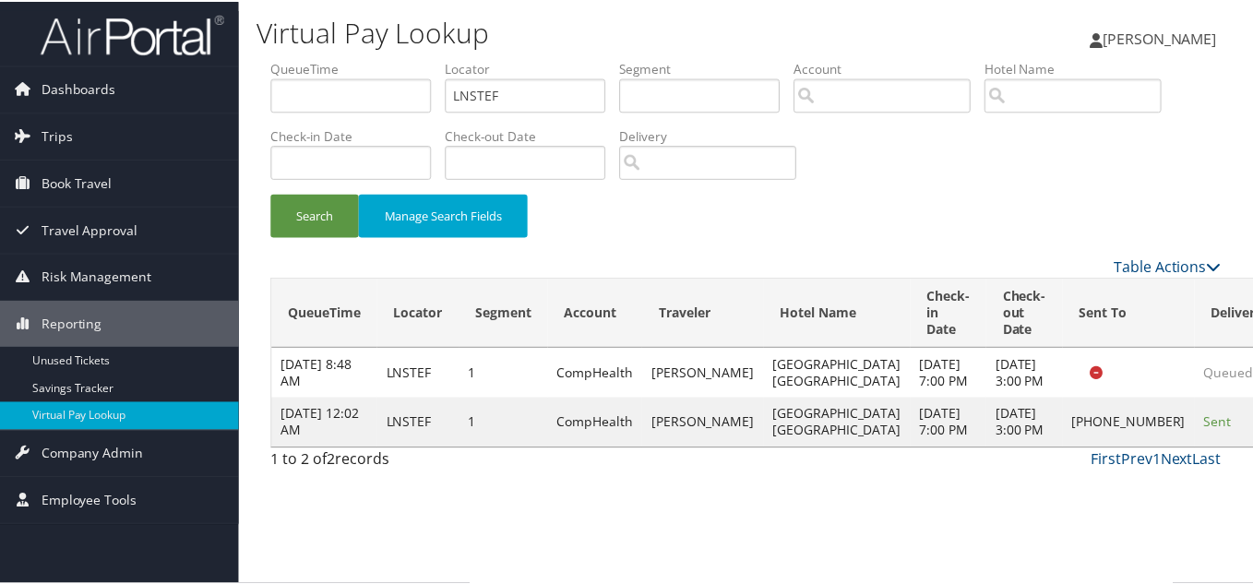
scroll to position [26, 0]
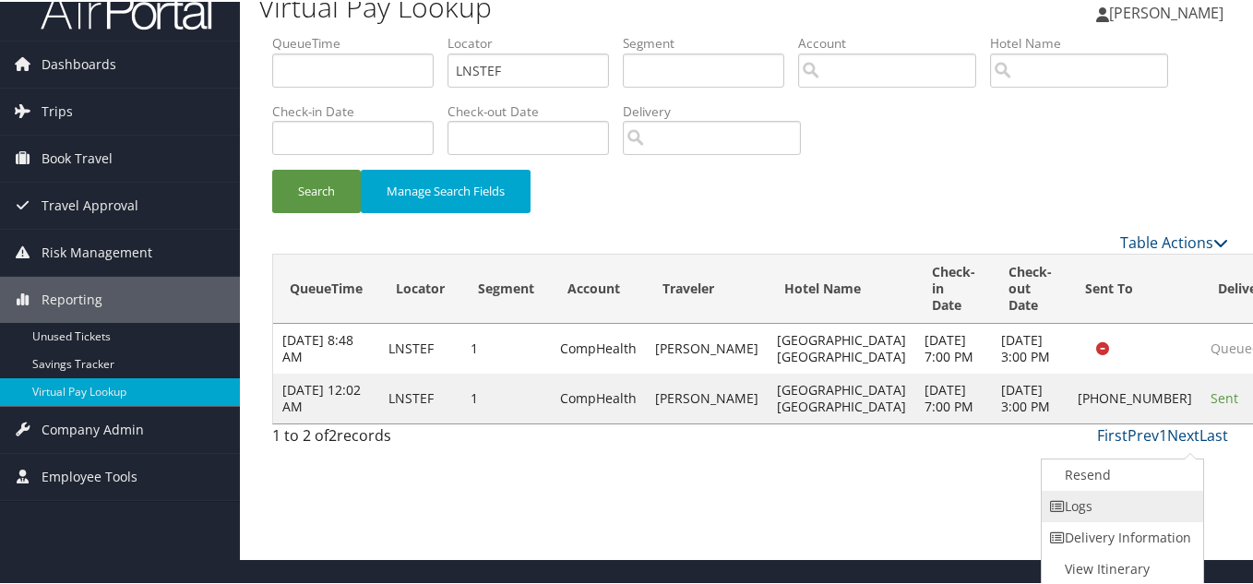
click at [1121, 508] on link "Logs" at bounding box center [1121, 504] width 158 height 31
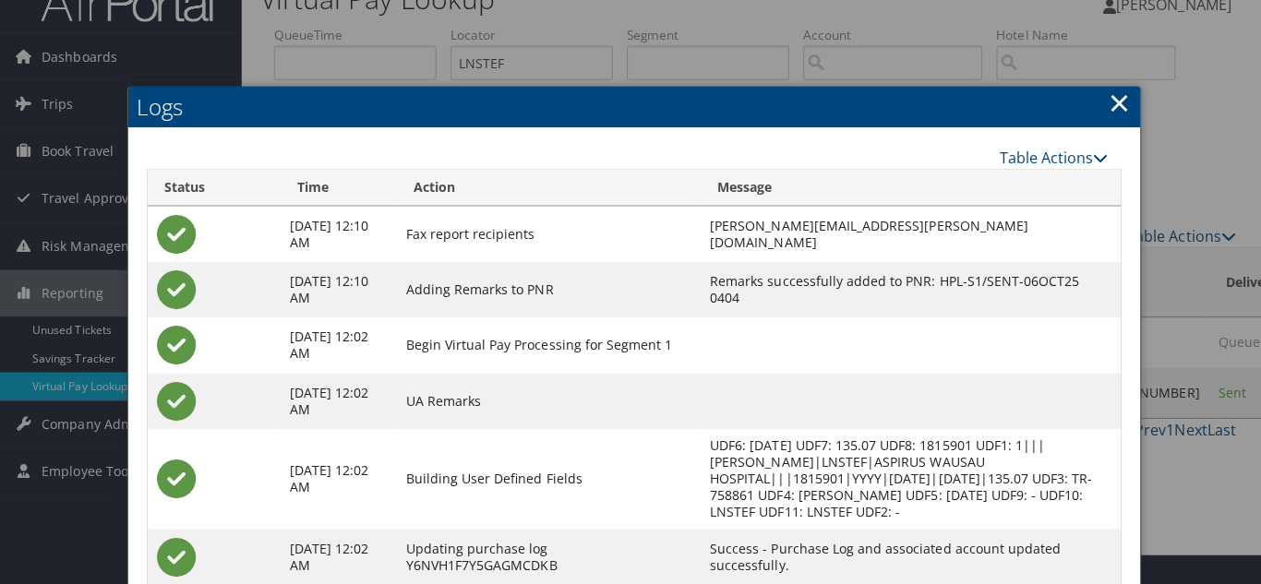
scroll to position [0, 0]
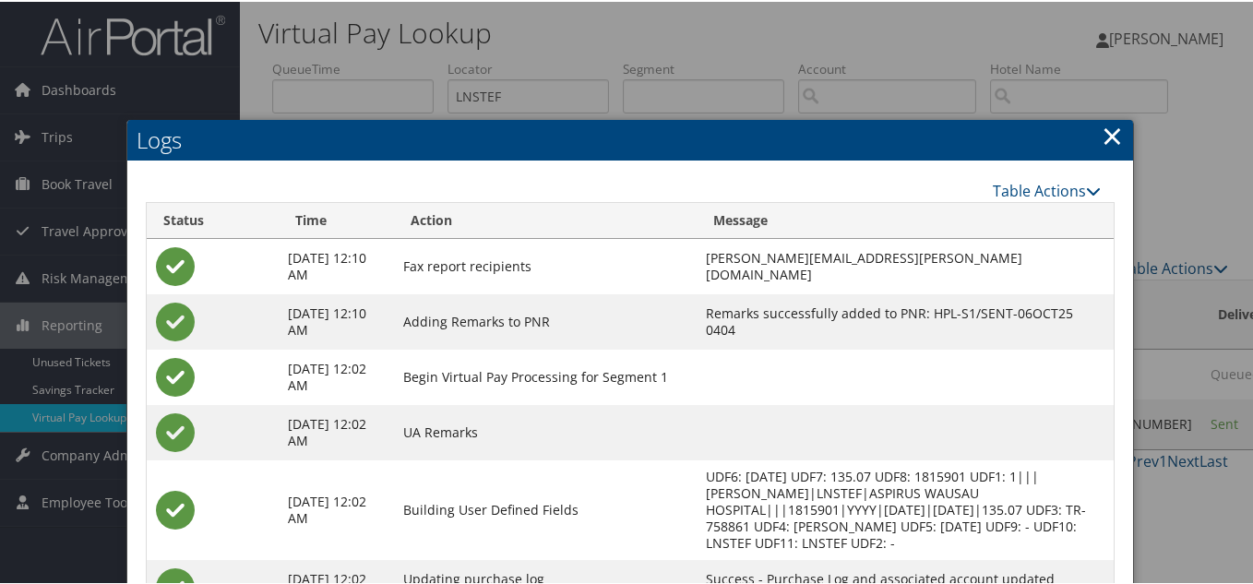
click at [1106, 136] on link "×" at bounding box center [1112, 133] width 21 height 37
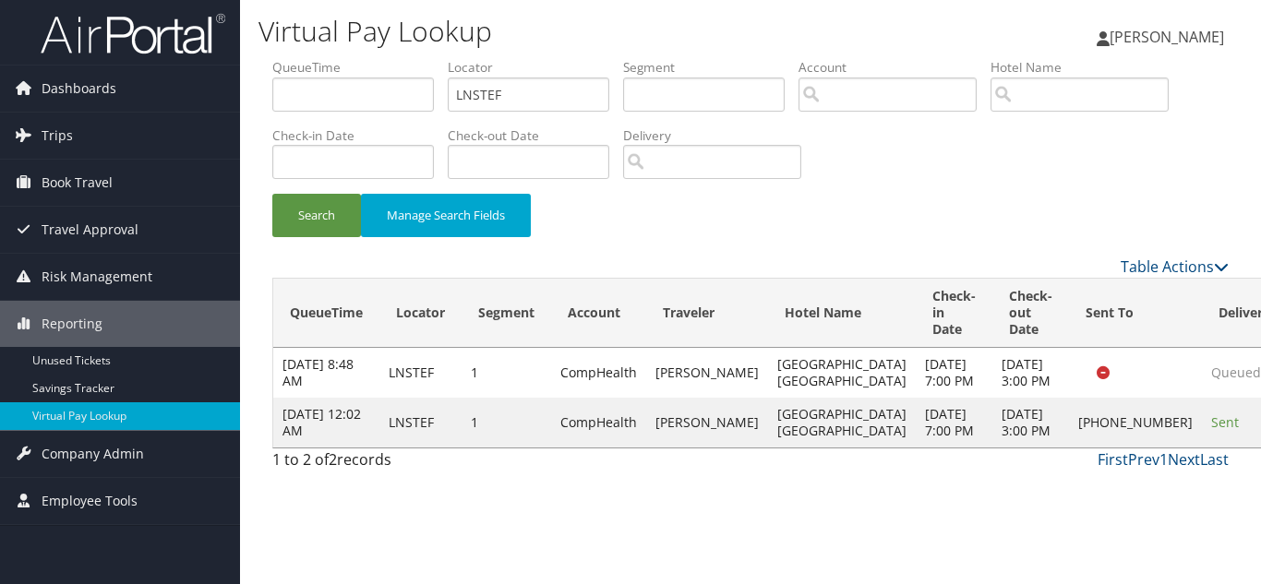
drag, startPoint x: 721, startPoint y: 246, endPoint x: 637, endPoint y: 210, distance: 91.4
click at [721, 246] on div "Search Manage Search Fields" at bounding box center [750, 225] width 984 height 62
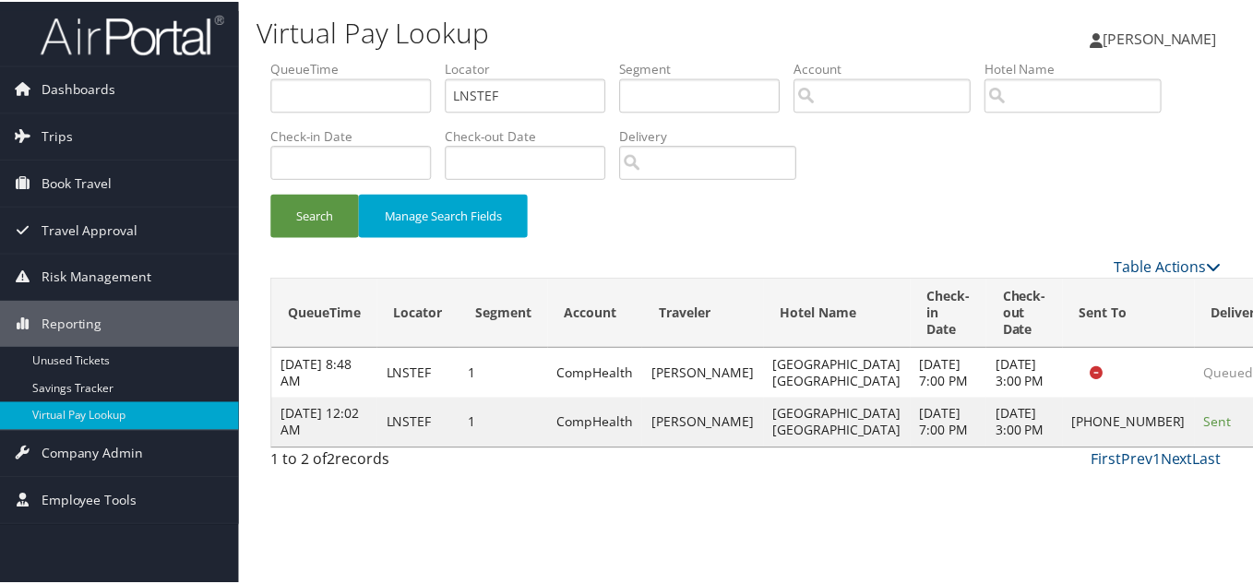
scroll to position [26, 0]
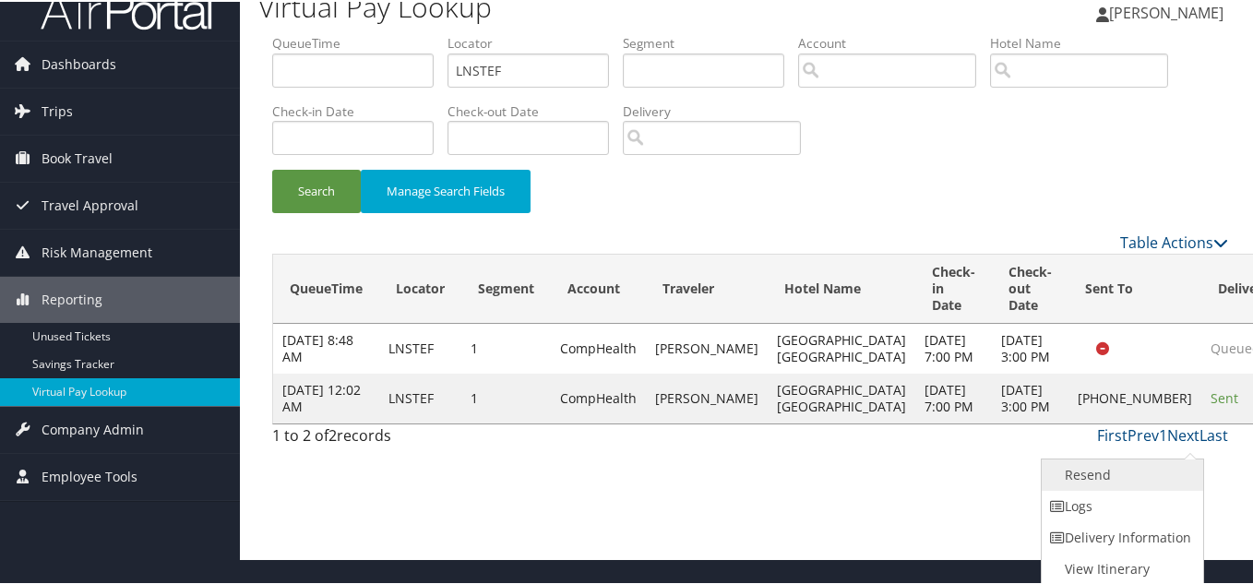
click at [1121, 482] on link "Resend" at bounding box center [1121, 473] width 158 height 31
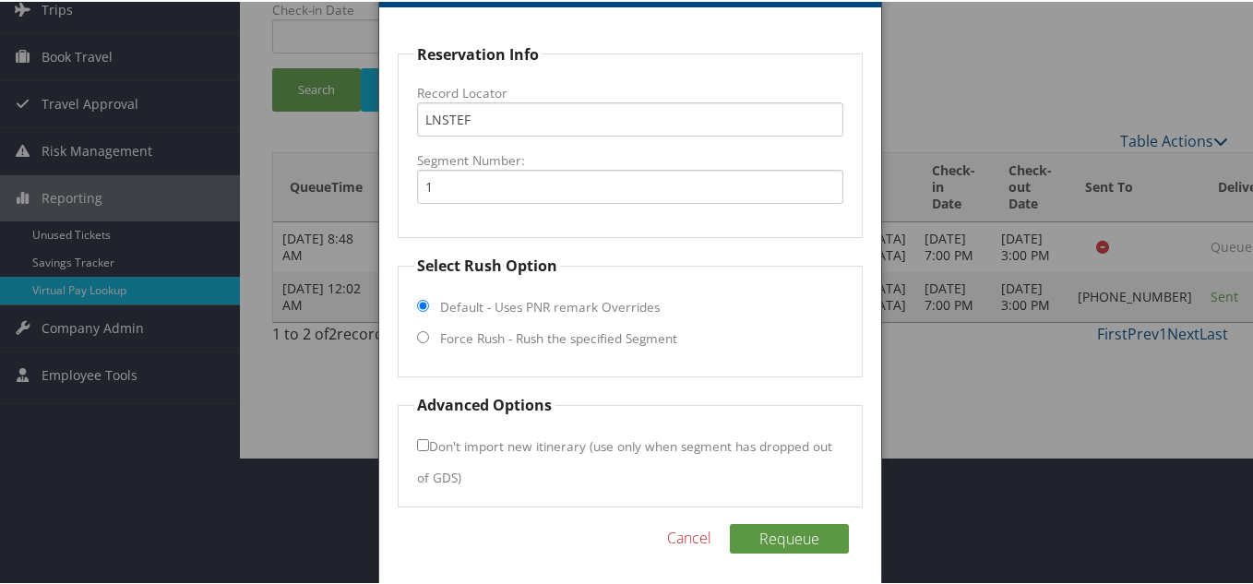
scroll to position [133, 0]
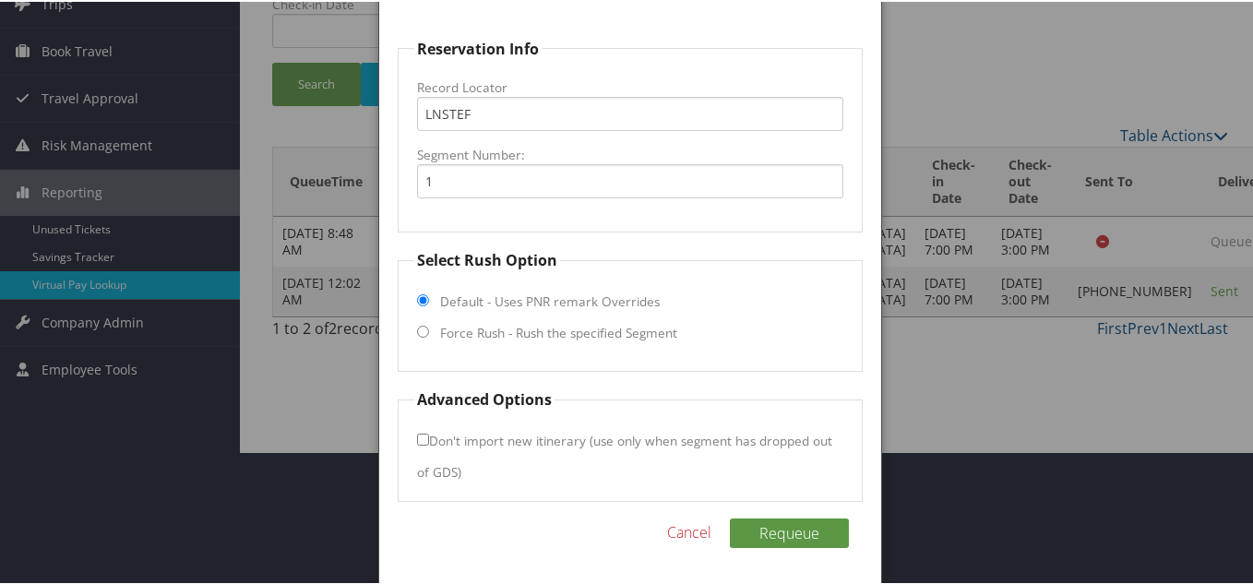
click at [418, 332] on input "Force Rush - Rush the specified Segment" at bounding box center [423, 330] width 12 height 12
radio input "true"
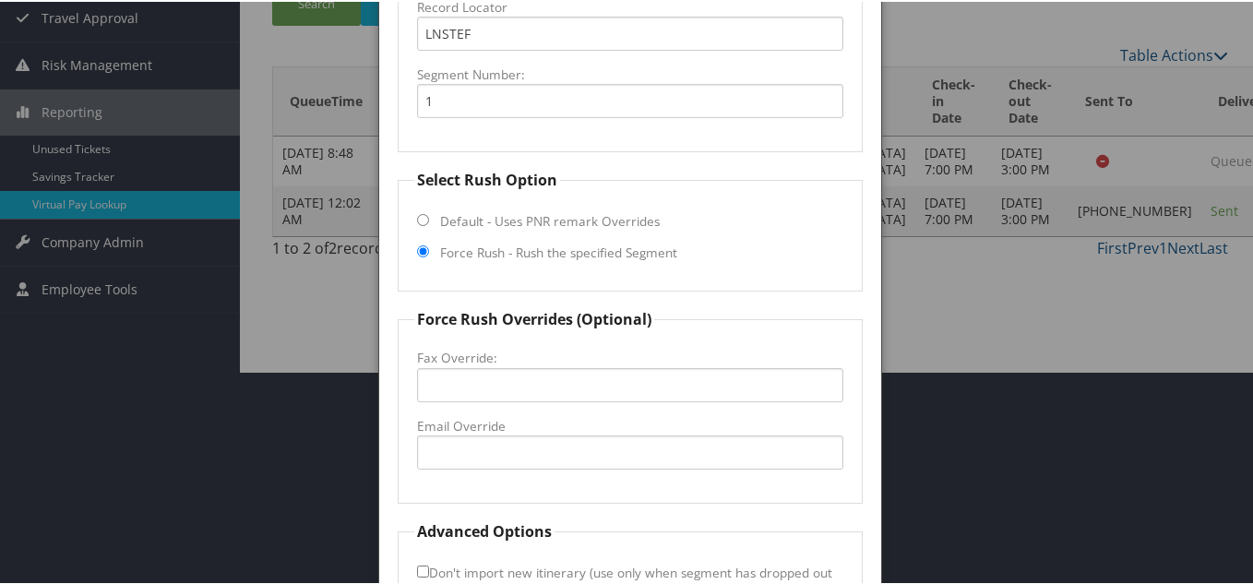
scroll to position [317, 0]
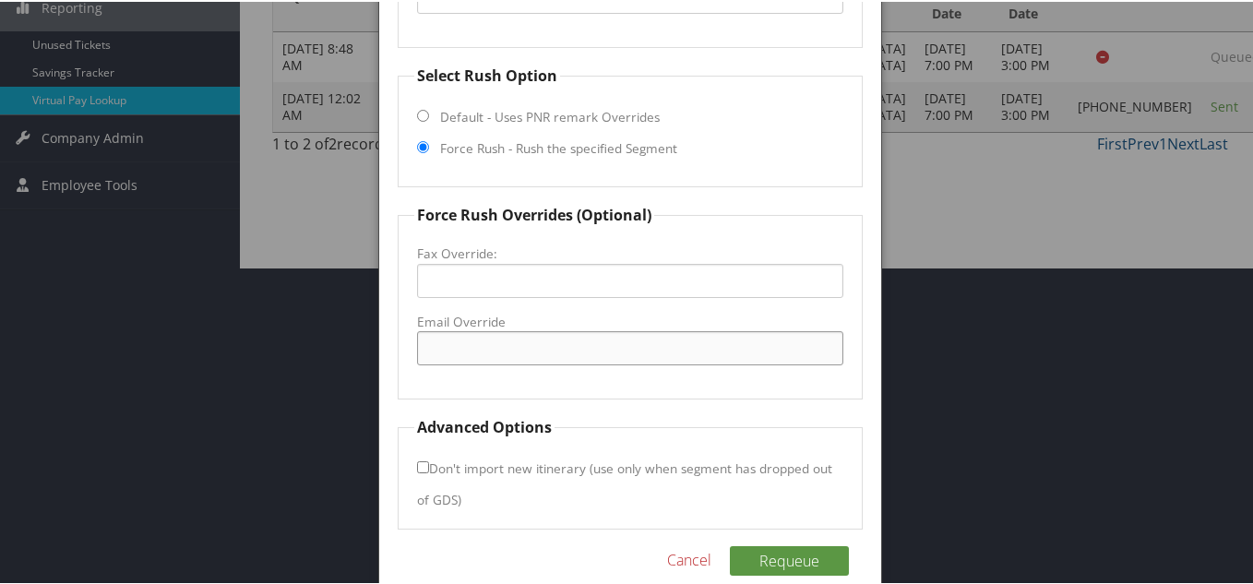
click at [455, 344] on input "Email Override" at bounding box center [630, 346] width 426 height 34
paste input "fairfieldfd@ghidorzi.com"
type input "fairfieldfd@ghidorzi.com"
click at [783, 548] on button "Requeue" at bounding box center [789, 559] width 119 height 30
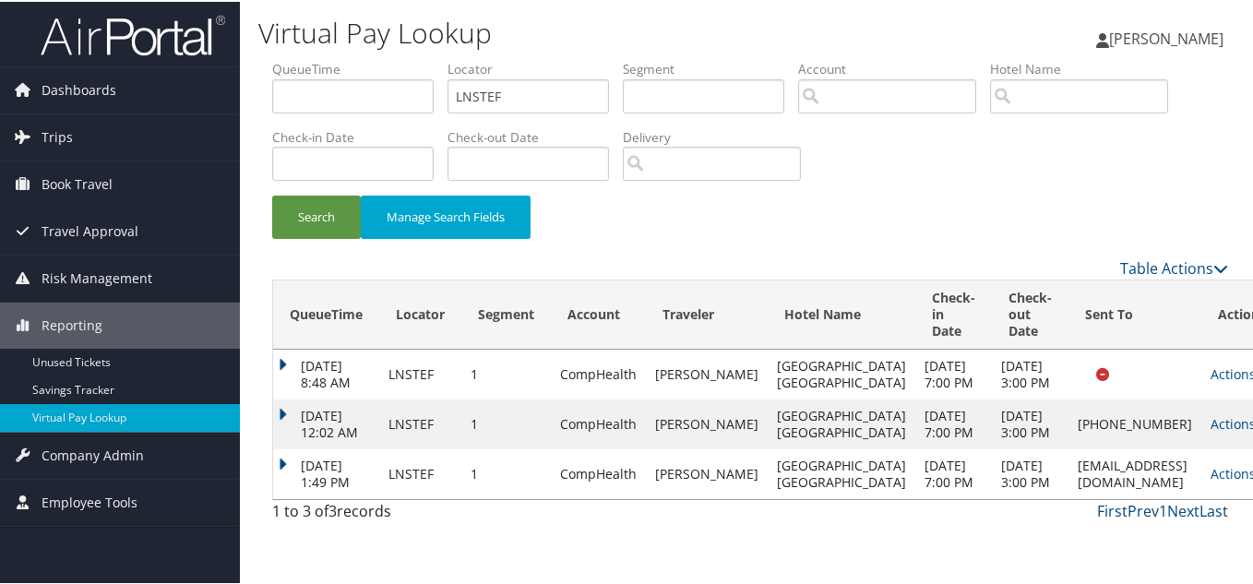
scroll to position [45, 0]
